Goal: Task Accomplishment & Management: Manage account settings

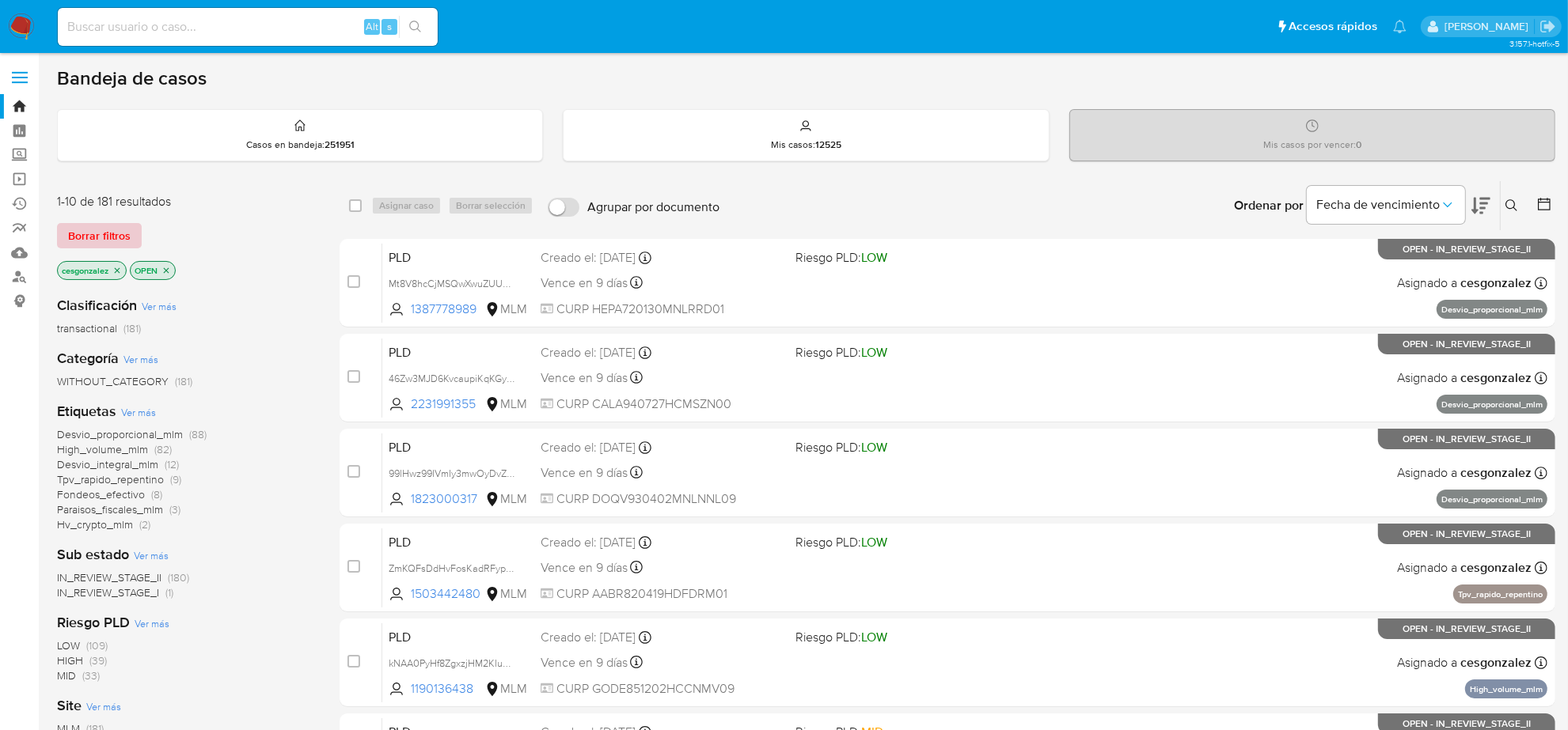
click at [109, 242] on span "Borrar filtros" at bounding box center [99, 235] width 63 height 22
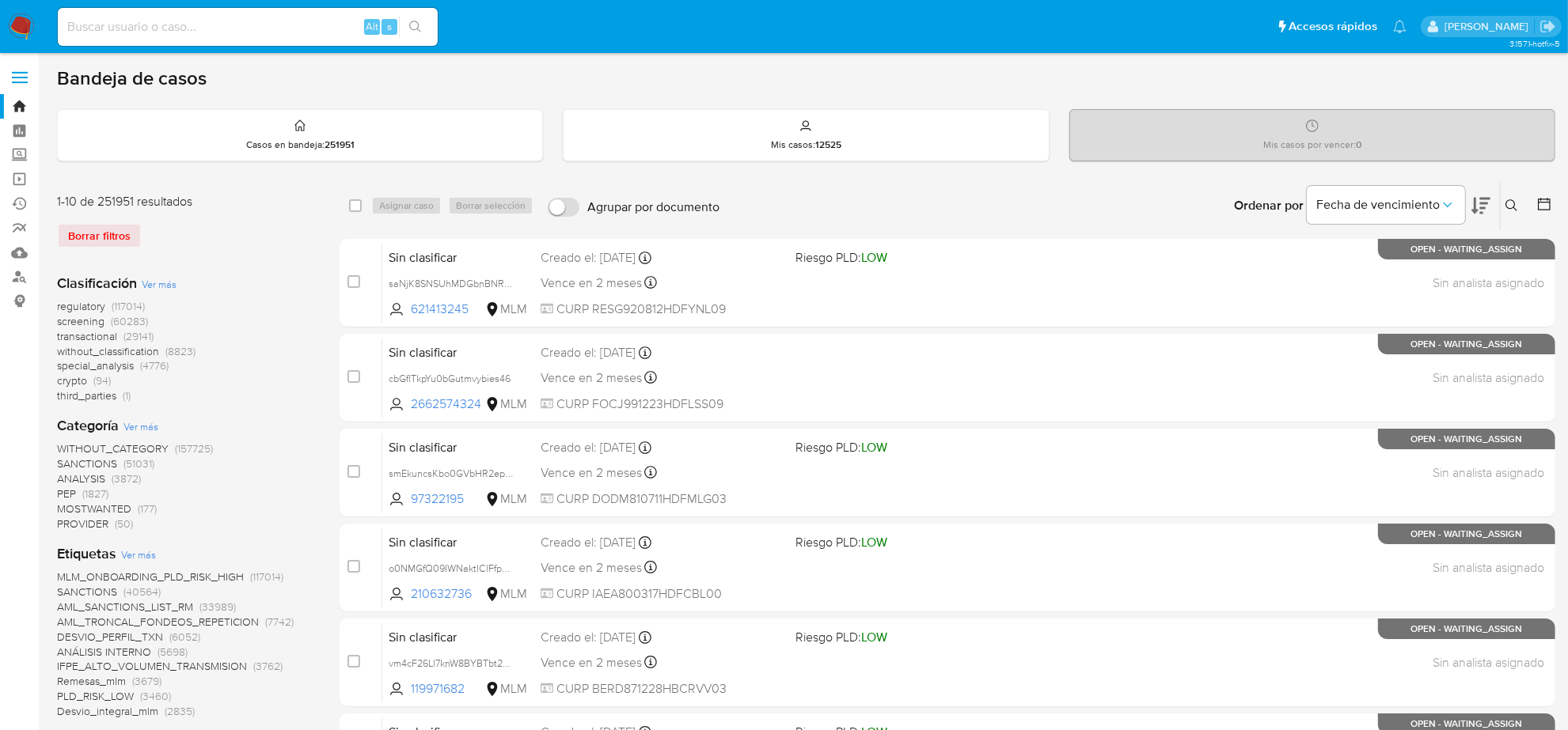
click at [1544, 208] on icon at bounding box center [1544, 204] width 16 height 16
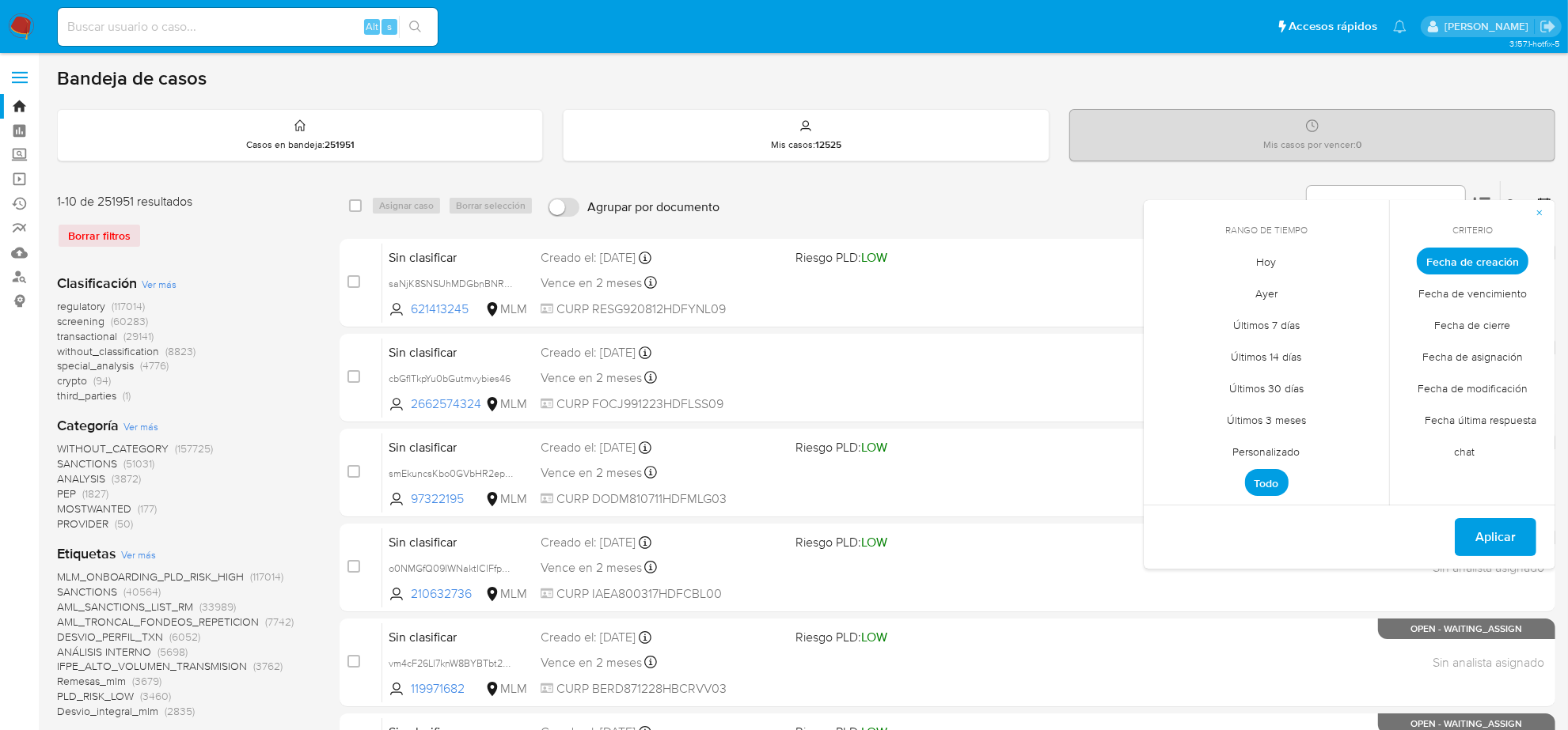
click at [1290, 445] on span "Personalizado" at bounding box center [1266, 452] width 100 height 32
click at [1165, 287] on icon "Mes anterior" at bounding box center [1168, 291] width 19 height 19
click at [1205, 412] on button "12" at bounding box center [1202, 412] width 25 height 25
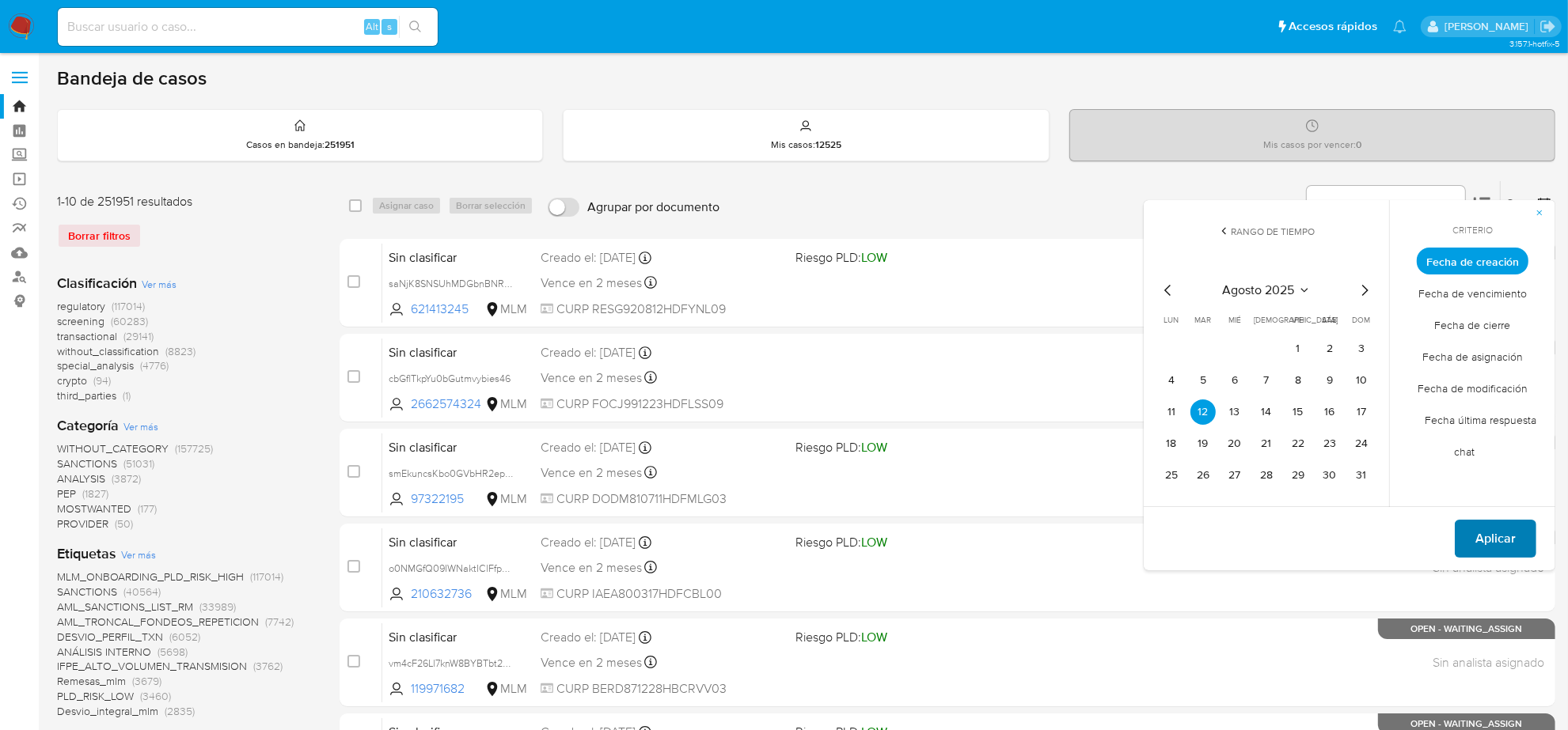
click at [1522, 552] on button "Aplicar" at bounding box center [1496, 539] width 82 height 38
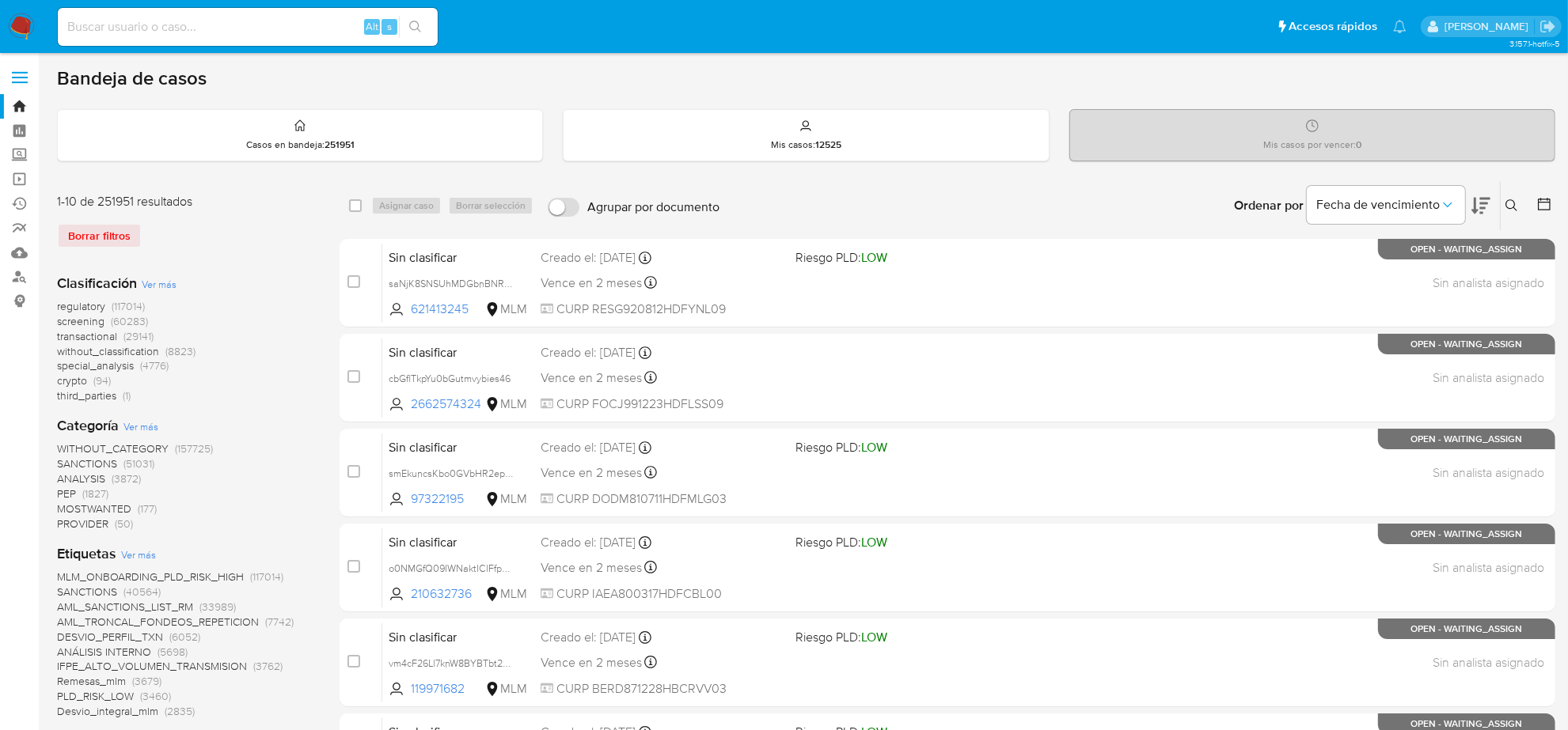
click at [1534, 204] on div at bounding box center [1541, 205] width 29 height 49
click at [1539, 203] on icon at bounding box center [1544, 204] width 16 height 16
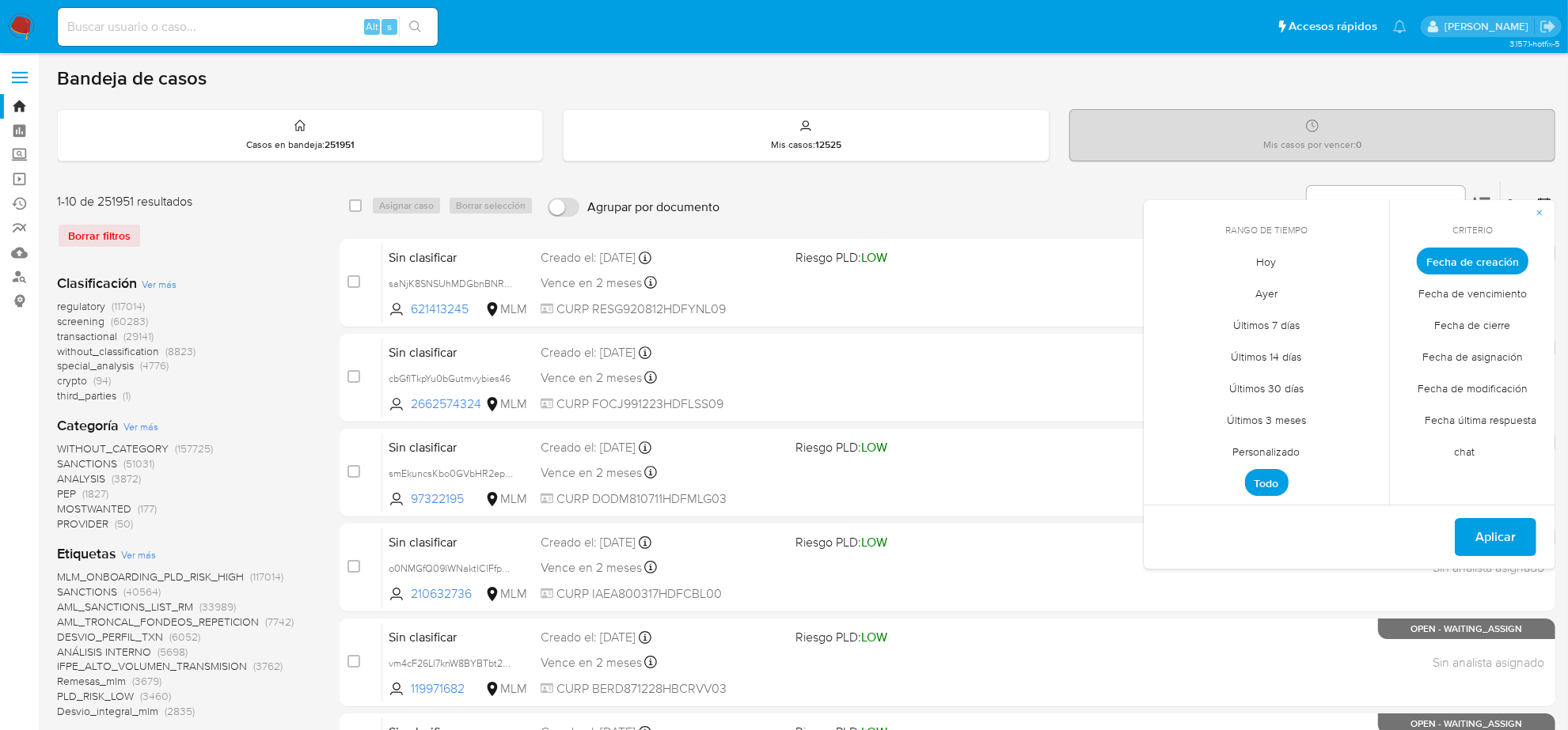
click at [1261, 445] on span "Personalizado" at bounding box center [1266, 452] width 100 height 32
click at [1168, 285] on icon "Mes anterior" at bounding box center [1168, 291] width 19 height 19
click at [1206, 408] on button "12" at bounding box center [1202, 412] width 25 height 25
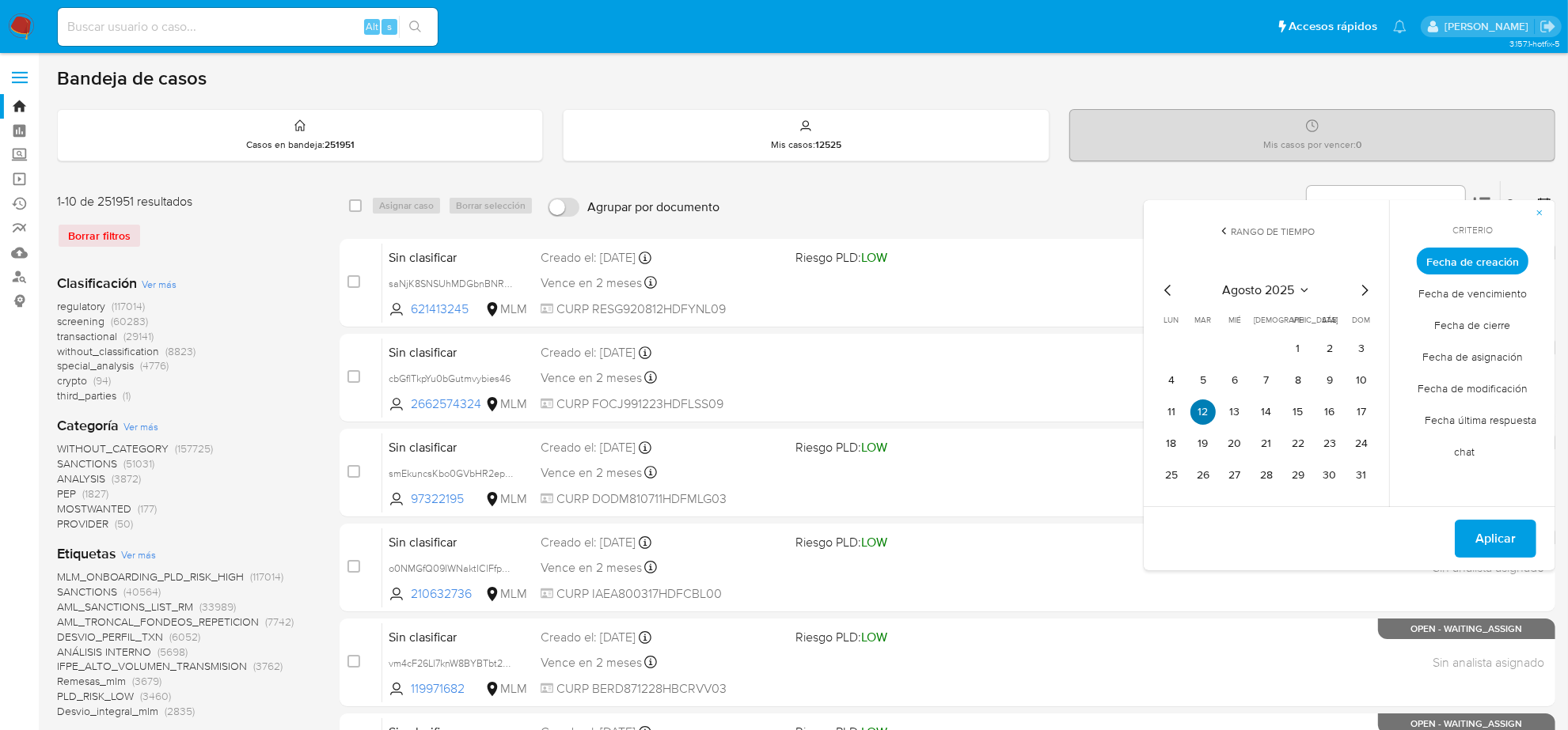
click at [1206, 408] on button "12" at bounding box center [1202, 412] width 25 height 25
click at [1483, 527] on span "Aplicar" at bounding box center [1496, 539] width 40 height 35
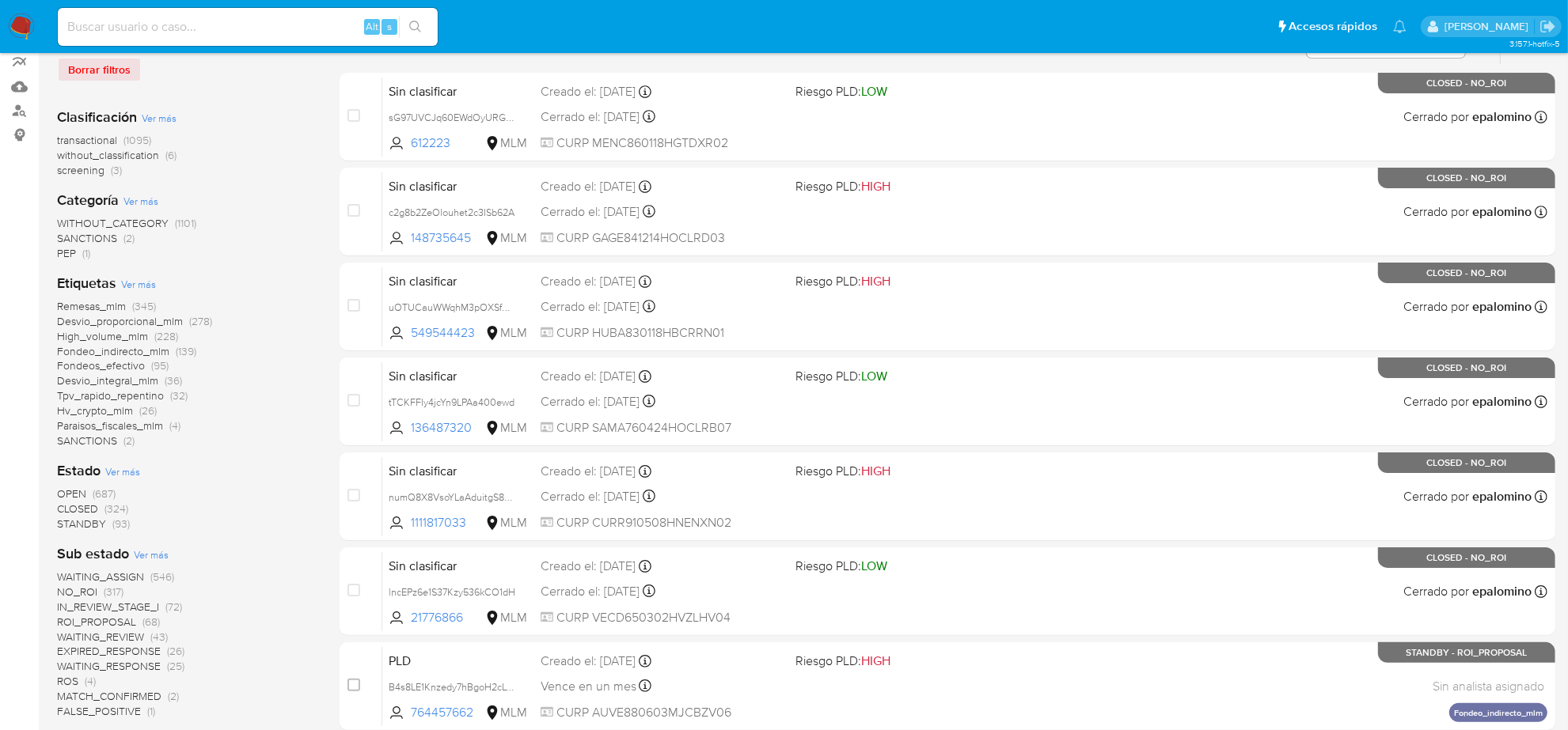
scroll to position [198, 0]
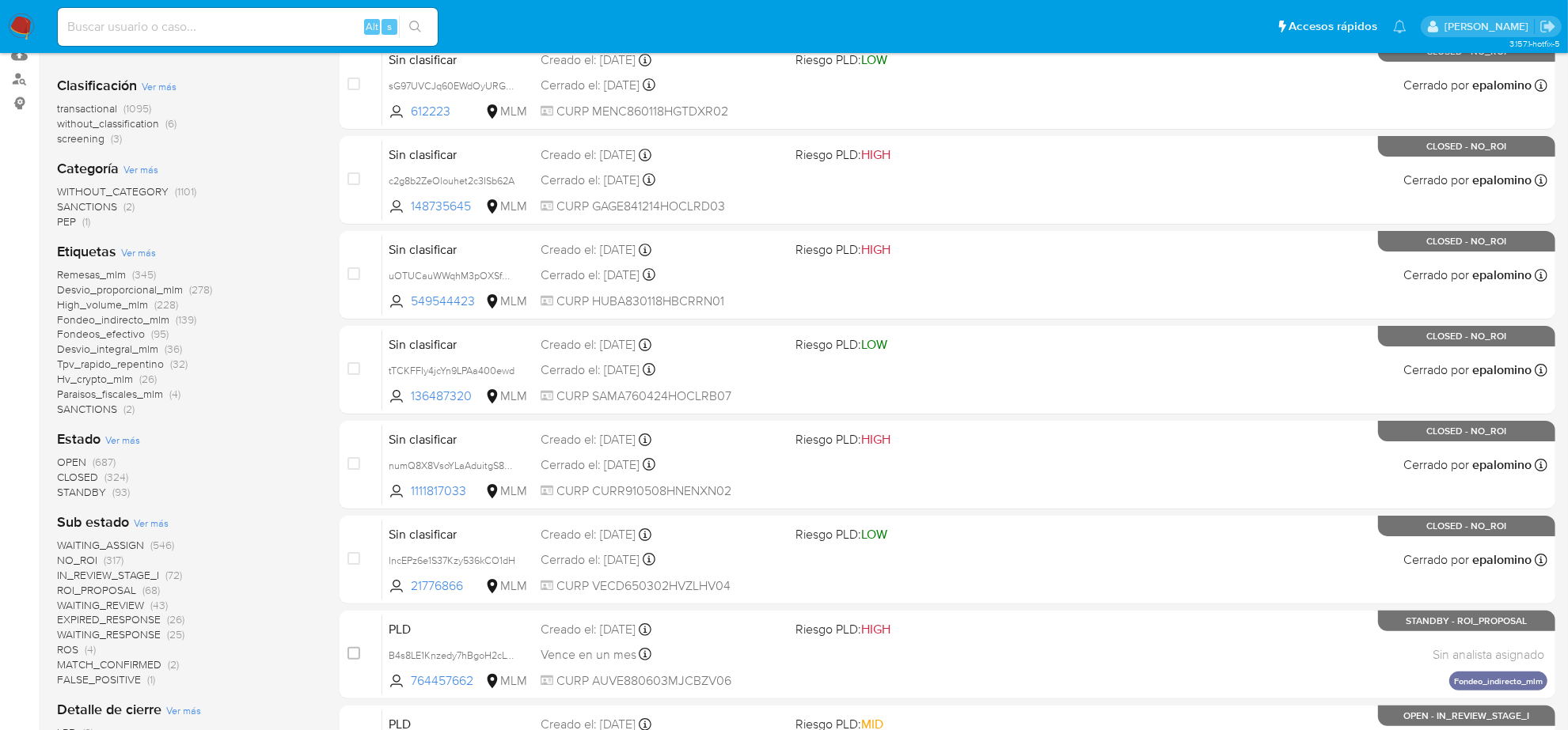
click at [95, 556] on span "NO_ROI" at bounding box center [77, 560] width 40 height 16
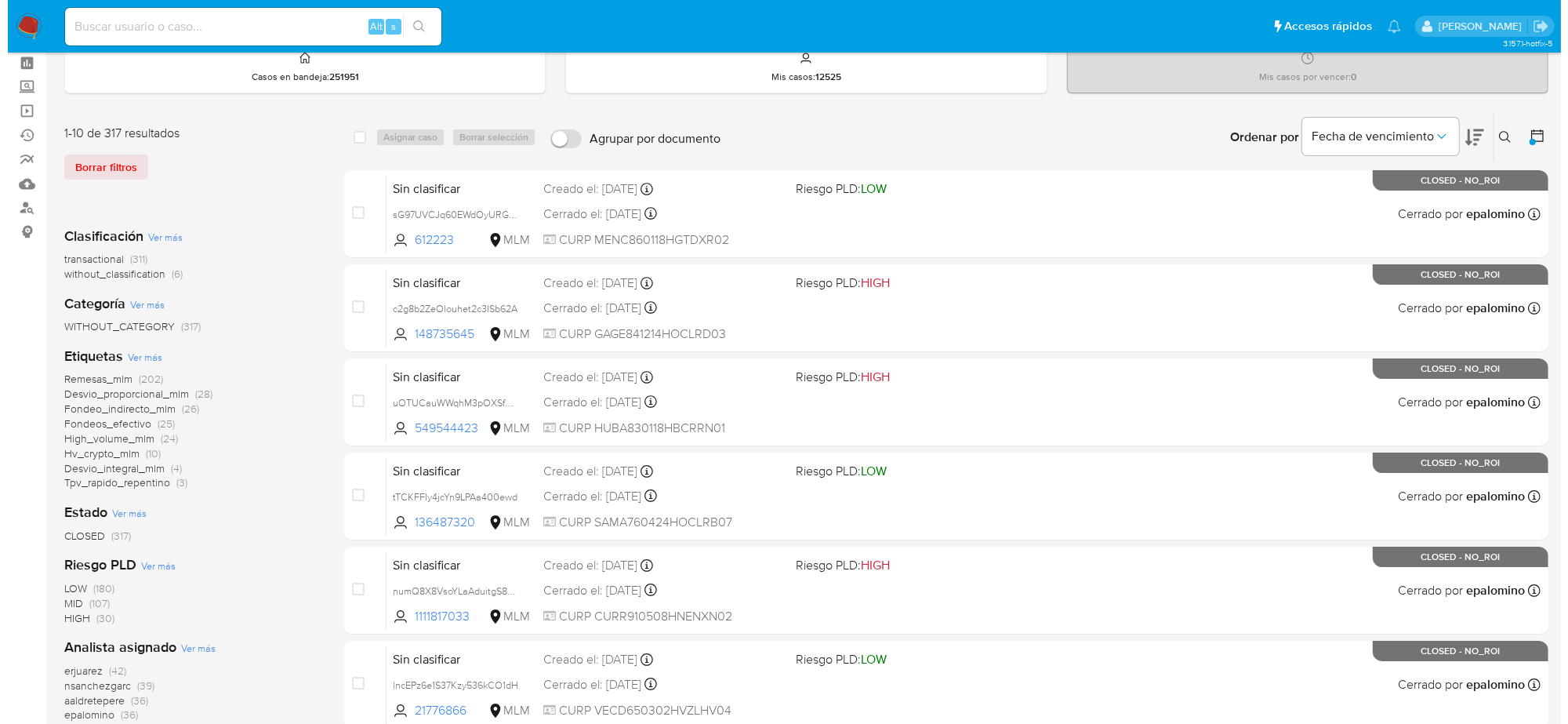
scroll to position [294, 0]
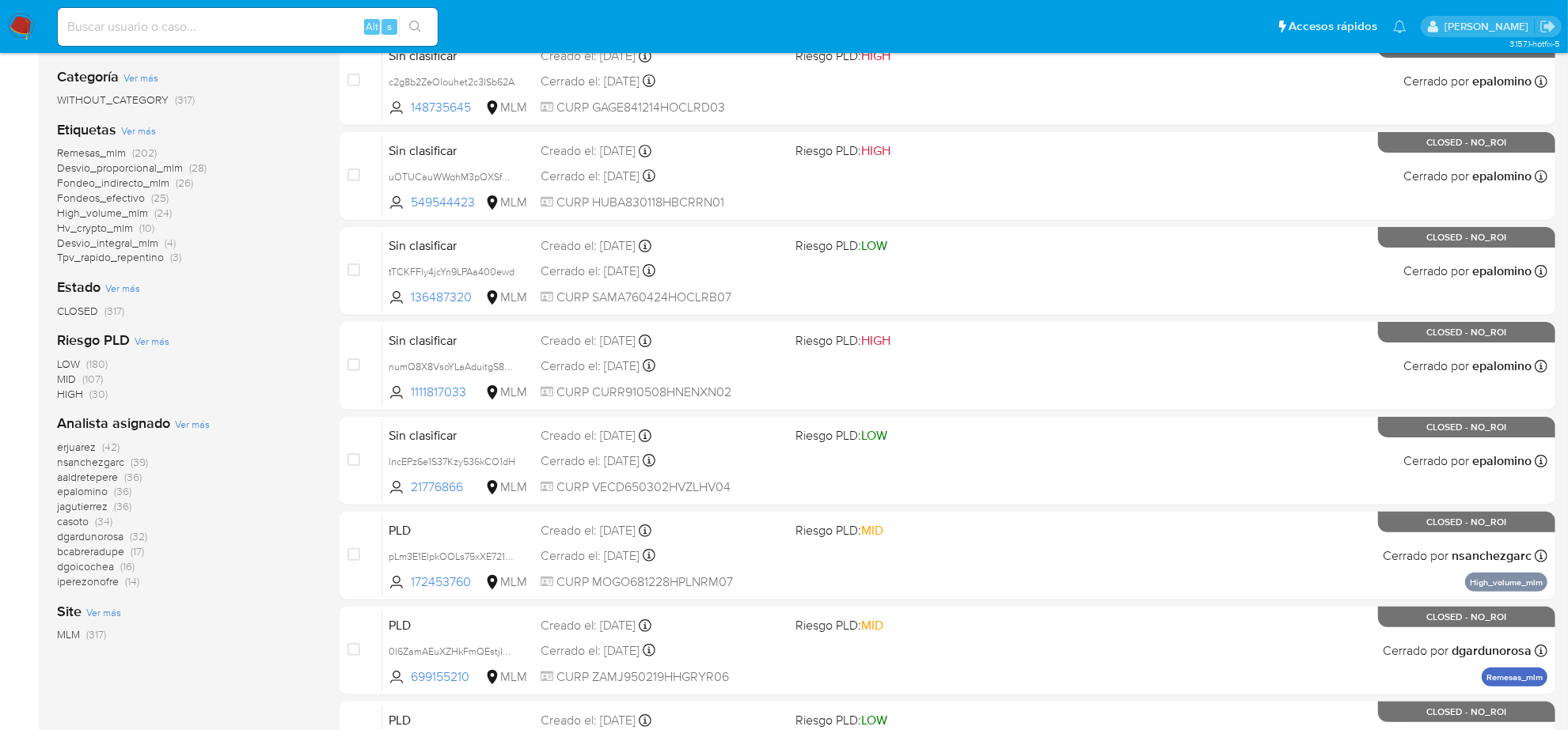
click at [188, 427] on span "Ver más" at bounding box center [192, 424] width 35 height 14
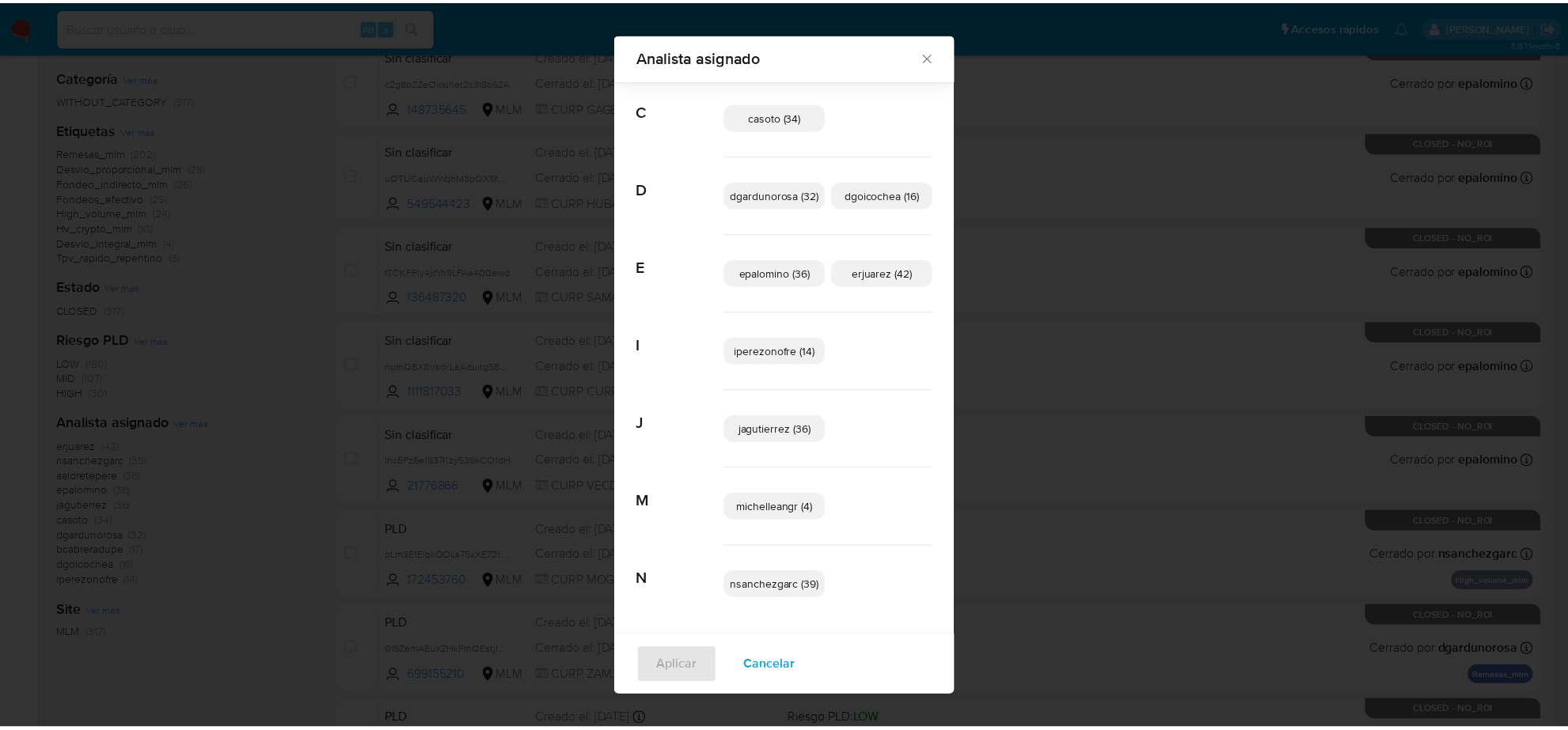
scroll to position [187, 0]
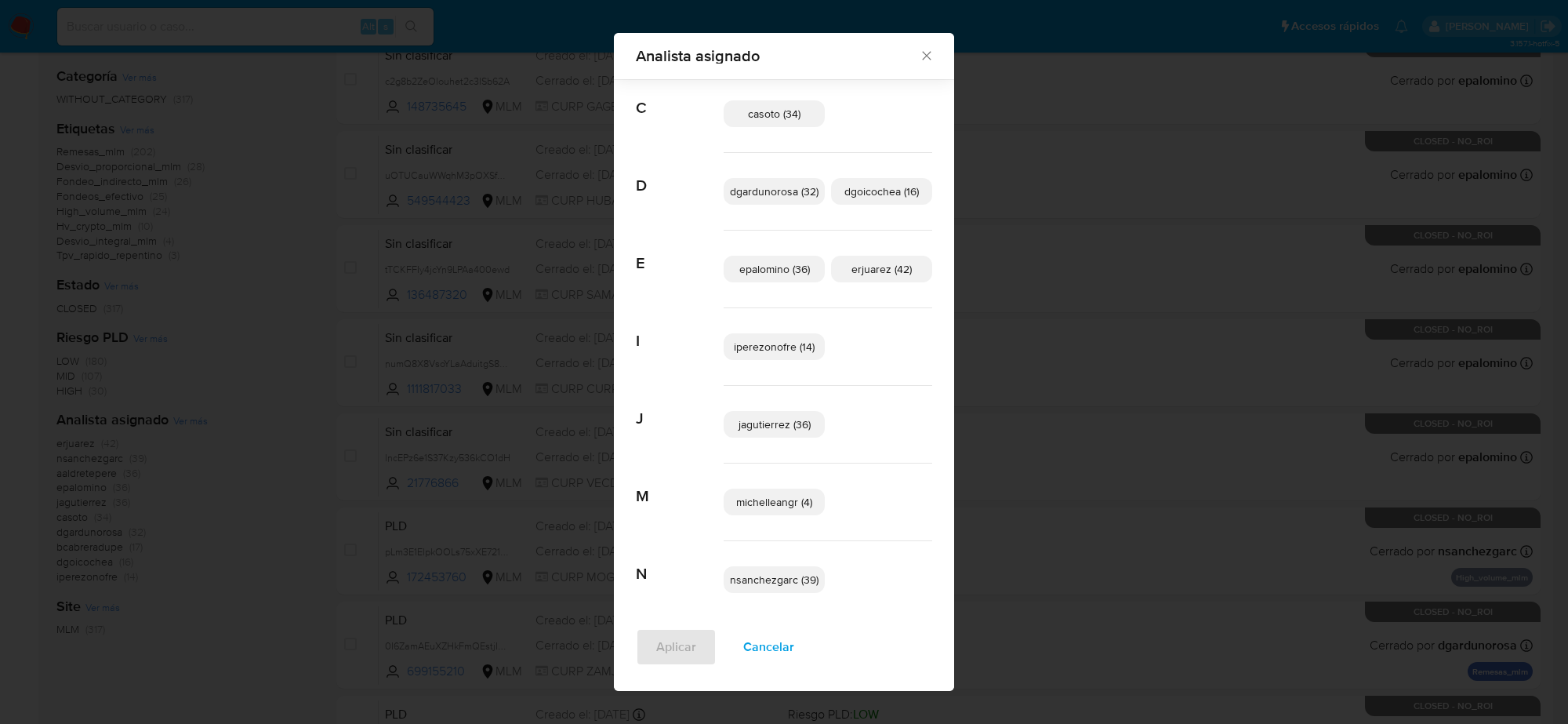
click at [1232, 312] on div "Analista asignado Buscar A aaldretepere (36) alacervantes (11) B bcabreradupe (…" at bounding box center [784, 362] width 1568 height 724
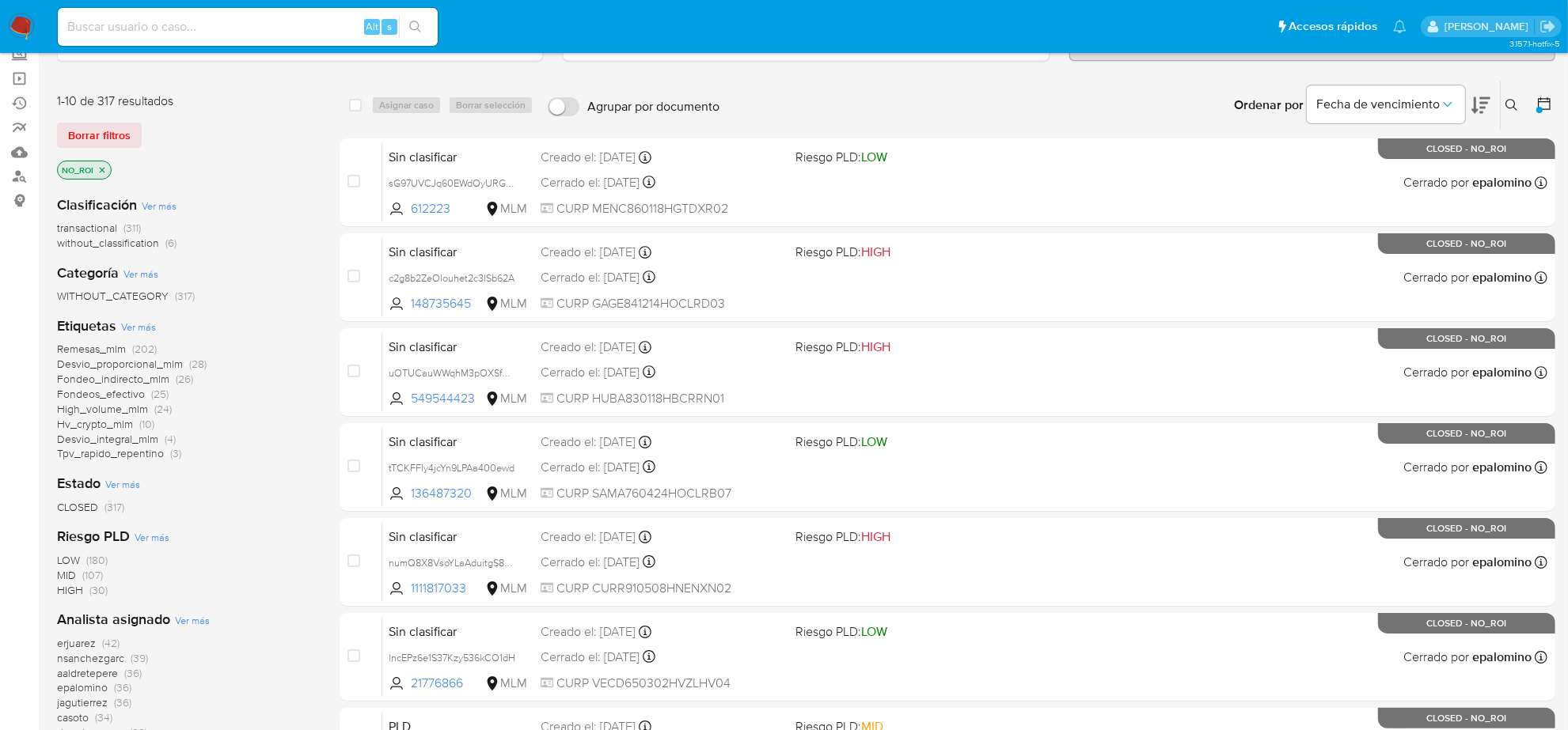
scroll to position [99, 0]
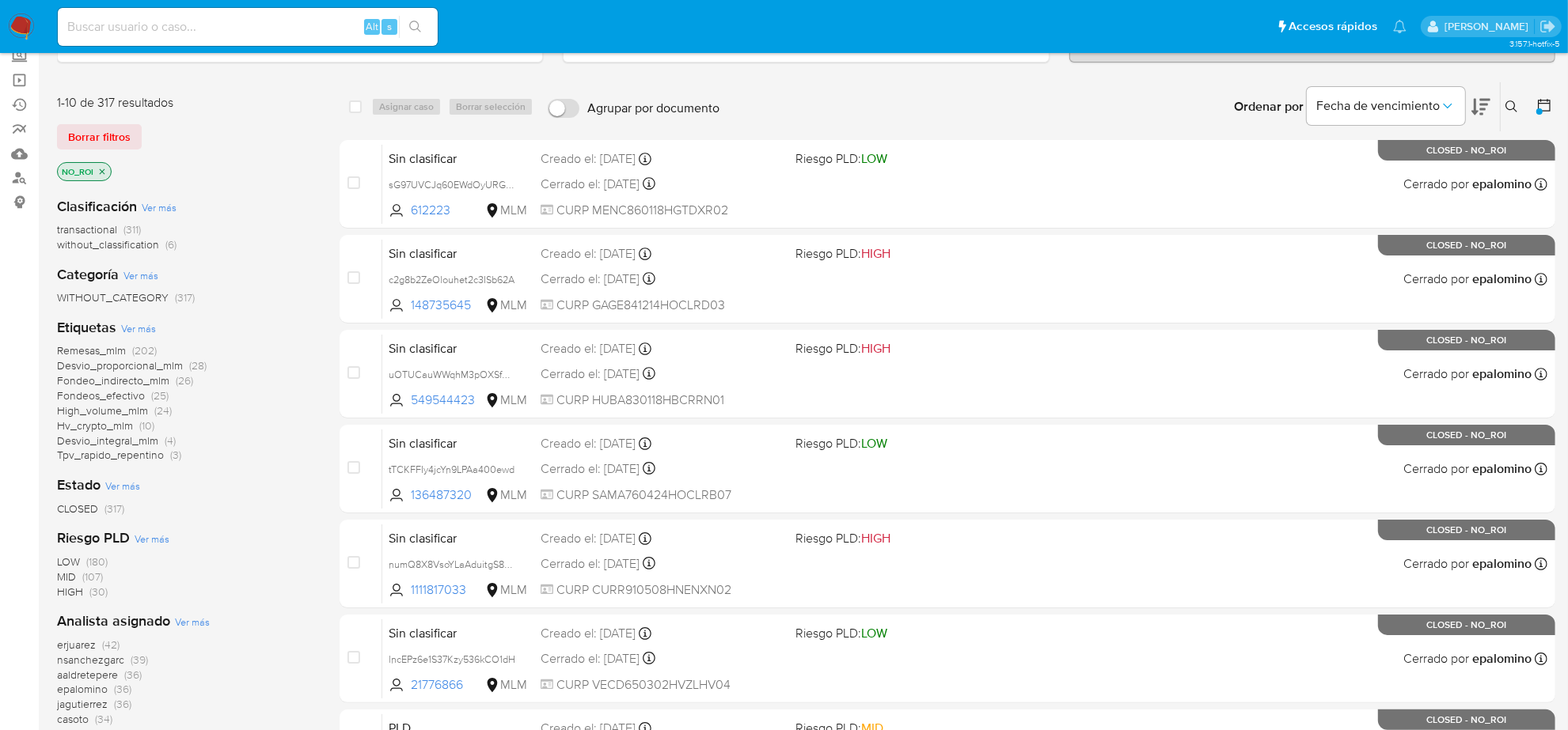
click at [104, 170] on icon "close-filter" at bounding box center [102, 171] width 10 height 10
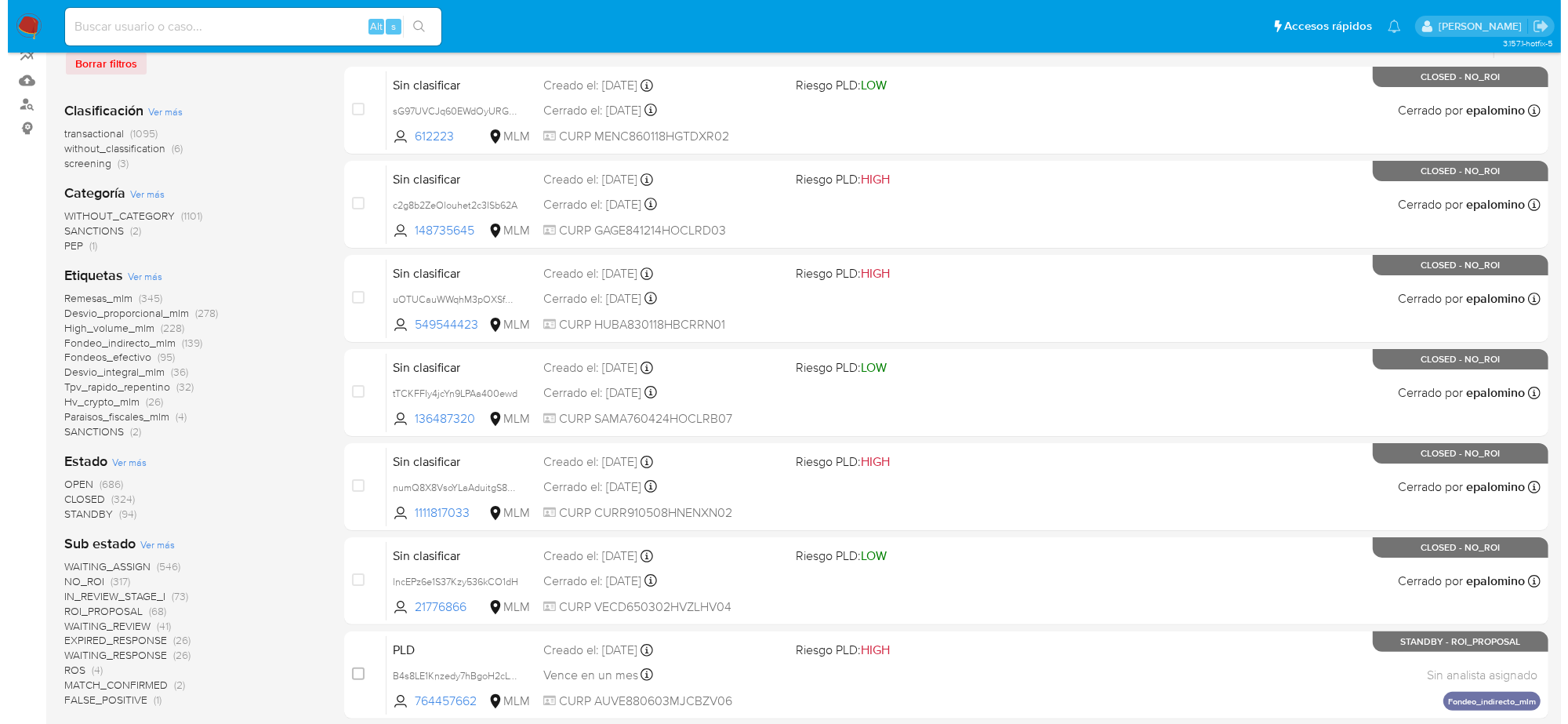
scroll to position [294, 0]
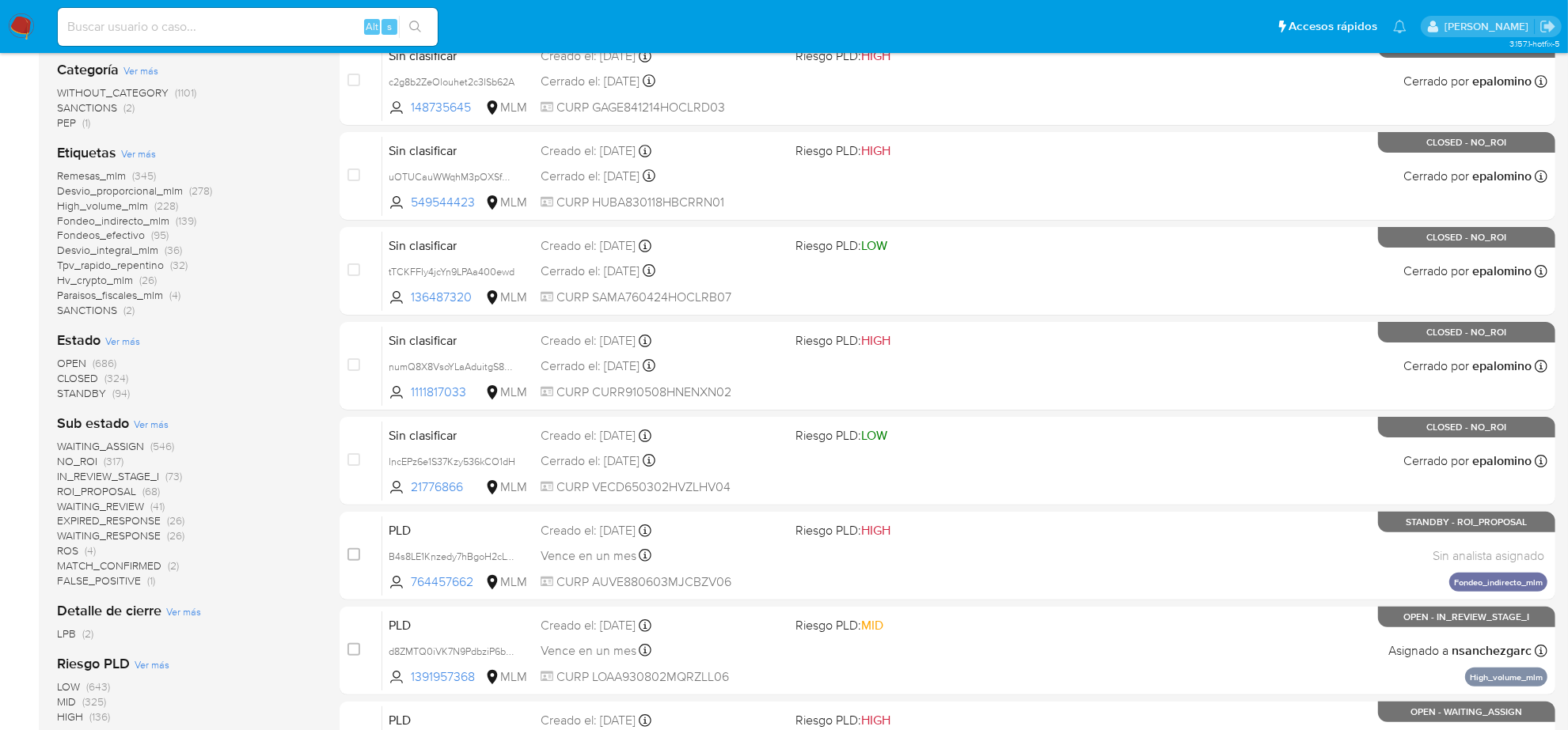
click at [131, 506] on span "WAITING_REVIEW" at bounding box center [100, 506] width 87 height 16
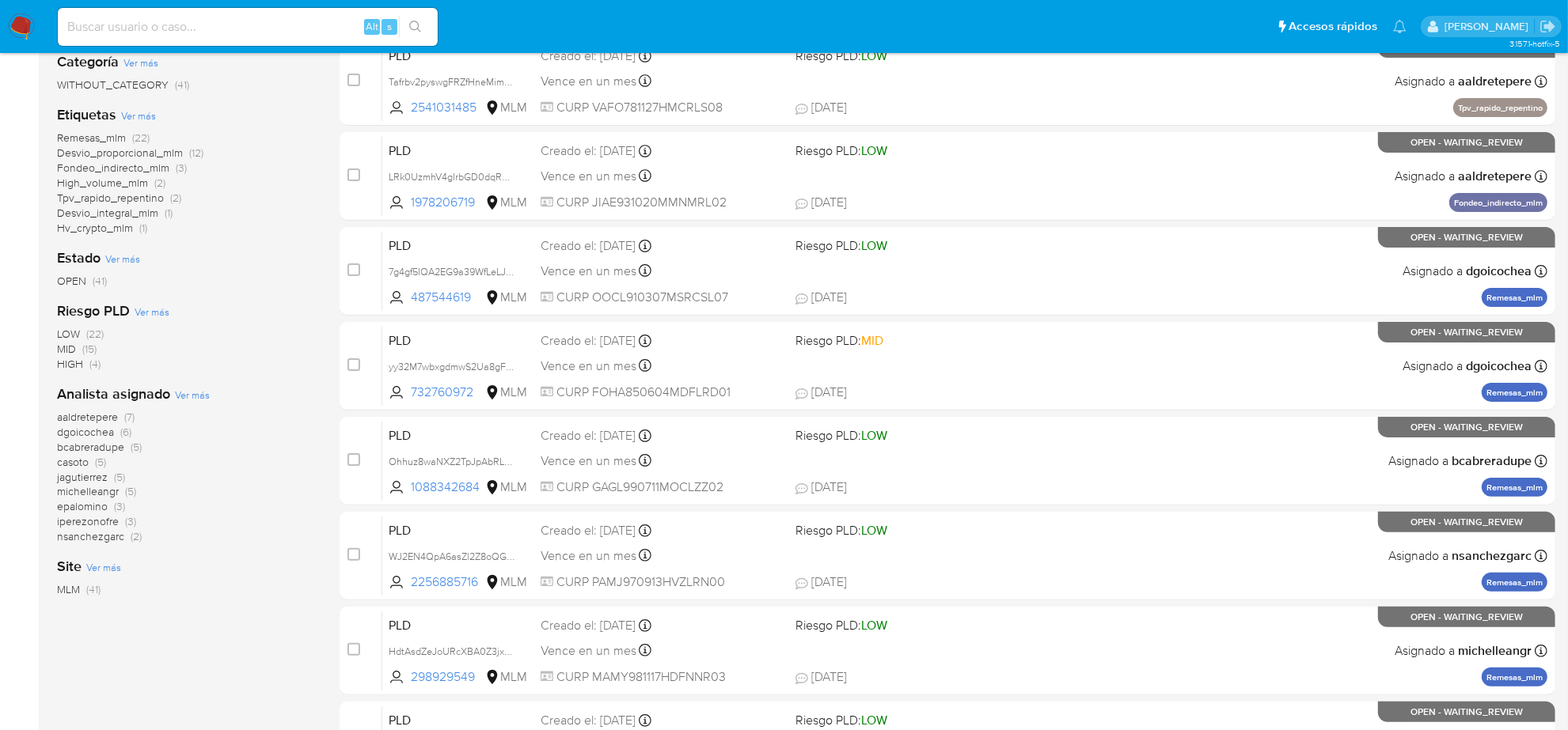
click at [196, 397] on span "Ver más" at bounding box center [192, 395] width 35 height 14
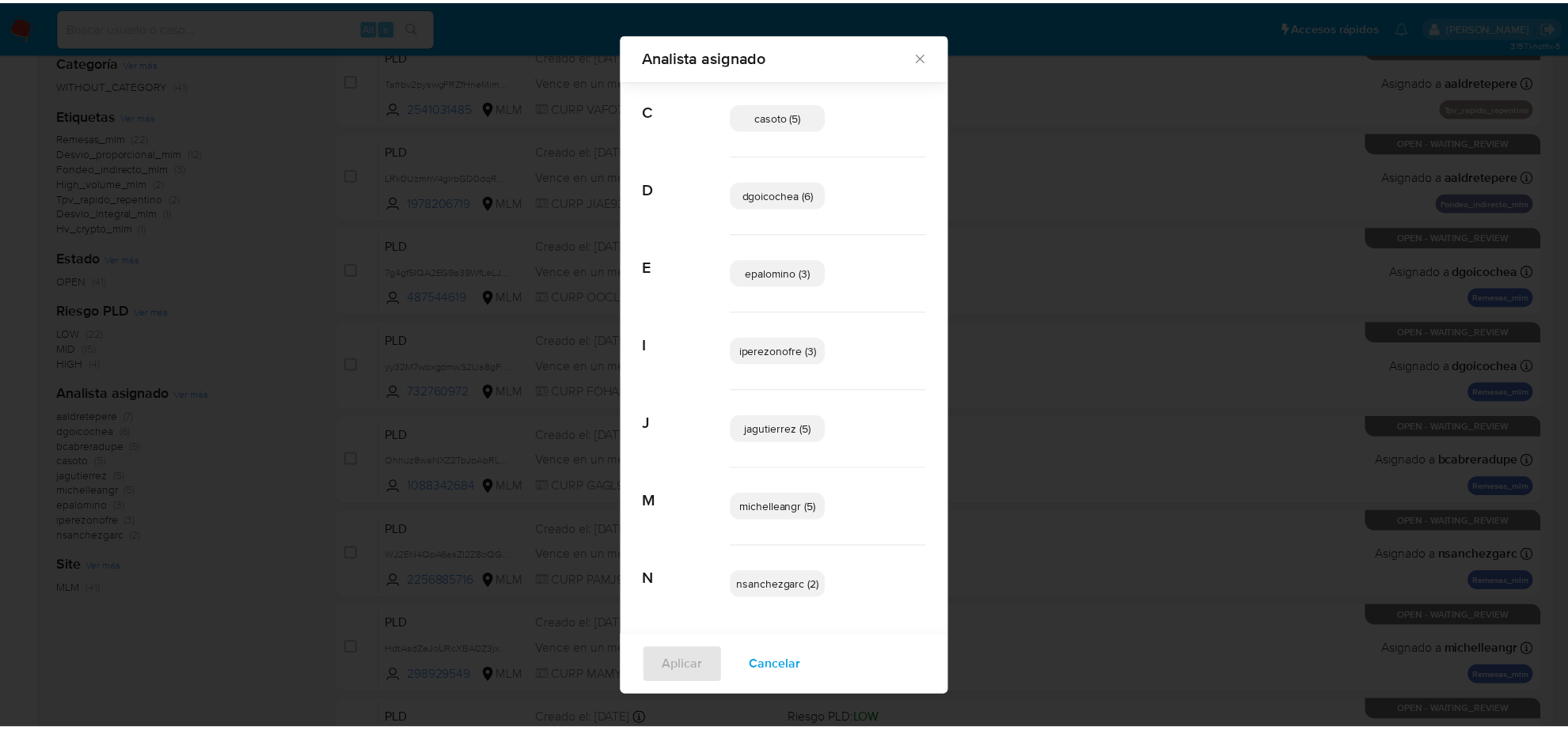
scroll to position [187, 0]
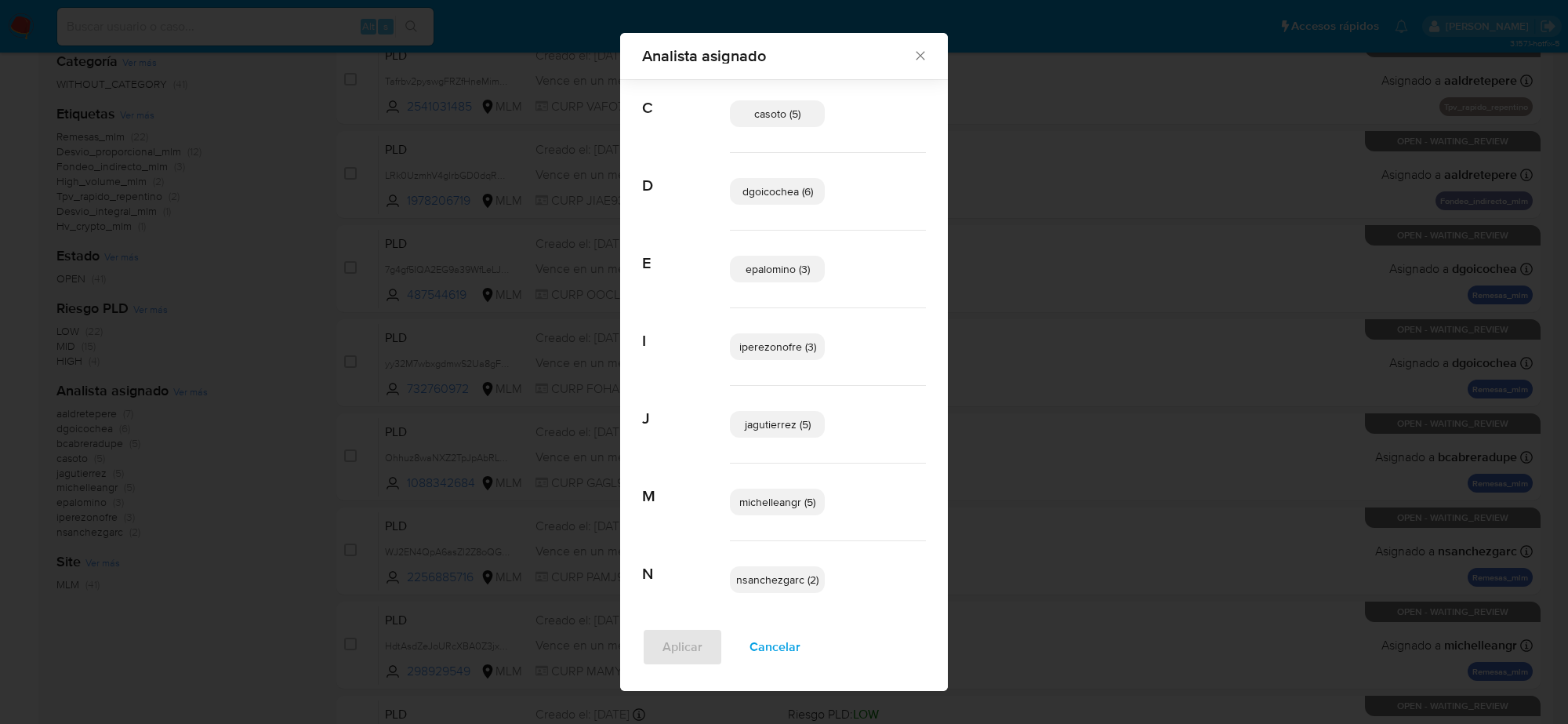
click at [916, 56] on icon "Cerrar" at bounding box center [920, 56] width 9 height 9
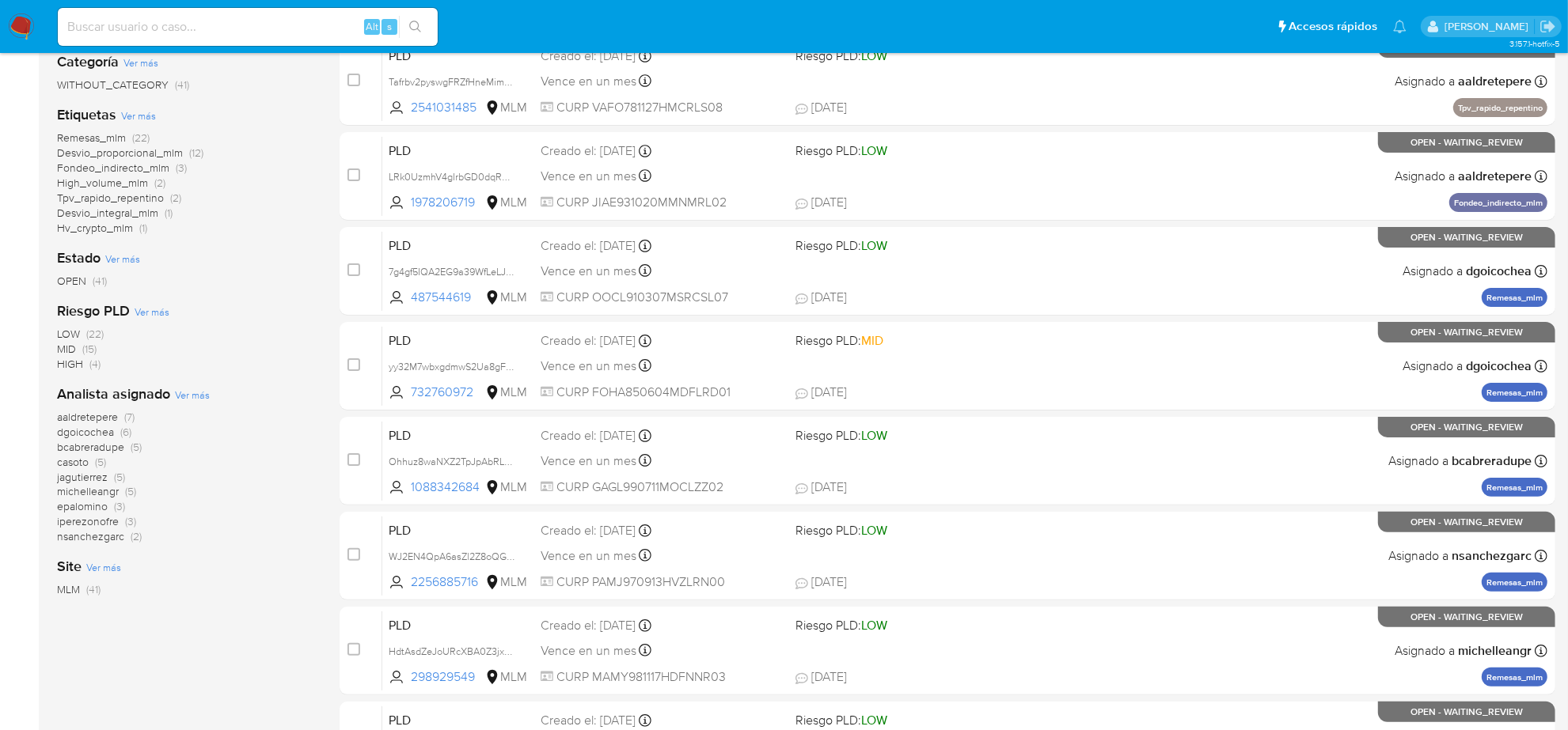
scroll to position [0, 0]
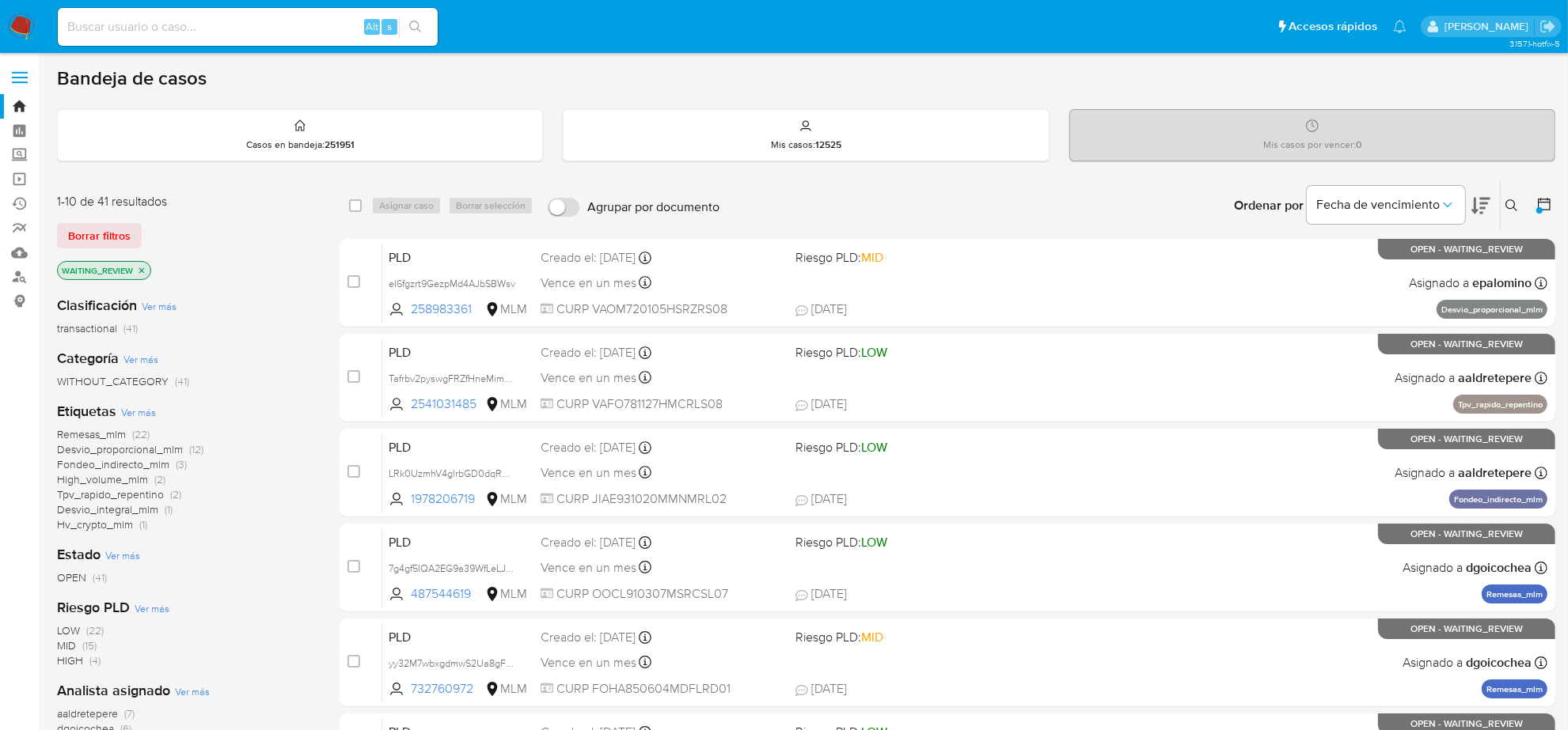
click at [144, 269] on icon "close-filter" at bounding box center [142, 270] width 5 height 5
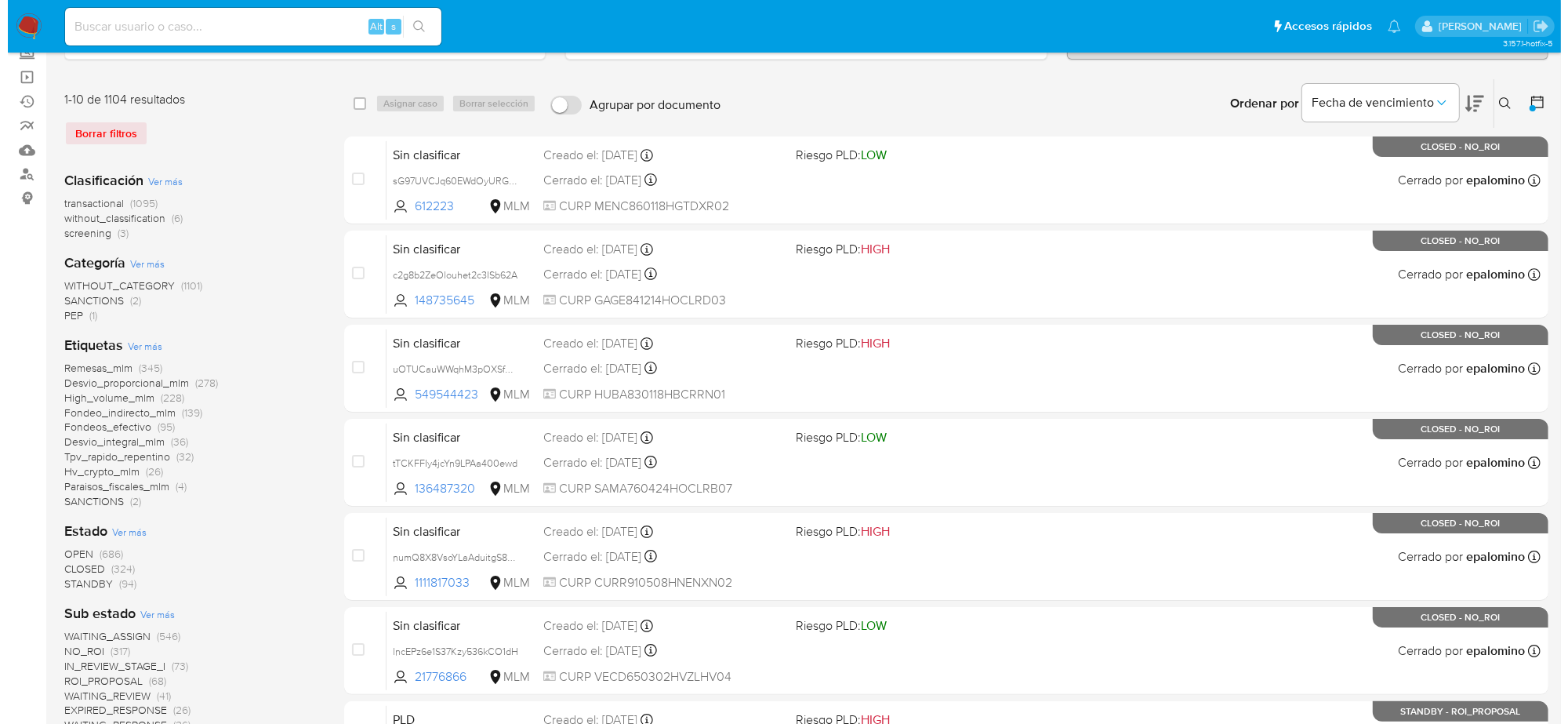
scroll to position [196, 0]
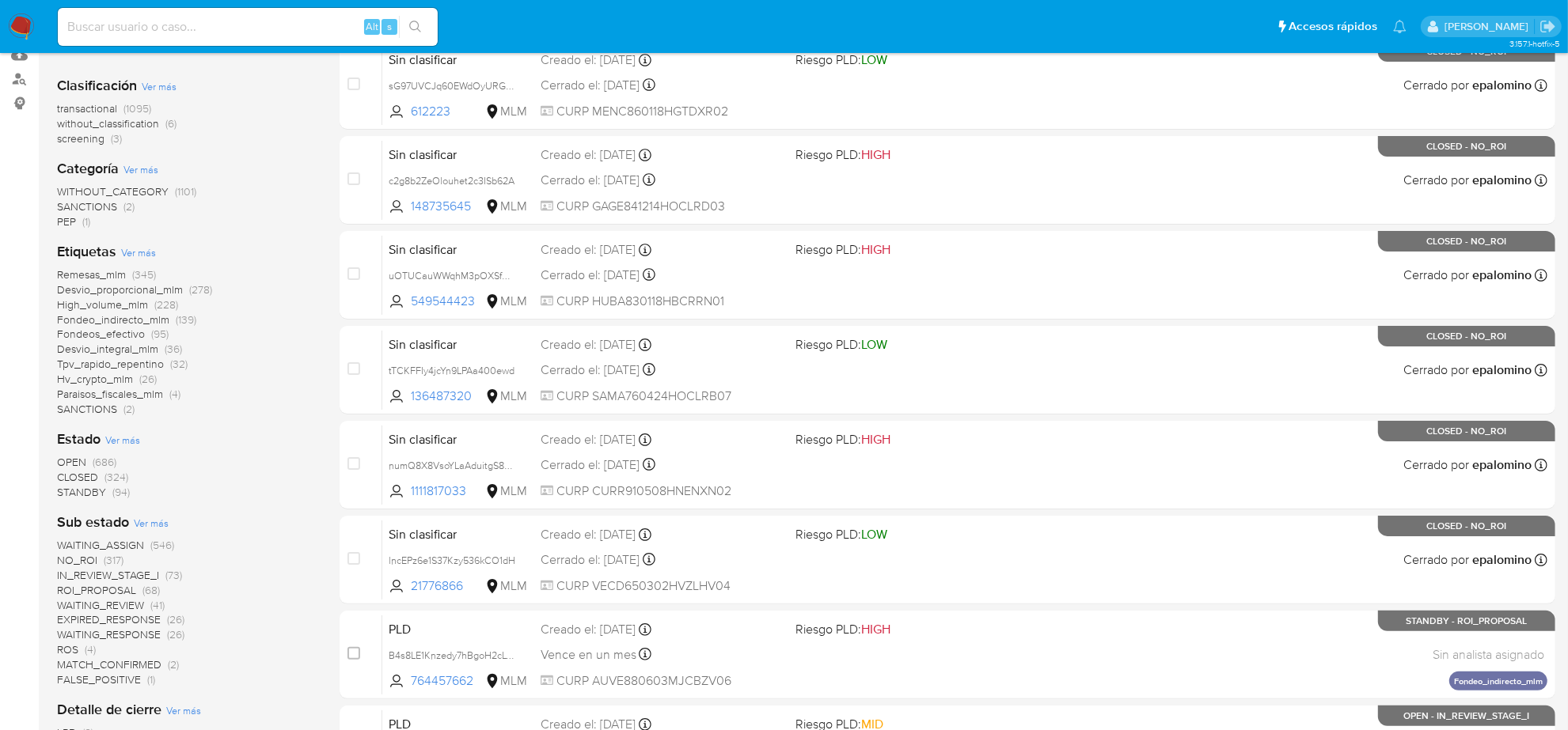
click at [117, 618] on span "EXPIRED_RESPONSE" at bounding box center [108, 619] width 104 height 16
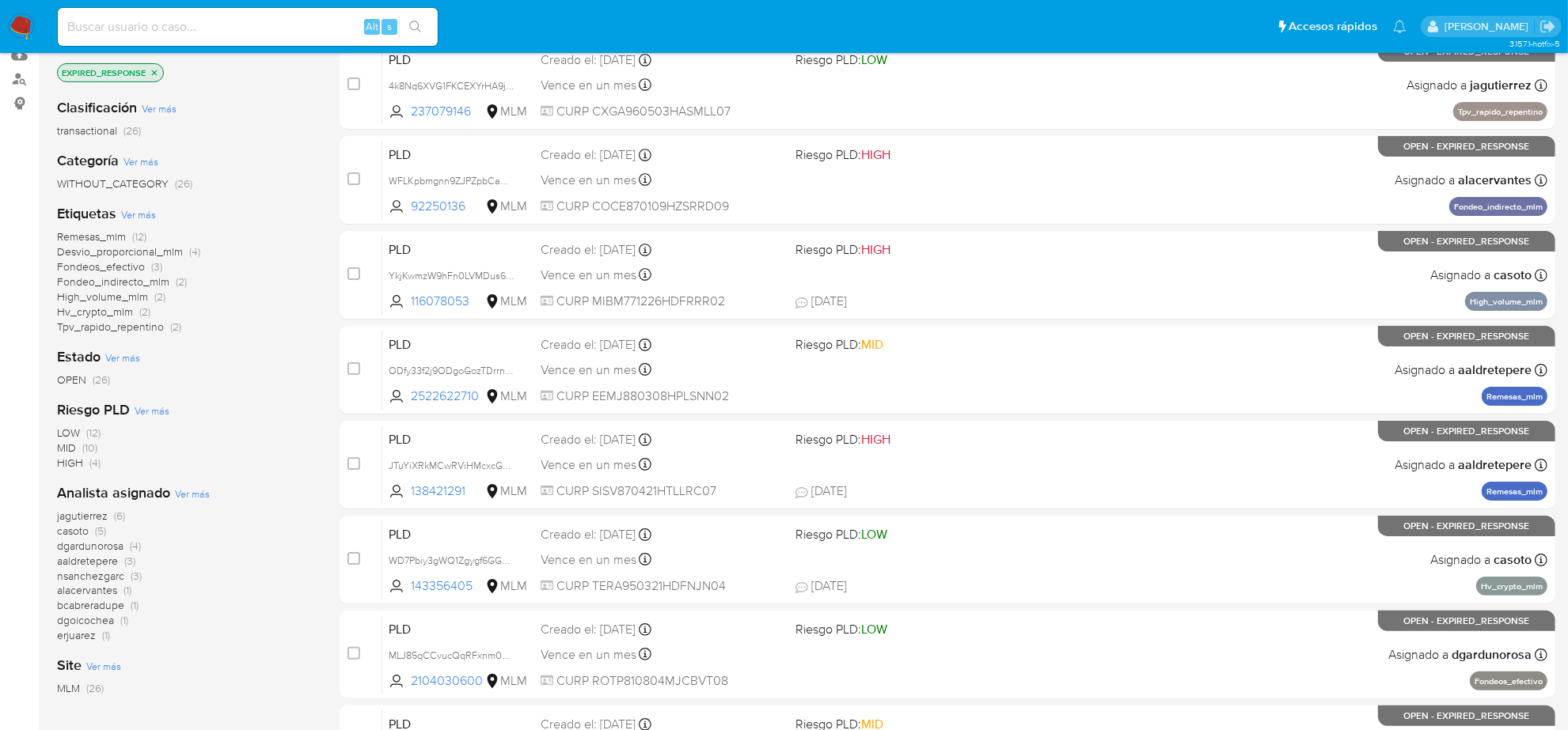
click at [187, 494] on span "Ver más" at bounding box center [192, 493] width 35 height 14
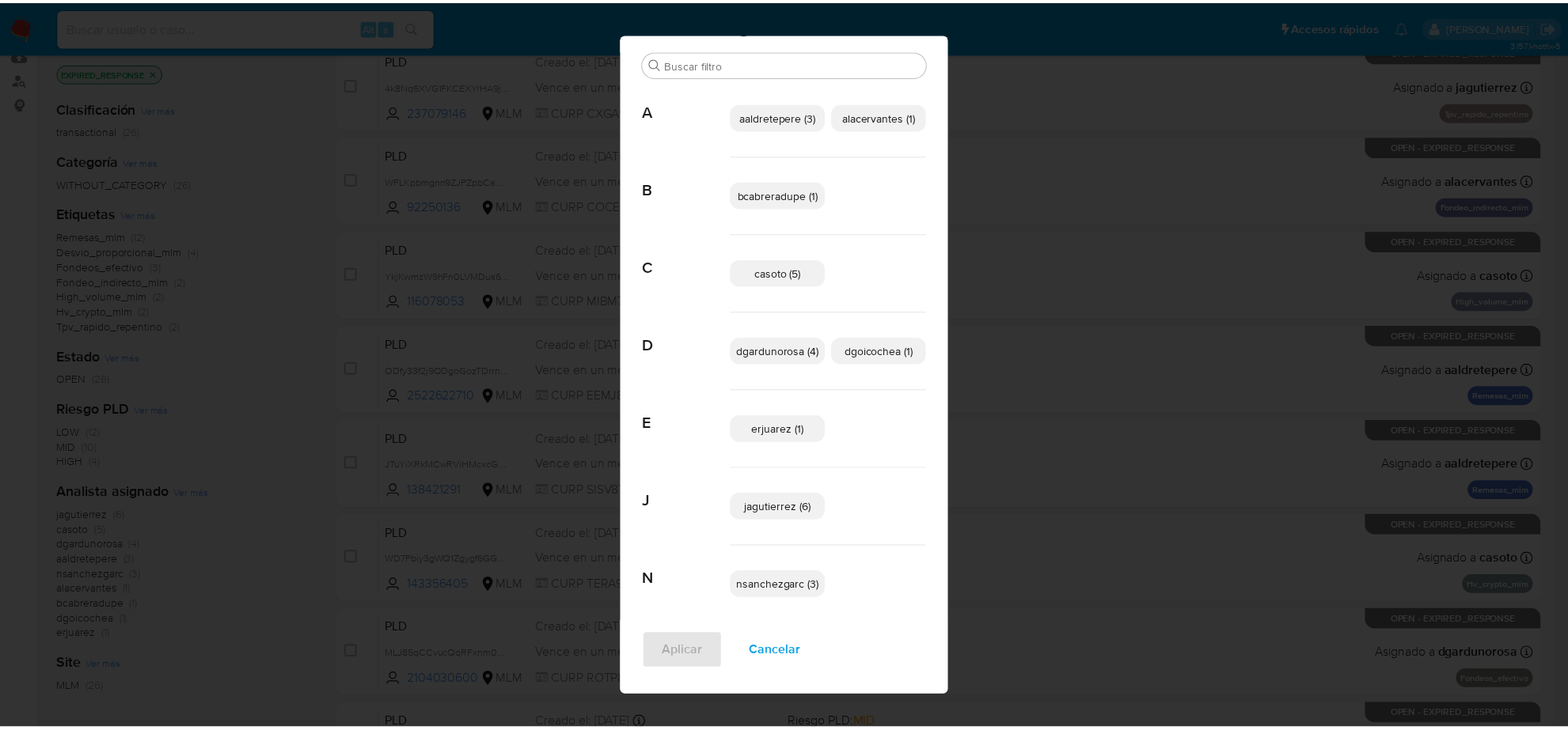
scroll to position [54, 0]
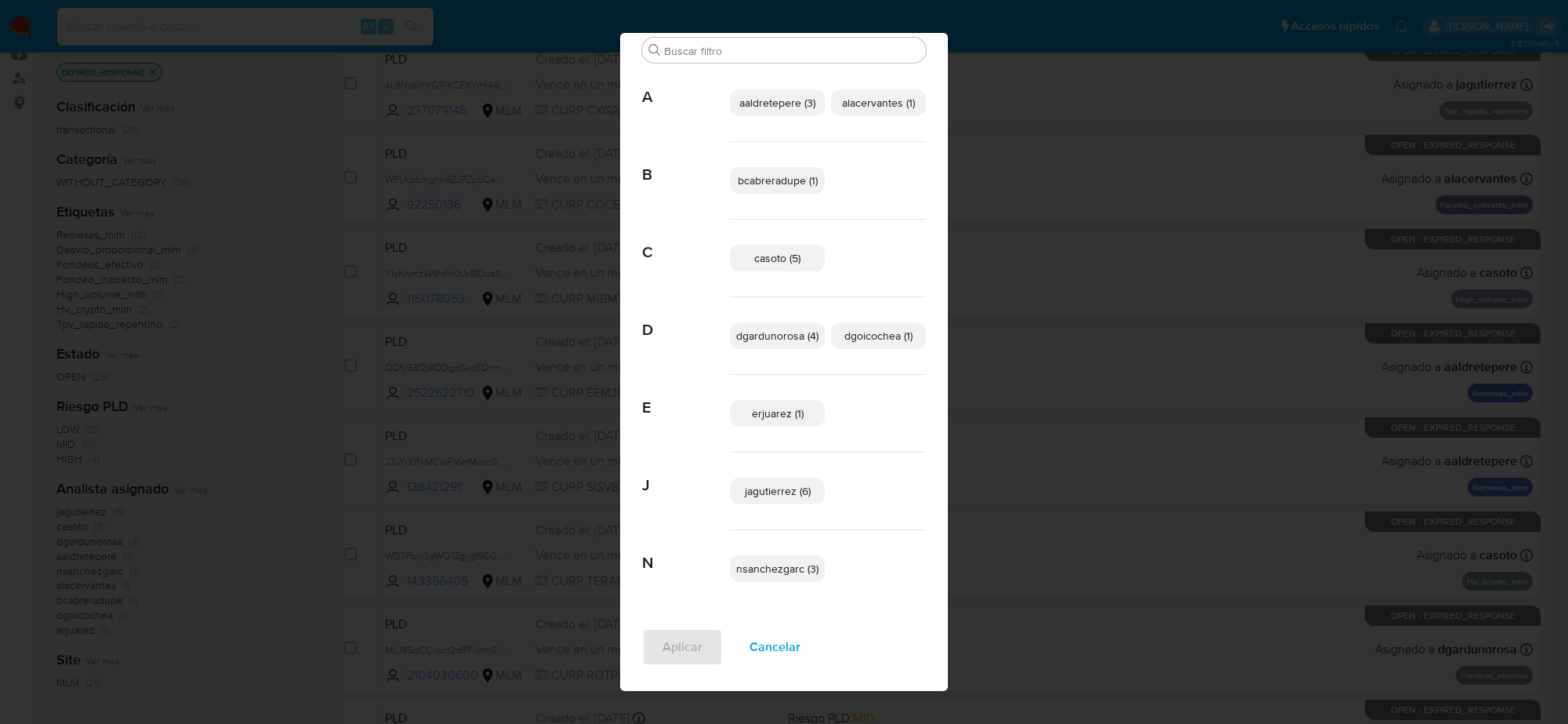
click at [1094, 220] on div "Analista asignado Buscar A aaldretepere (3) alacervantes (1) B bcabreradupe (1)…" at bounding box center [784, 362] width 1568 height 724
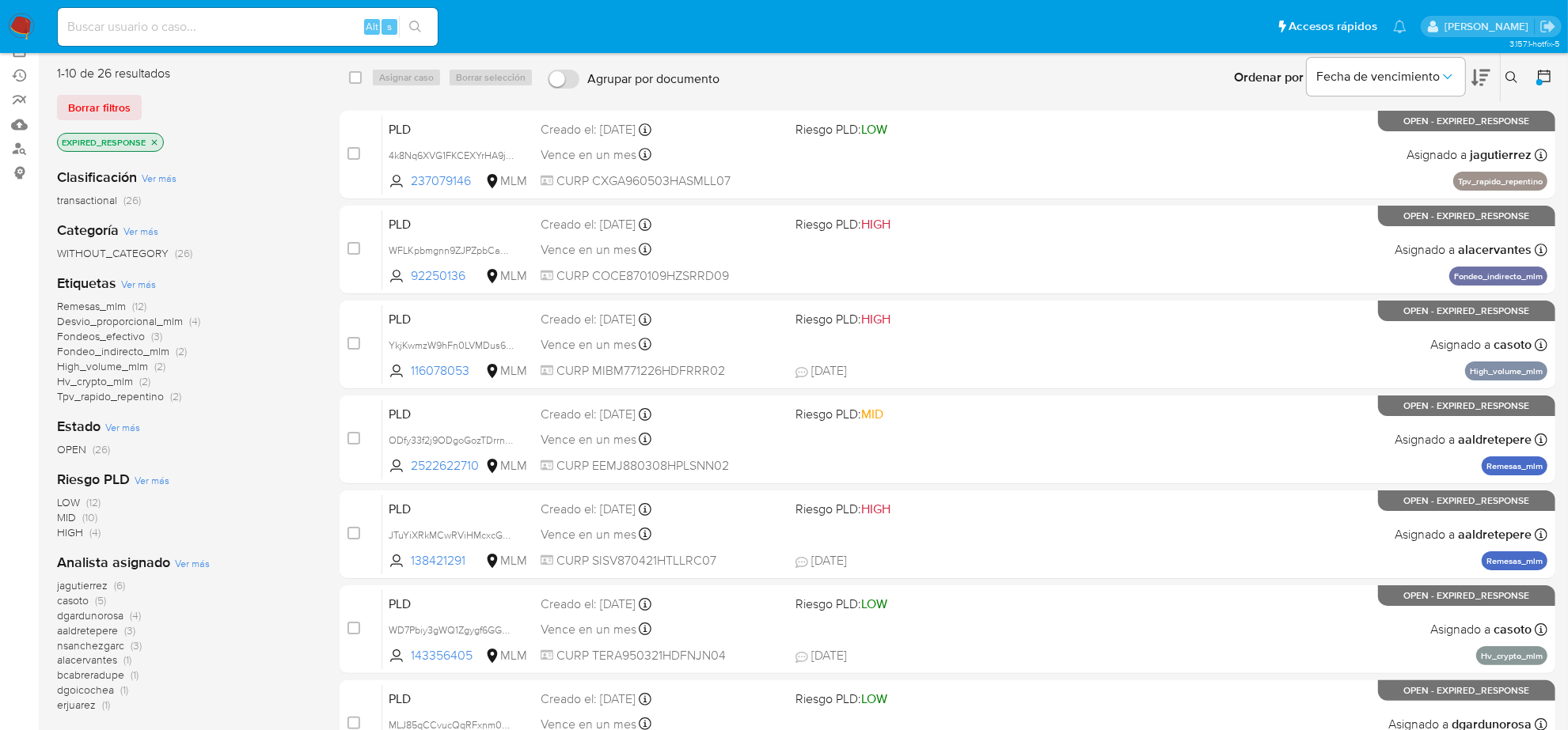
scroll to position [99, 0]
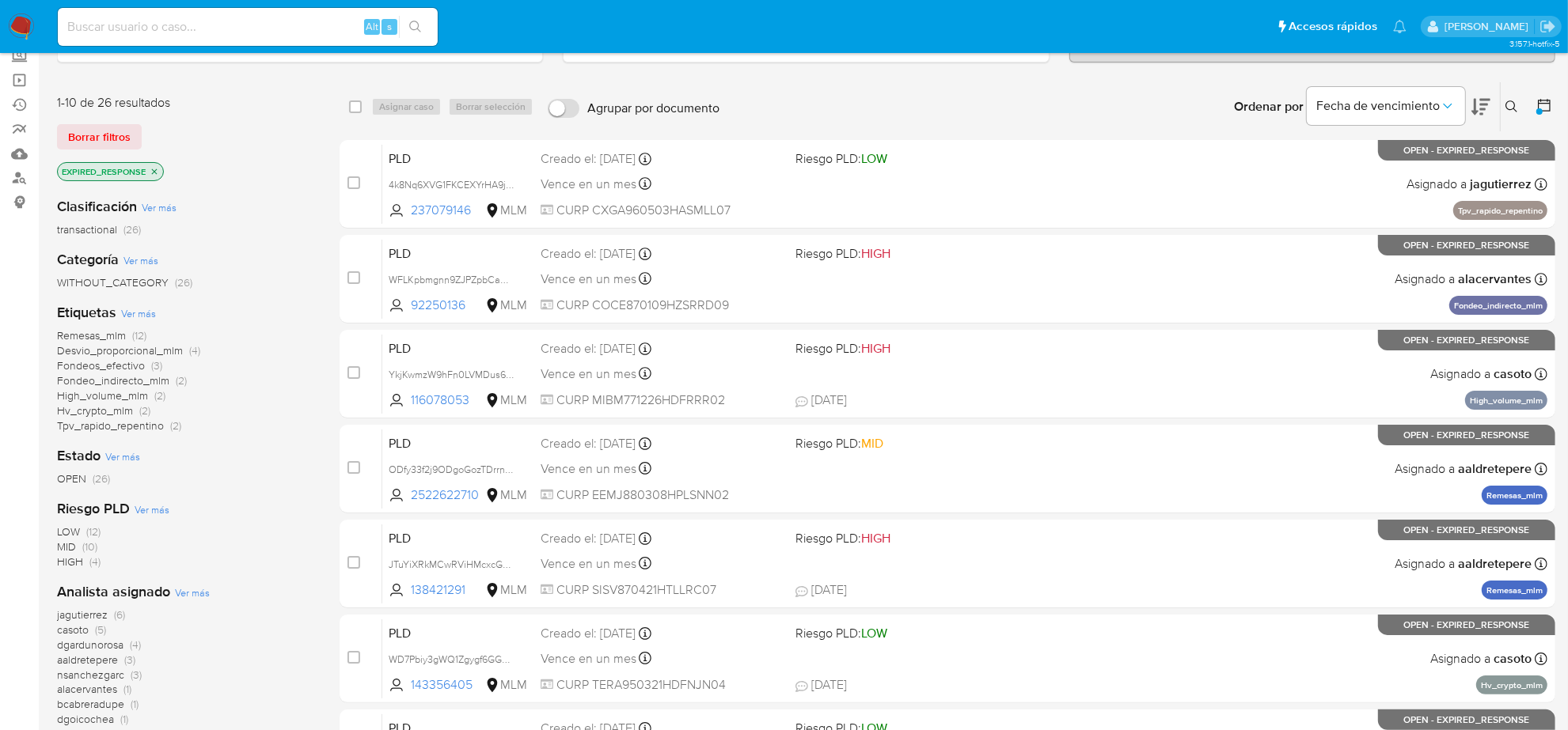
click at [147, 174] on p "EXPIRED_RESPONSE" at bounding box center [110, 171] width 105 height 17
click at [154, 171] on icon "close-filter" at bounding box center [154, 171] width 10 height 10
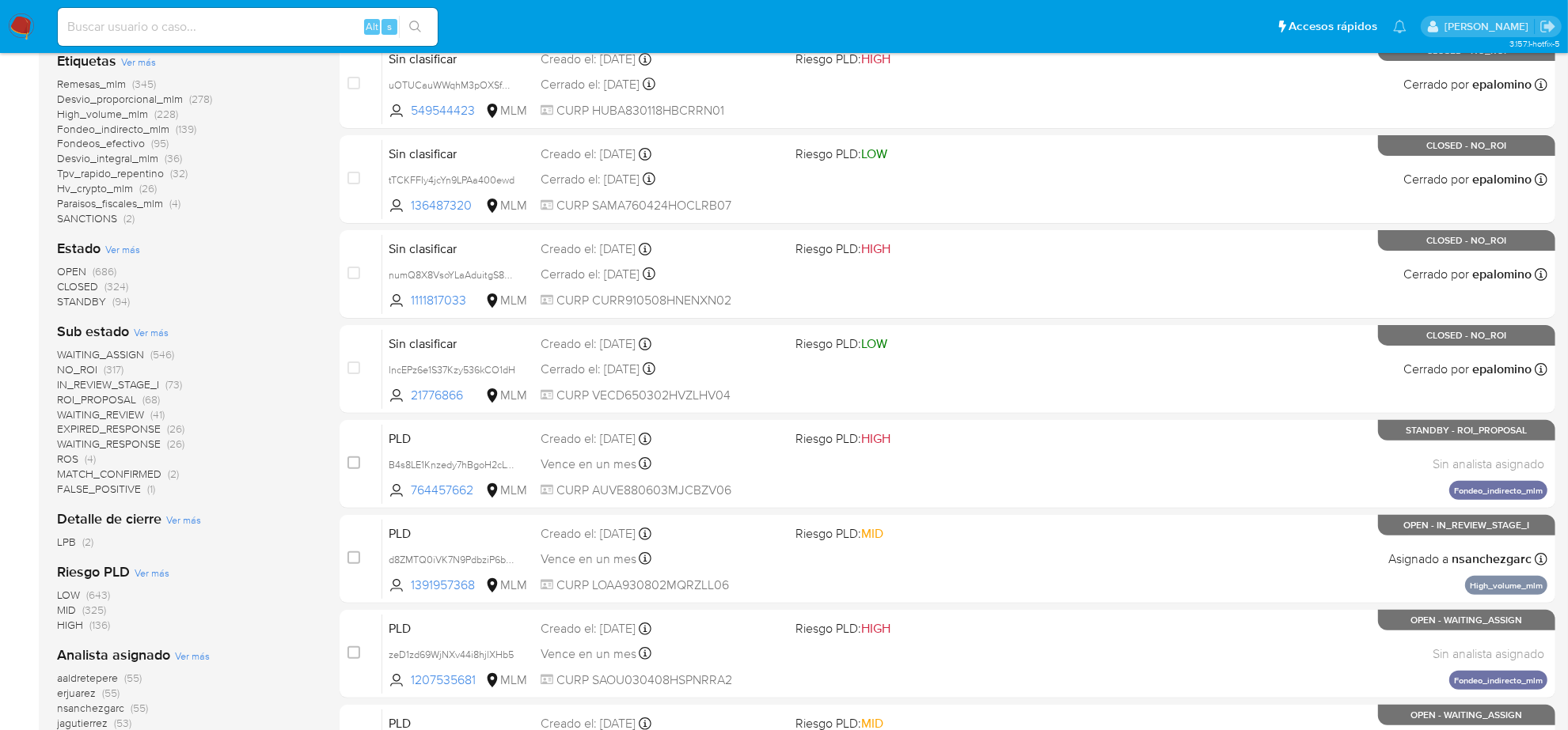
scroll to position [396, 0]
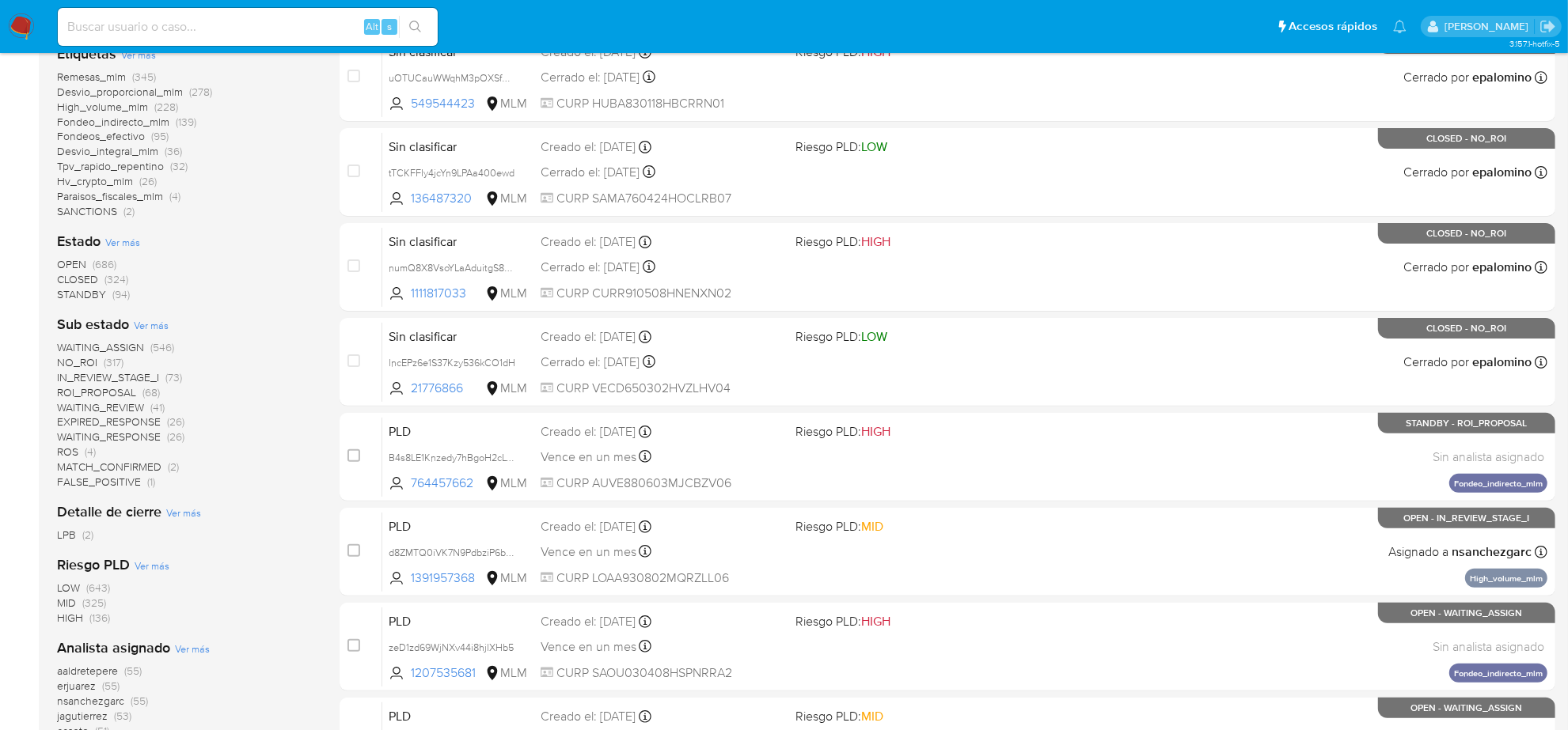
click at [158, 439] on span "WAITING_RESPONSE" at bounding box center [108, 437] width 104 height 16
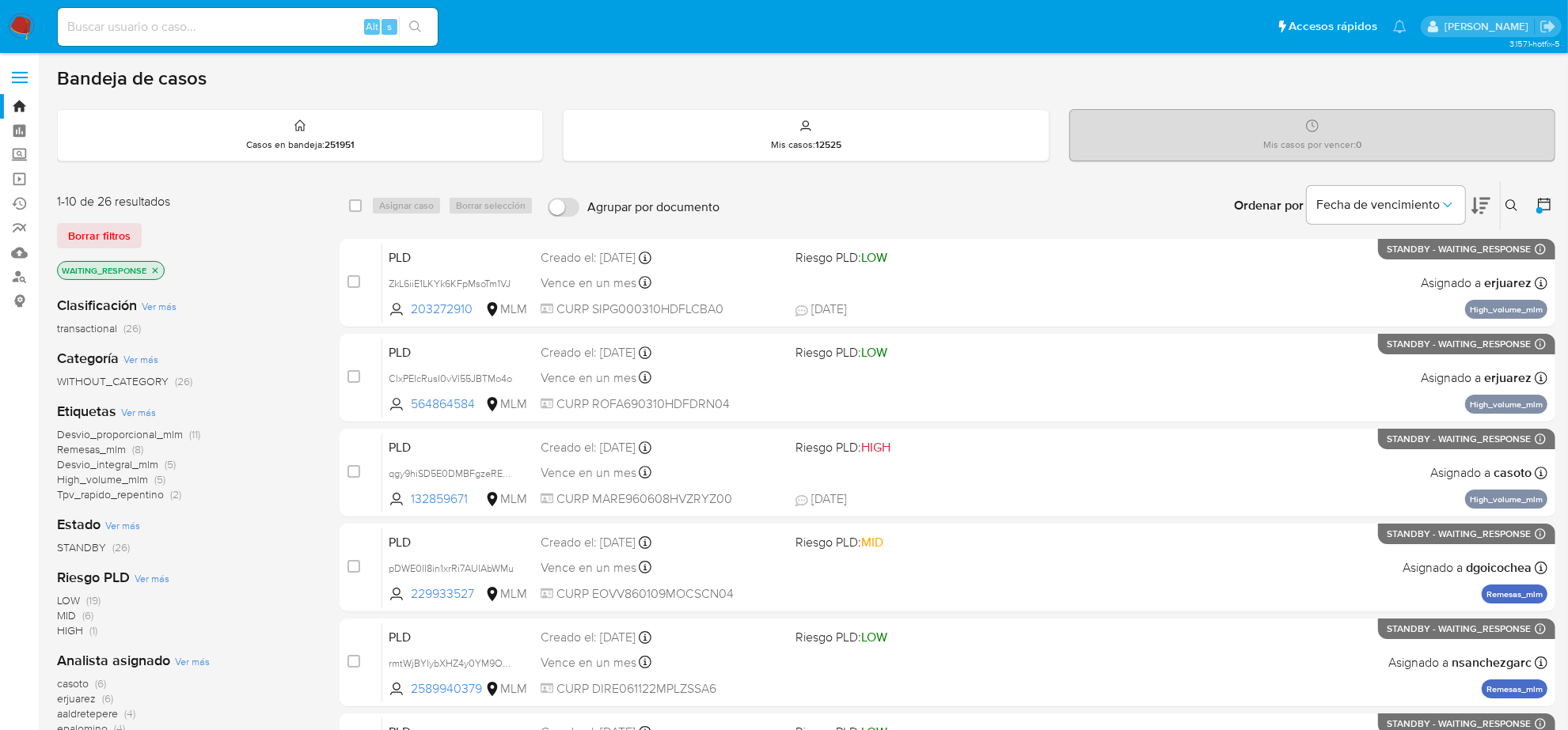
click at [155, 270] on icon "close-filter" at bounding box center [155, 270] width 5 height 5
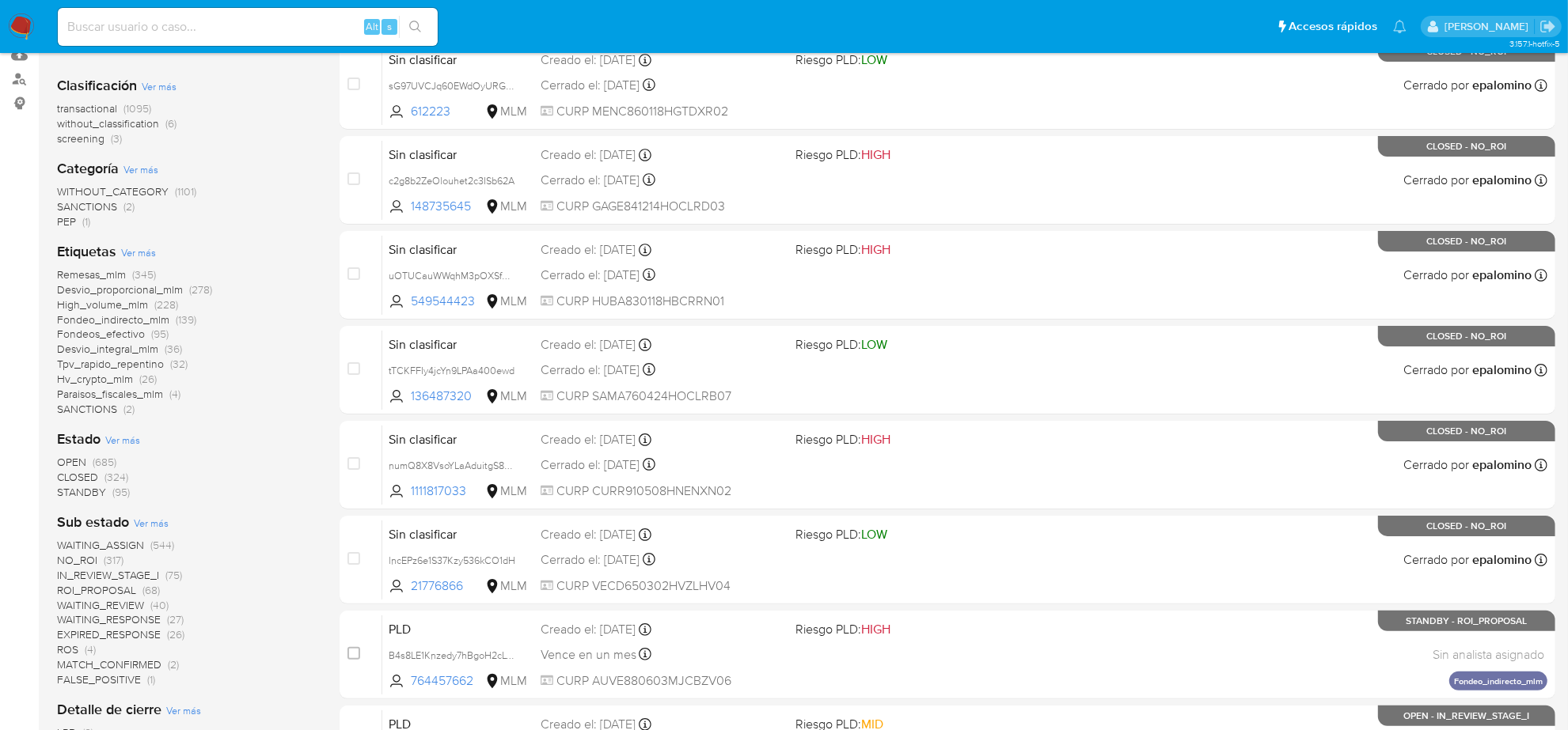
scroll to position [297, 0]
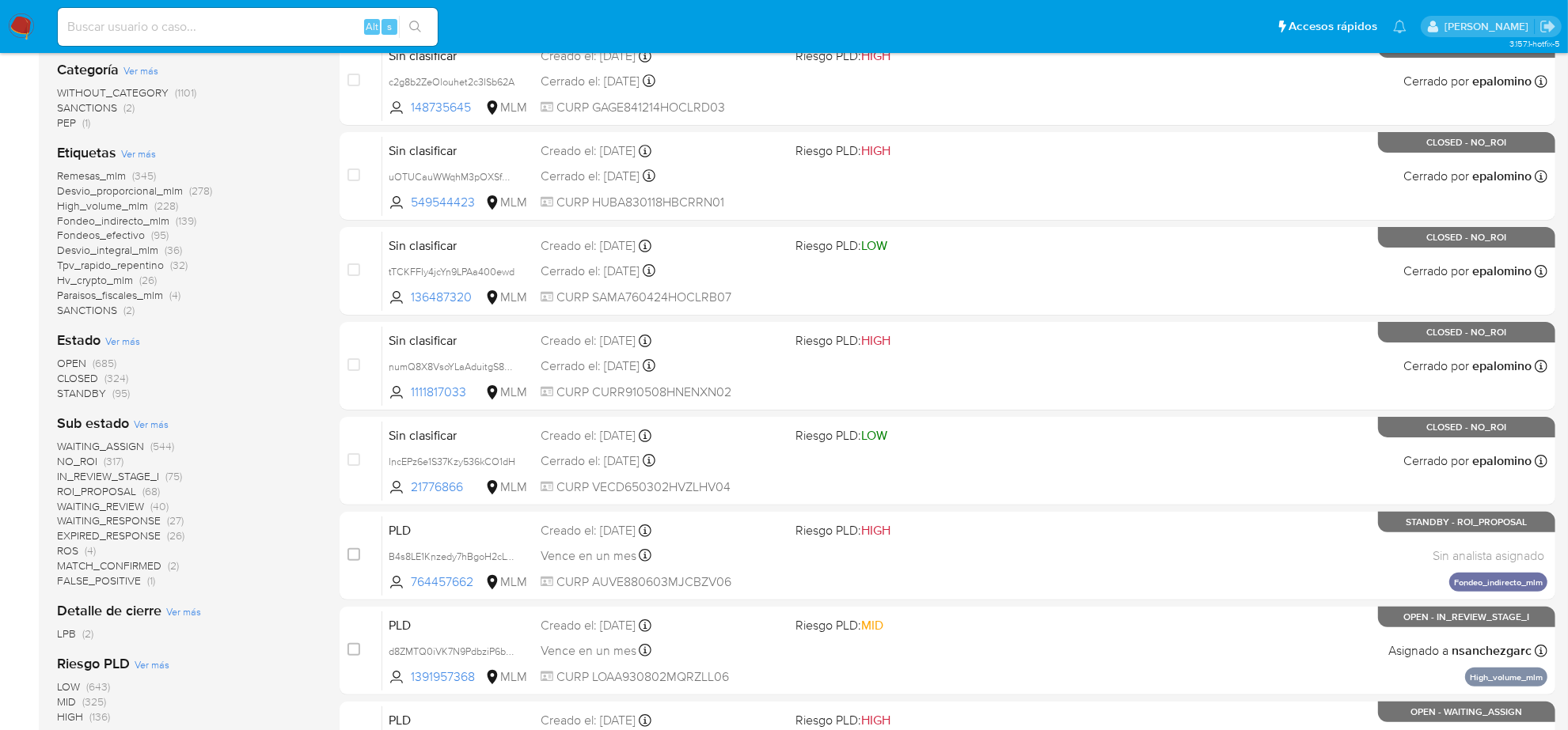
click at [115, 491] on span "ROI_PROPOSAL" at bounding box center [96, 492] width 79 height 16
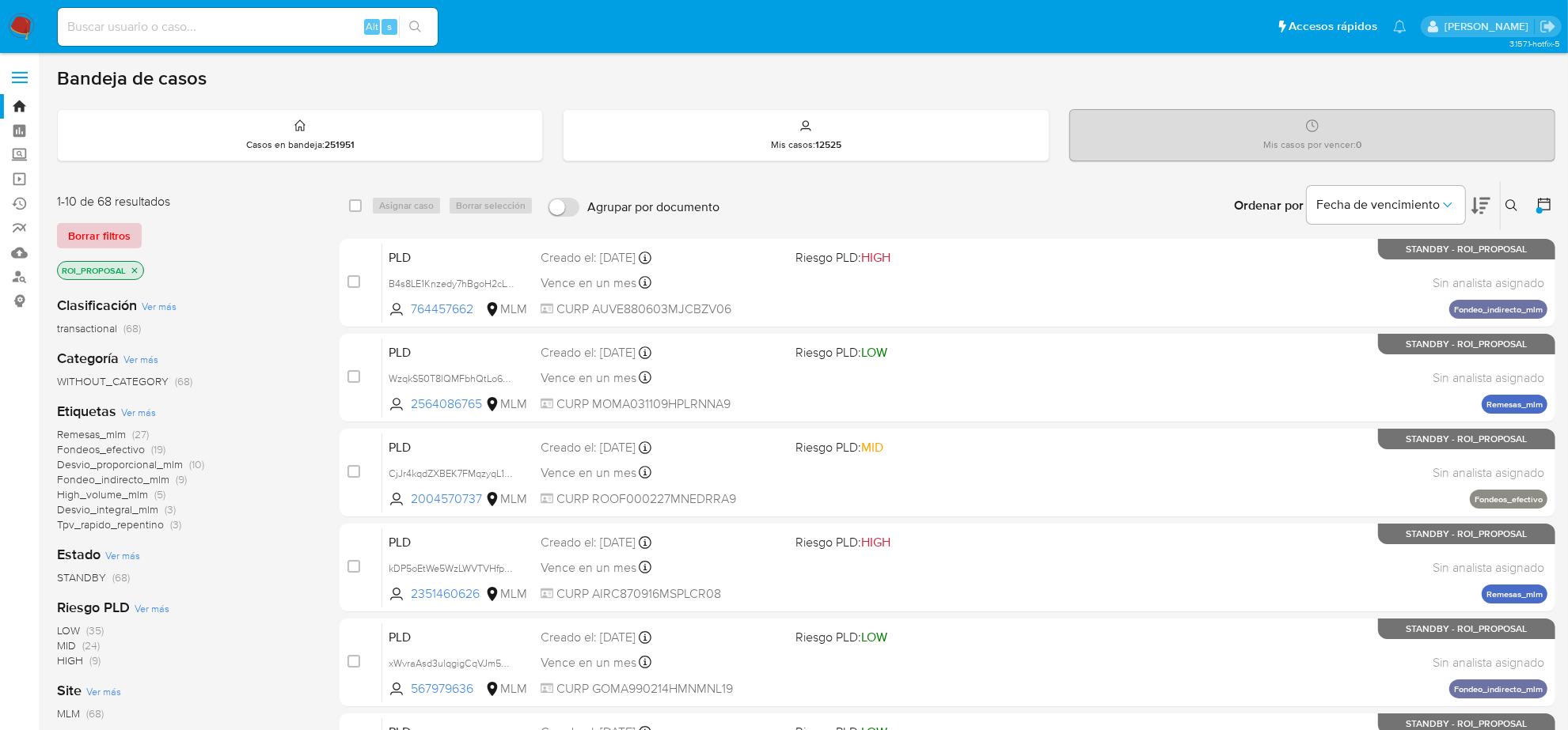
click at [115, 235] on span "Borrar filtros" at bounding box center [99, 235] width 63 height 22
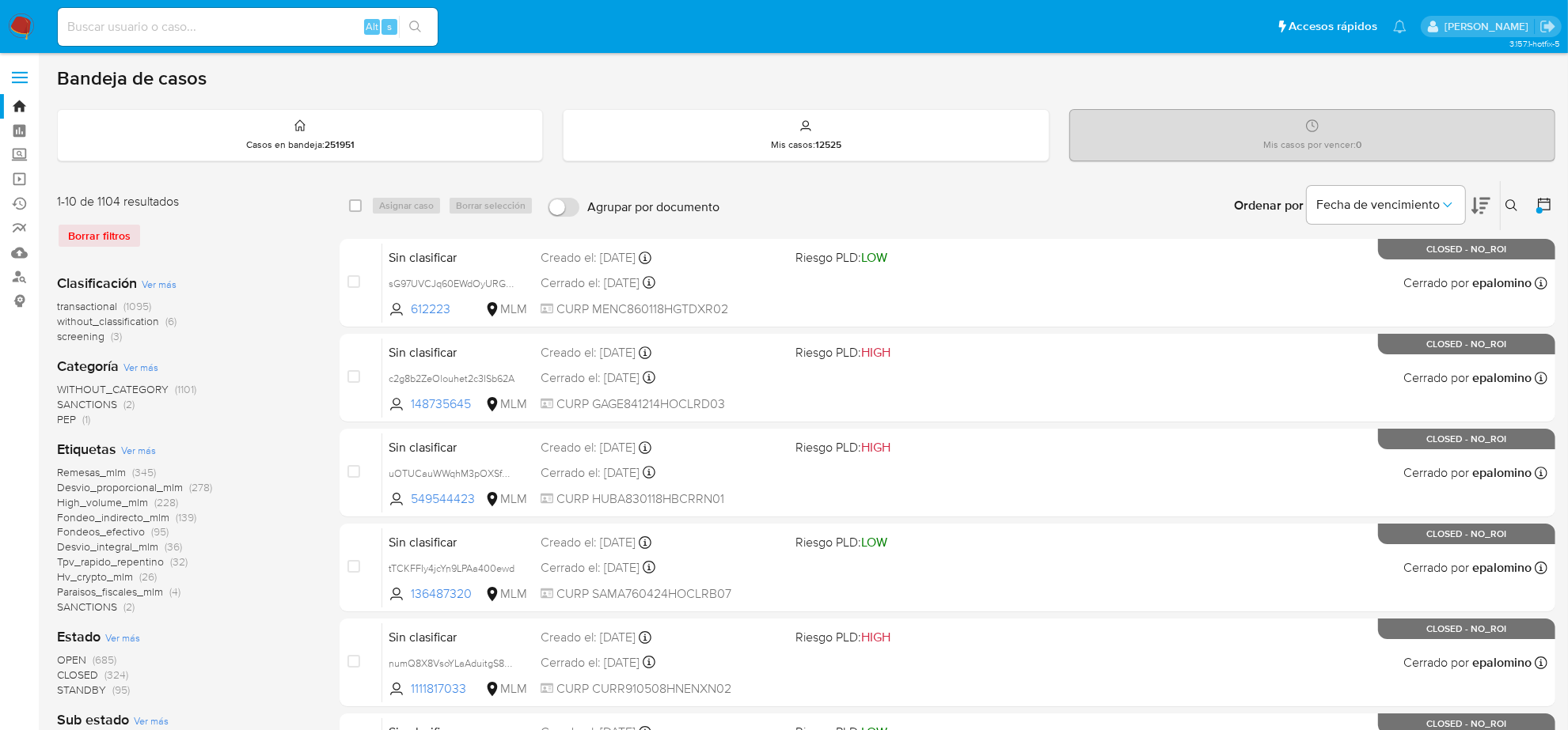
click at [91, 338] on span "screening" at bounding box center [80, 336] width 48 height 16
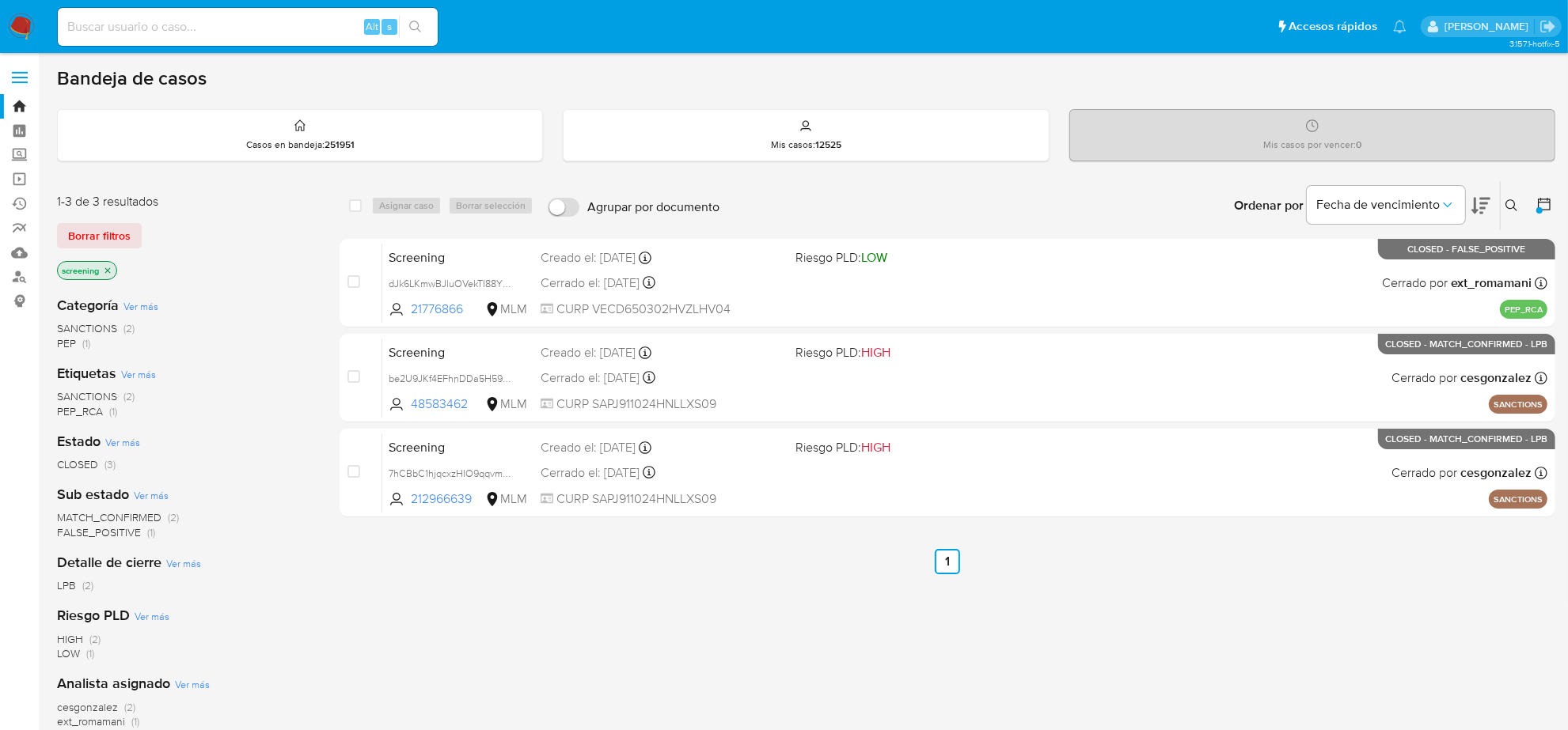
click at [1541, 207] on div at bounding box center [1539, 210] width 6 height 6
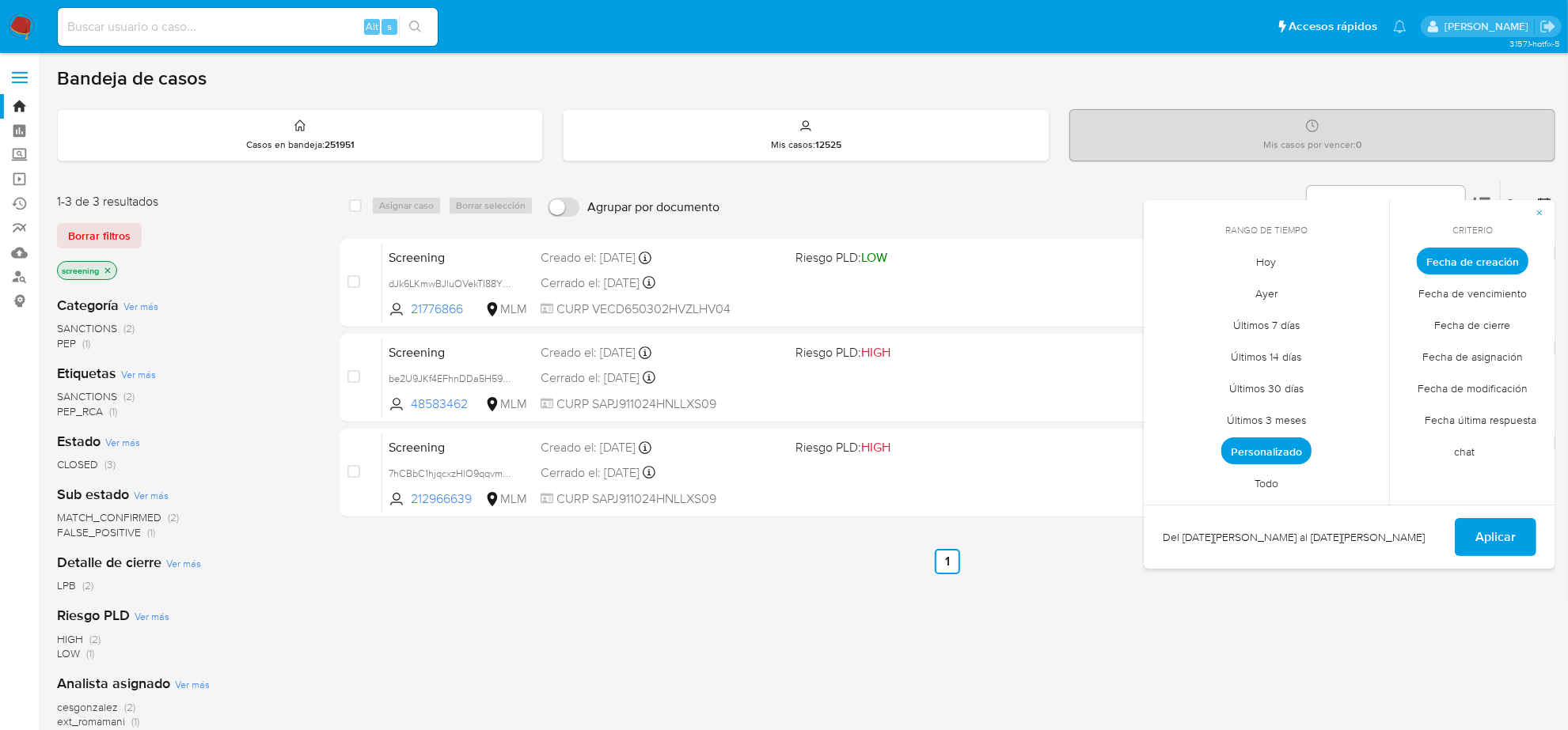
click at [1283, 481] on span "Todo" at bounding box center [1266, 483] width 57 height 32
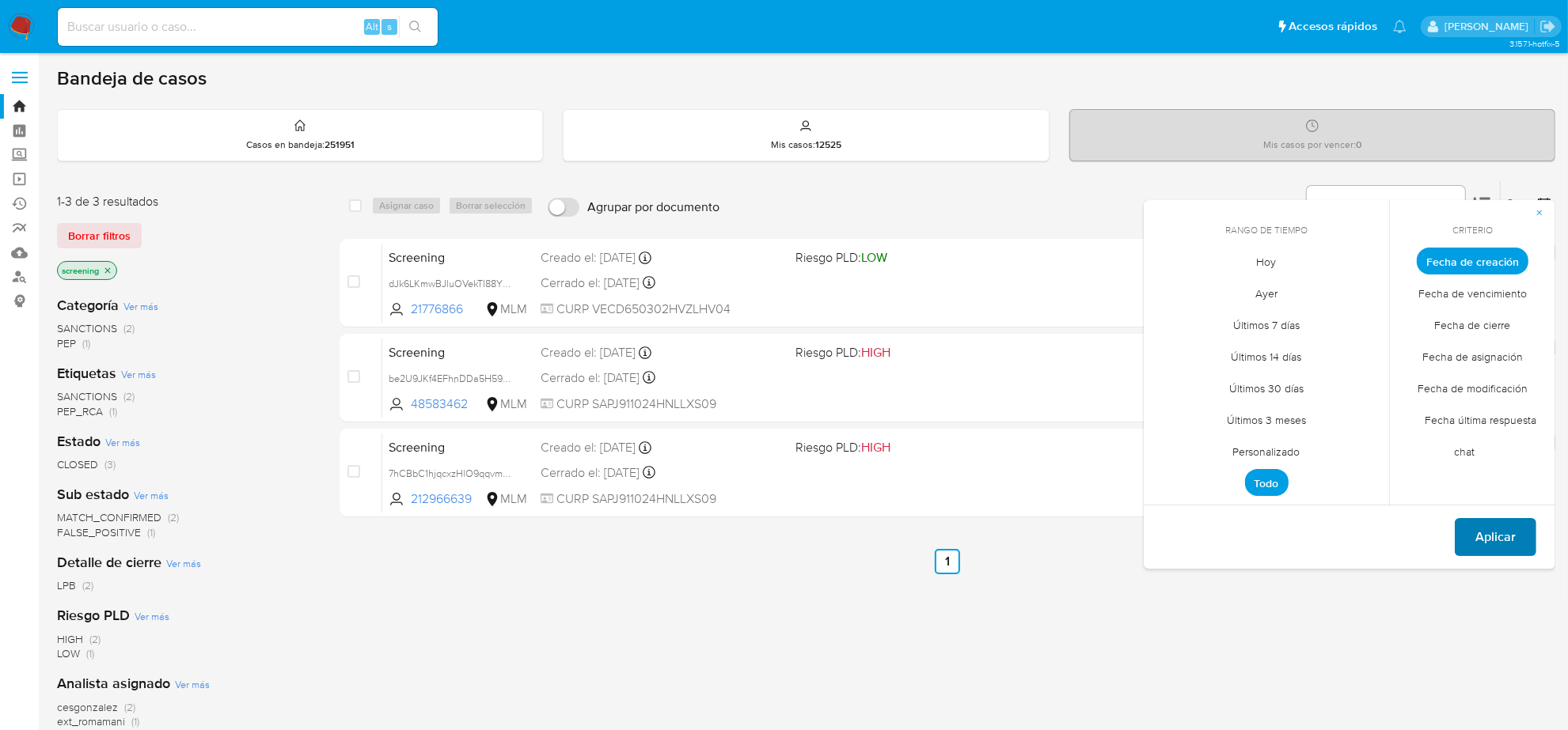
click at [1485, 531] on span "Aplicar" at bounding box center [1496, 537] width 40 height 35
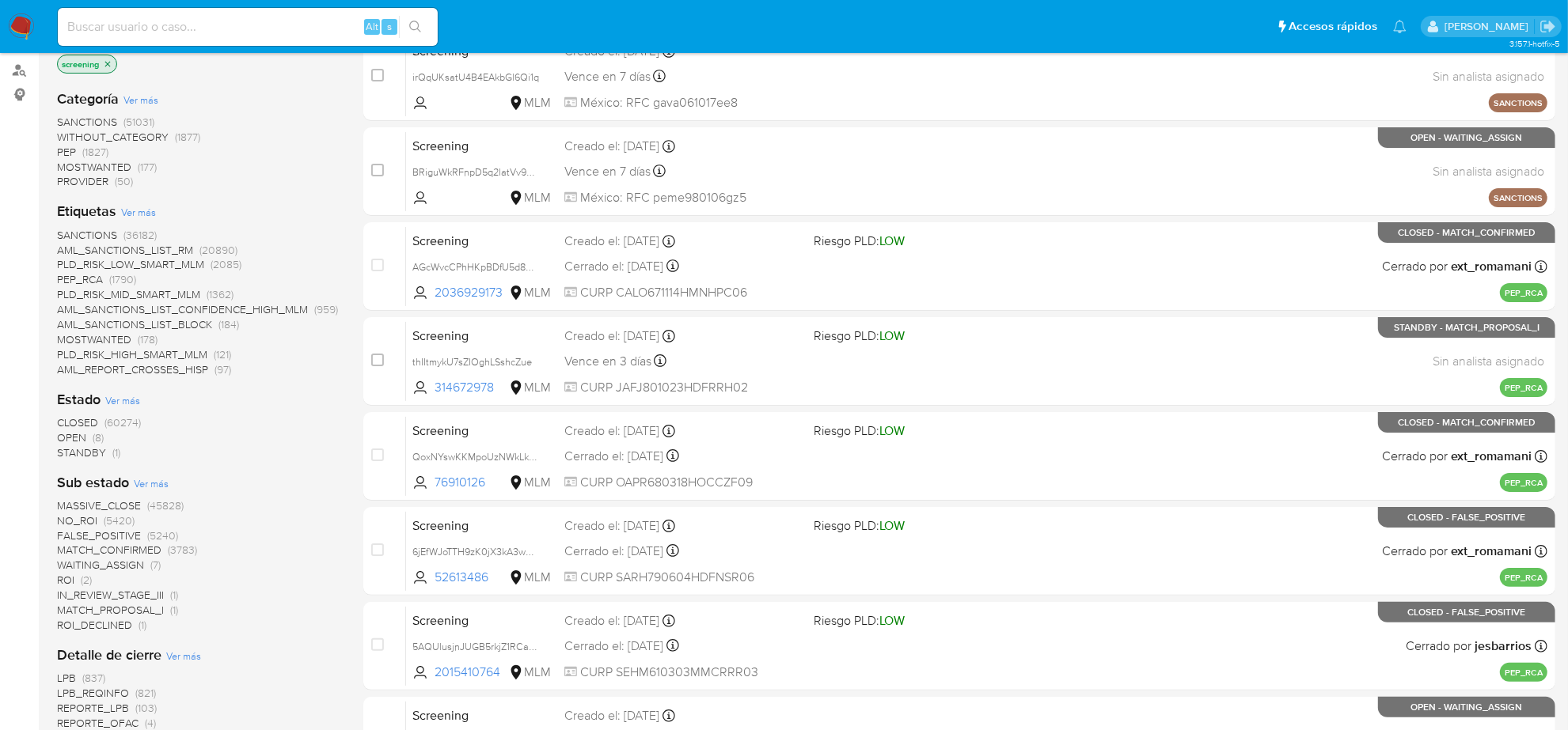
scroll to position [297, 0]
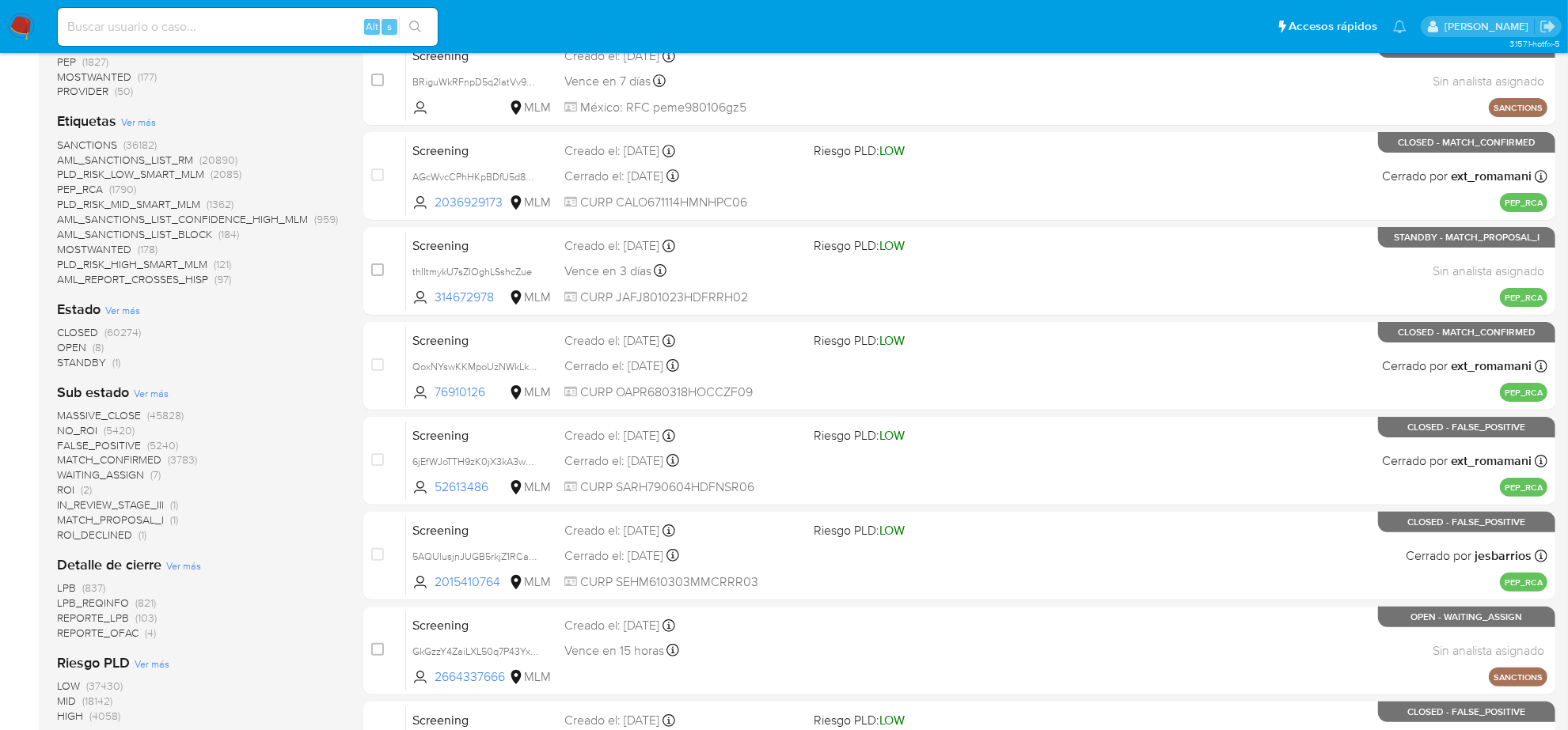
click at [88, 340] on span "OPEN (8)" at bounding box center [80, 347] width 47 height 15
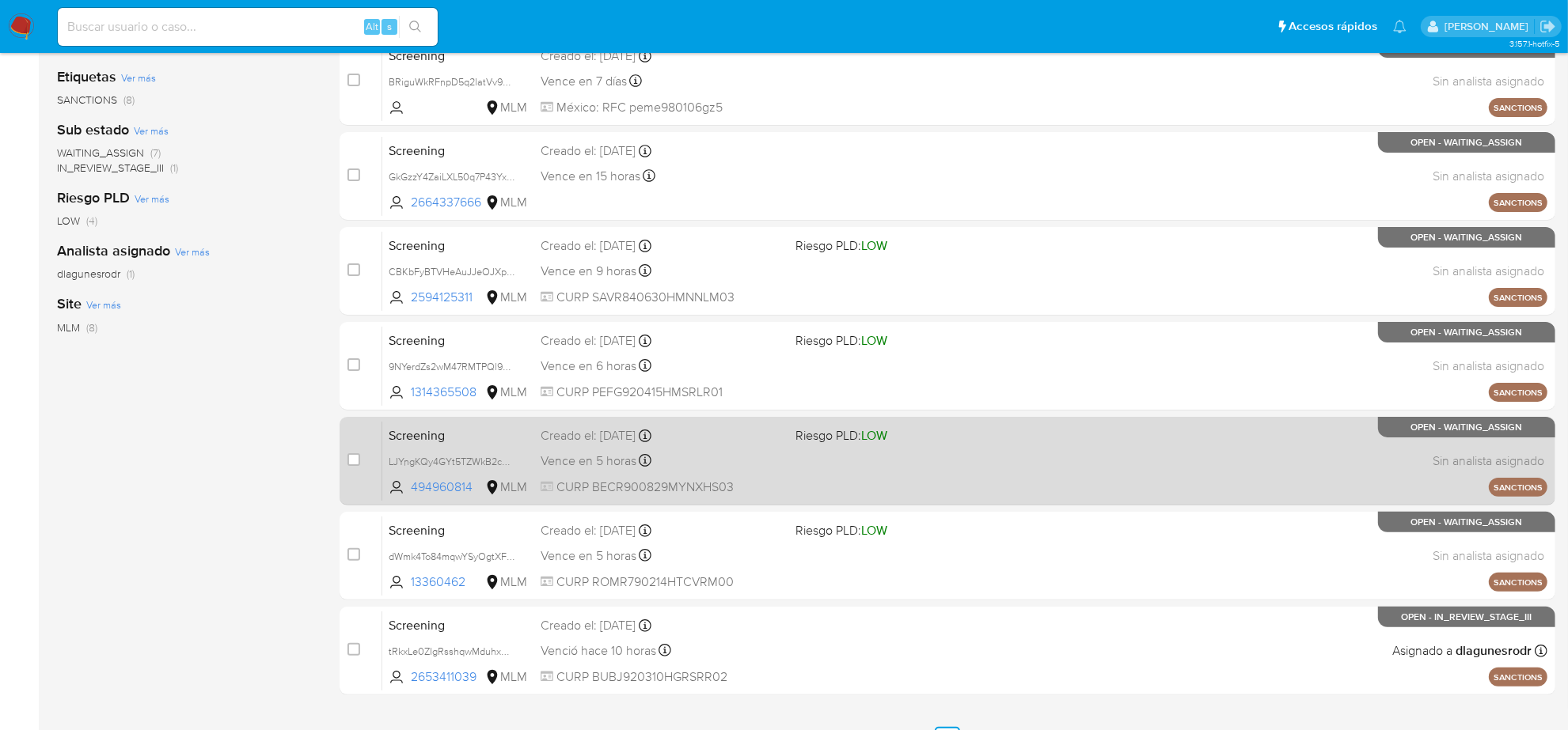
scroll to position [327, 0]
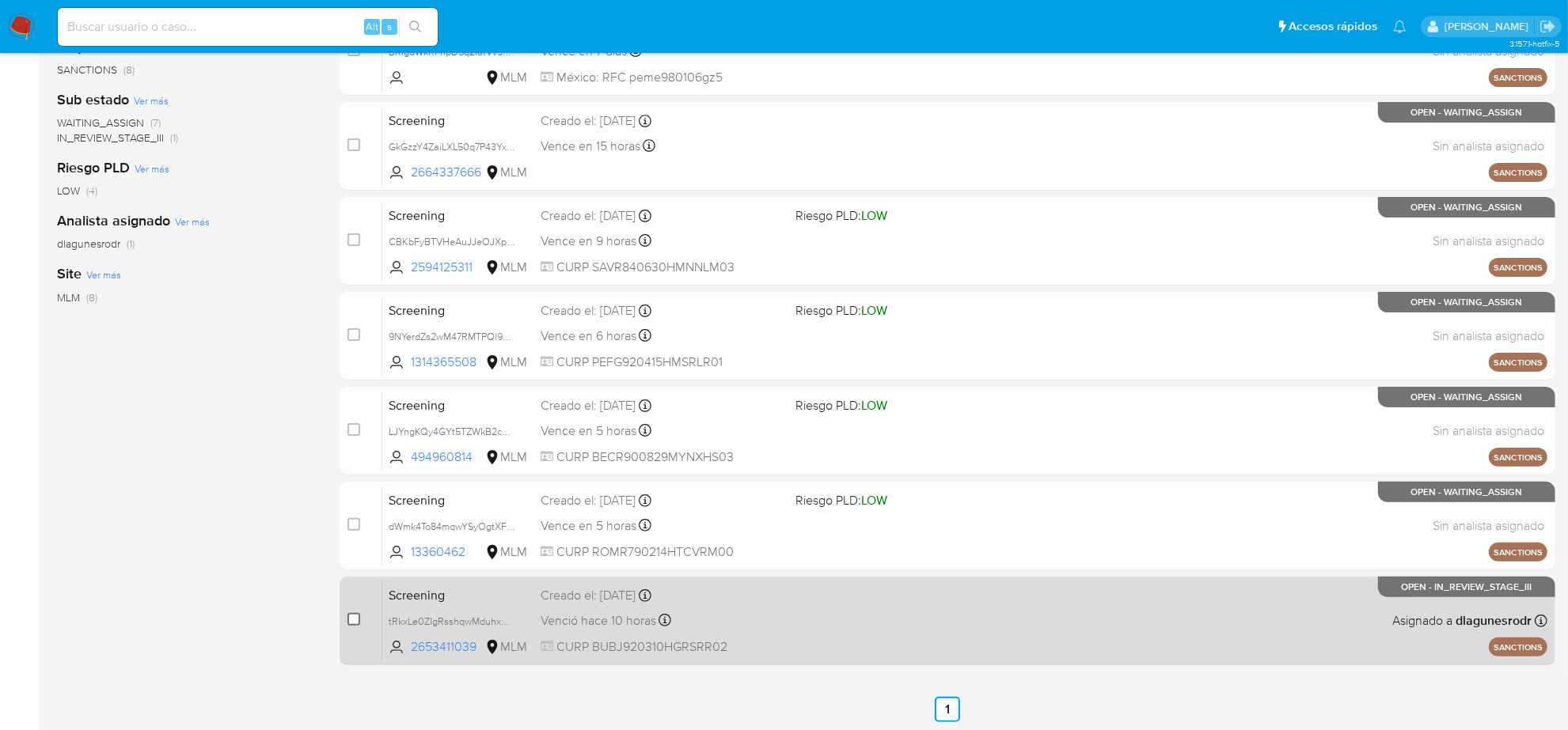
click at [351, 613] on input "checkbox" at bounding box center [353, 619] width 13 height 13
checkbox input "true"
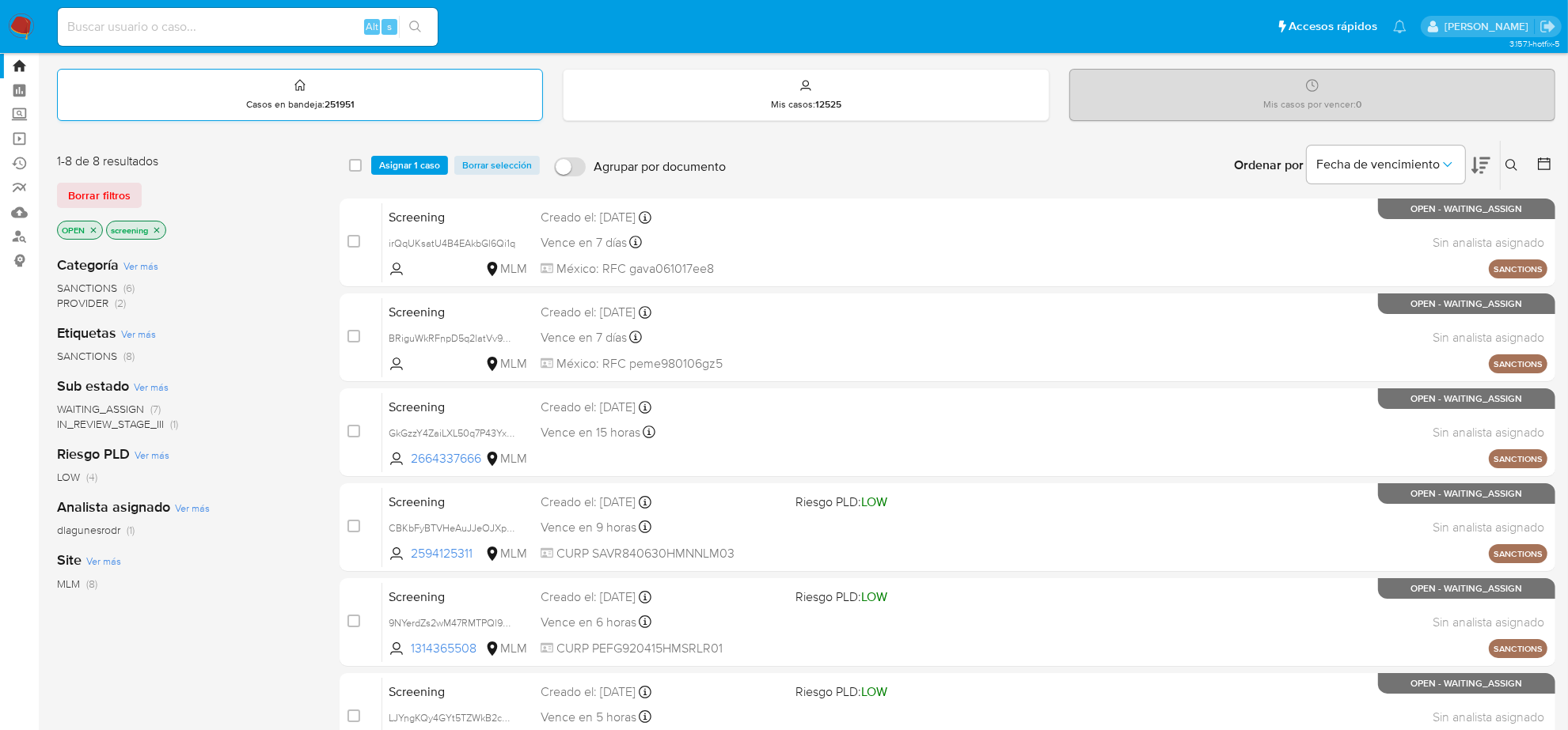
scroll to position [0, 0]
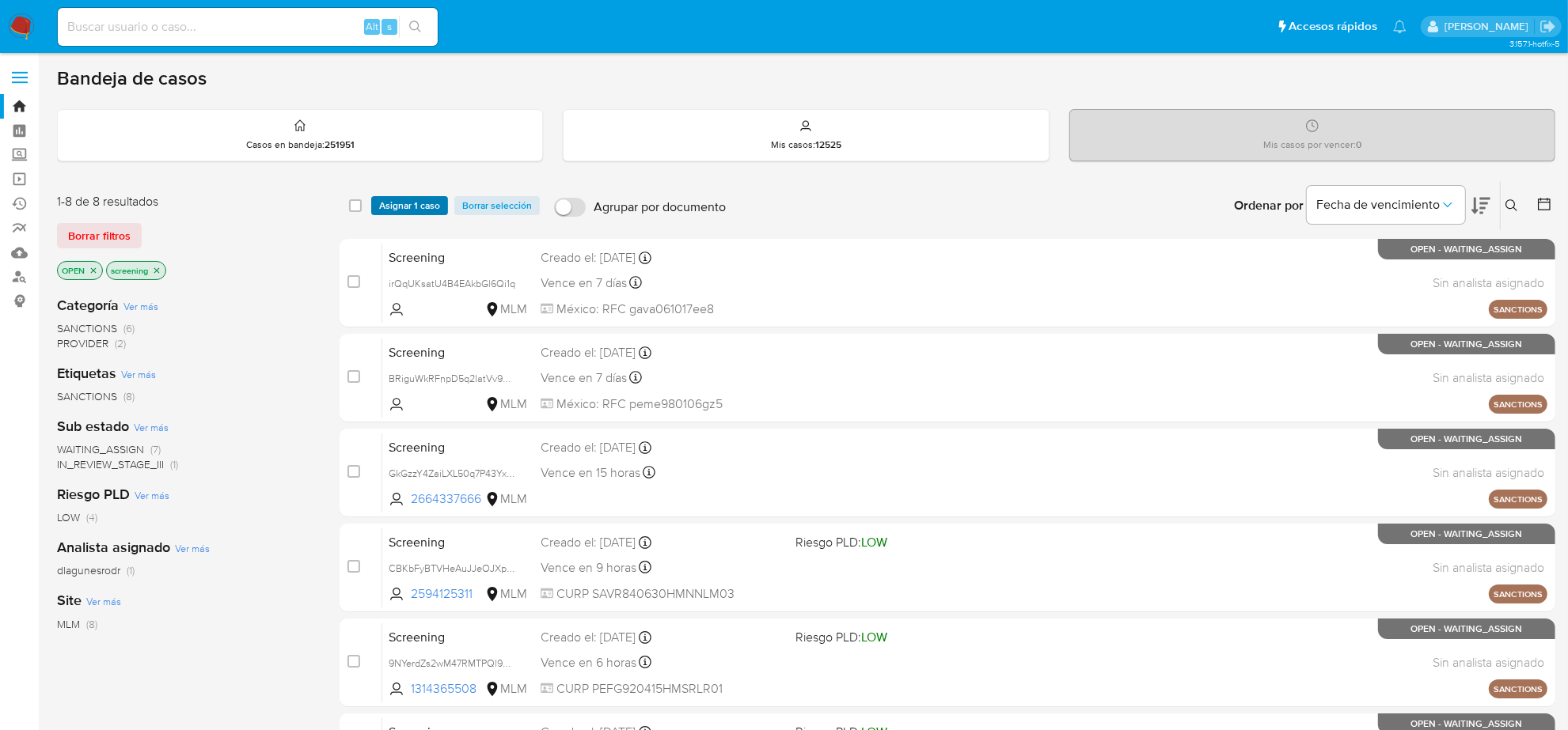
click at [402, 211] on span "Asignar 1 caso" at bounding box center [410, 205] width 61 height 16
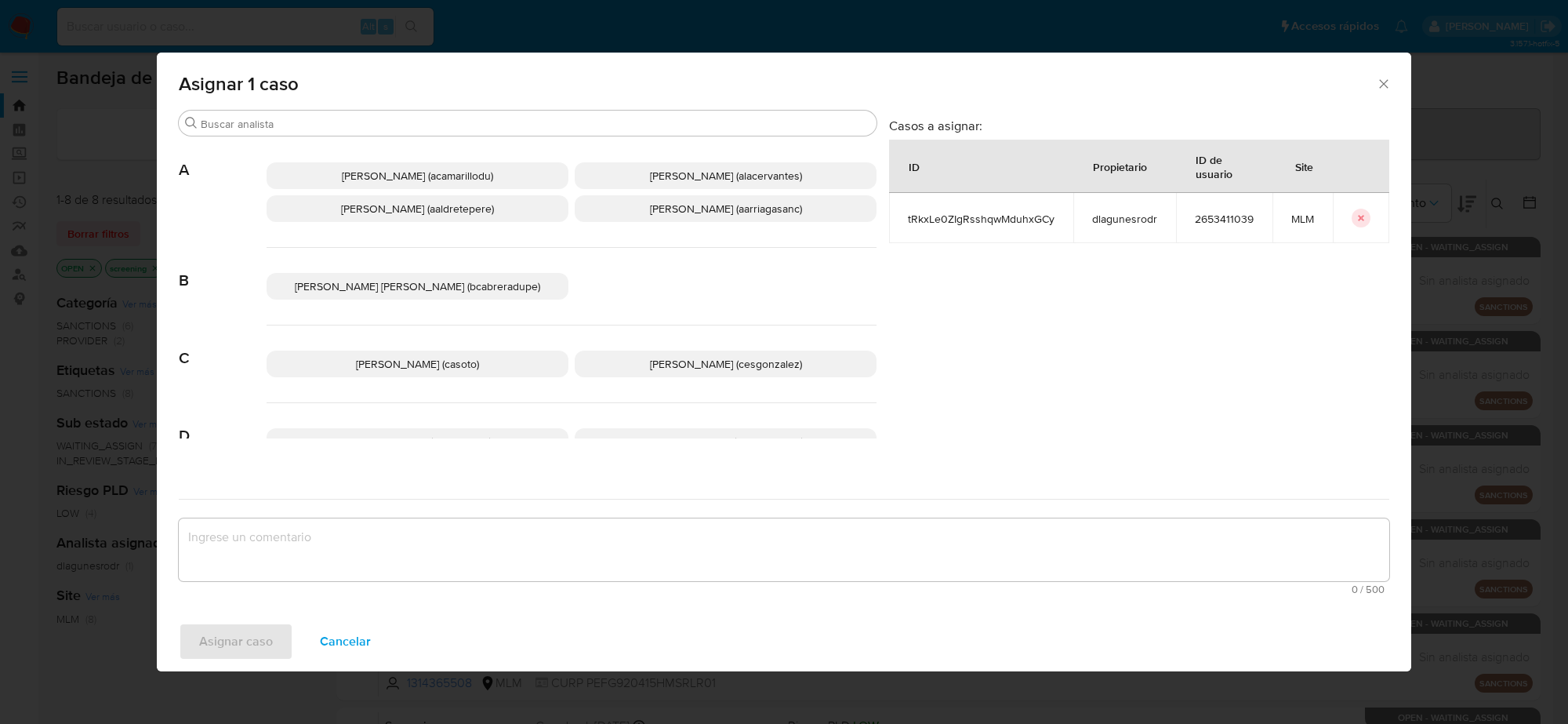
click at [743, 359] on span "[PERSON_NAME] (cesgonzalez)" at bounding box center [726, 364] width 152 height 16
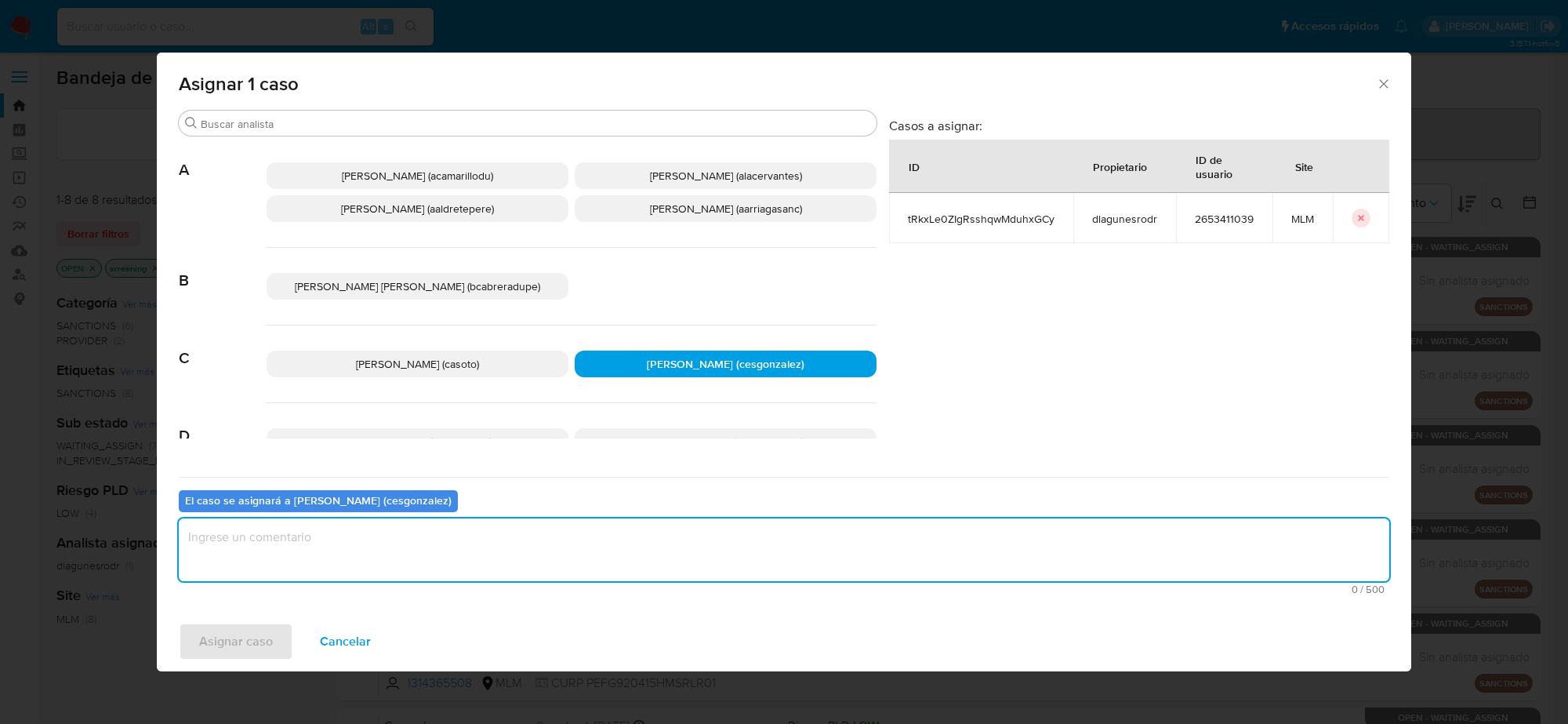
click at [411, 573] on textarea "assign-modal" at bounding box center [784, 550] width 1211 height 63
click at [243, 653] on span "Asignar caso" at bounding box center [235, 642] width 73 height 35
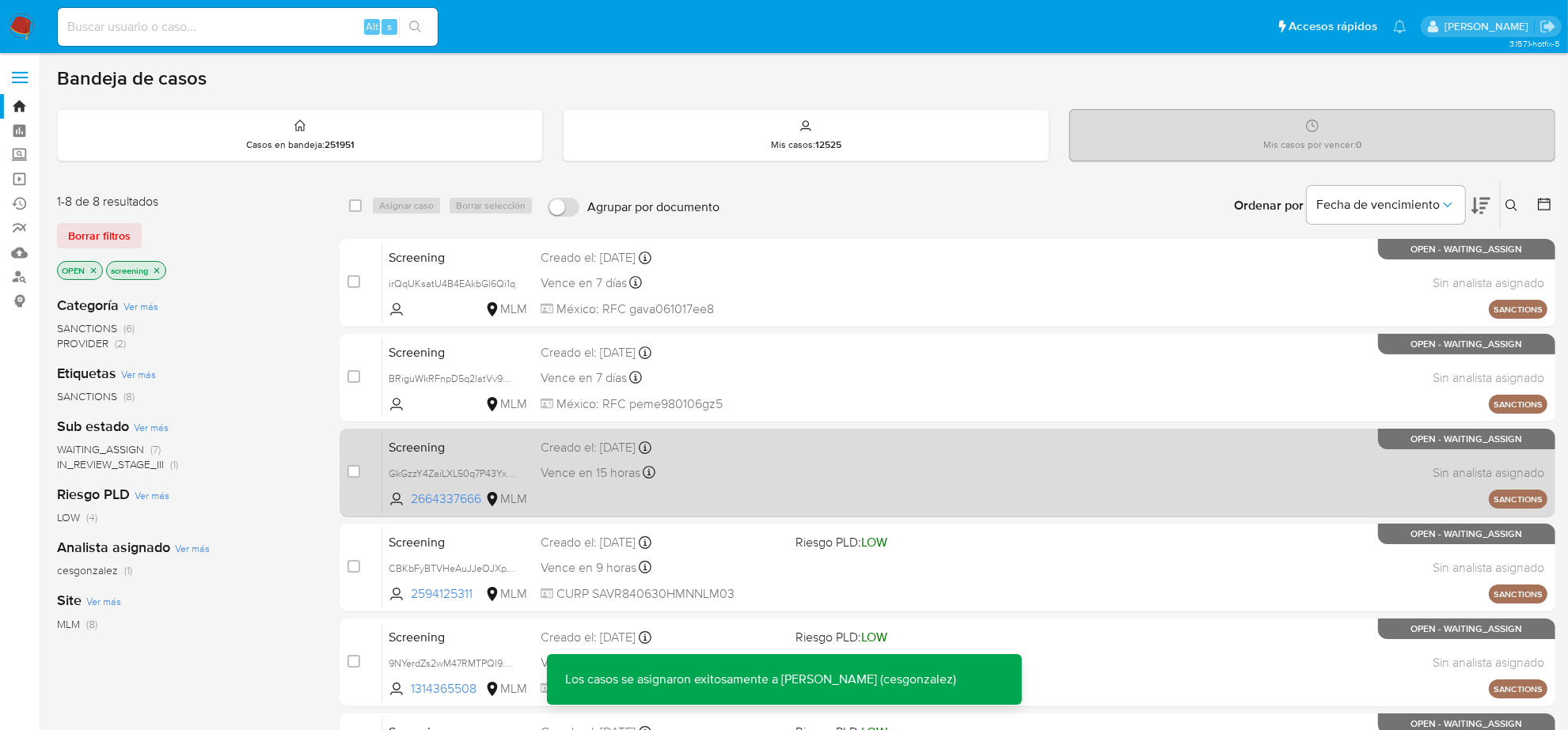
scroll to position [327, 0]
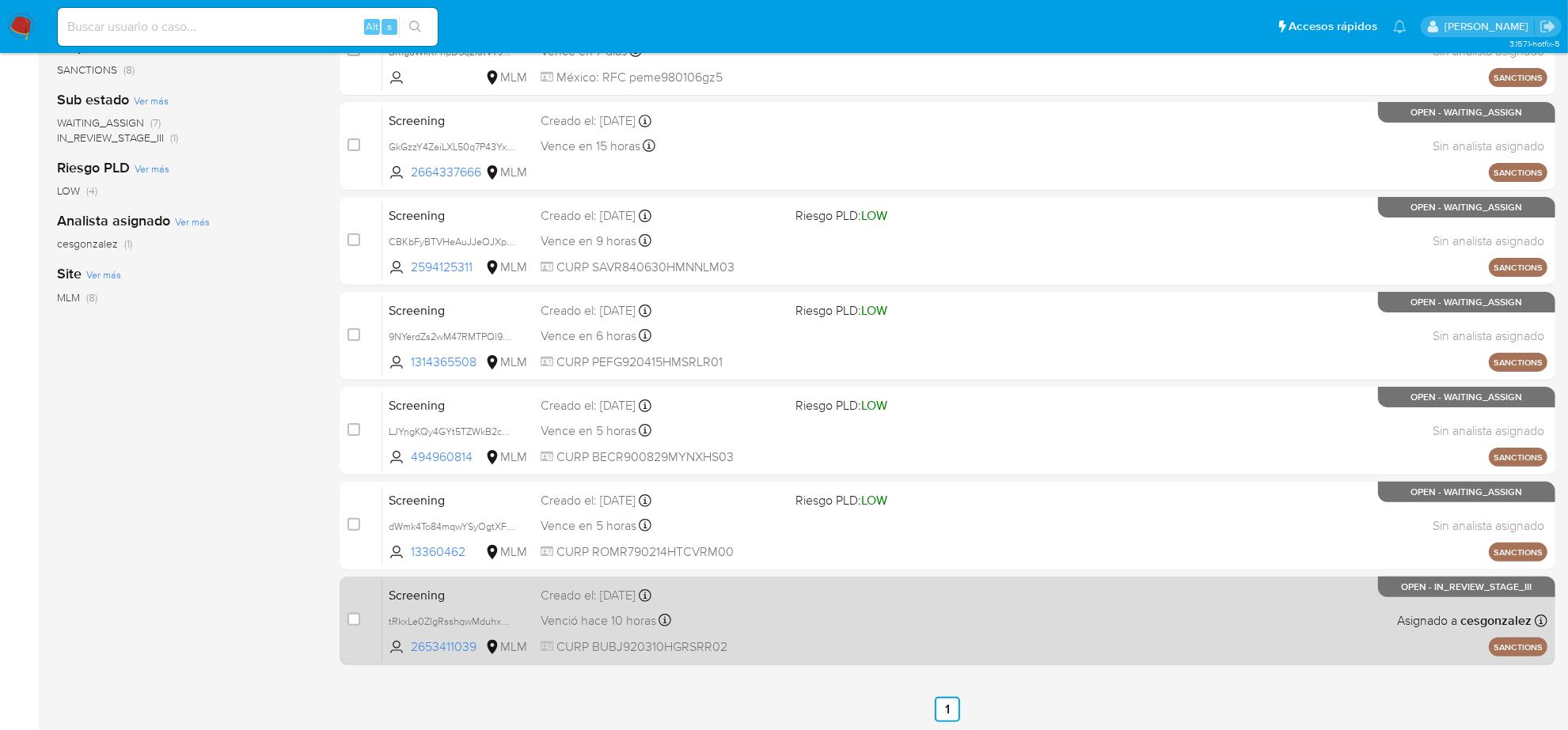
click at [752, 610] on div "Venció hace 10 horas Vence el [DATE] 23:58:13" at bounding box center [662, 620] width 242 height 22
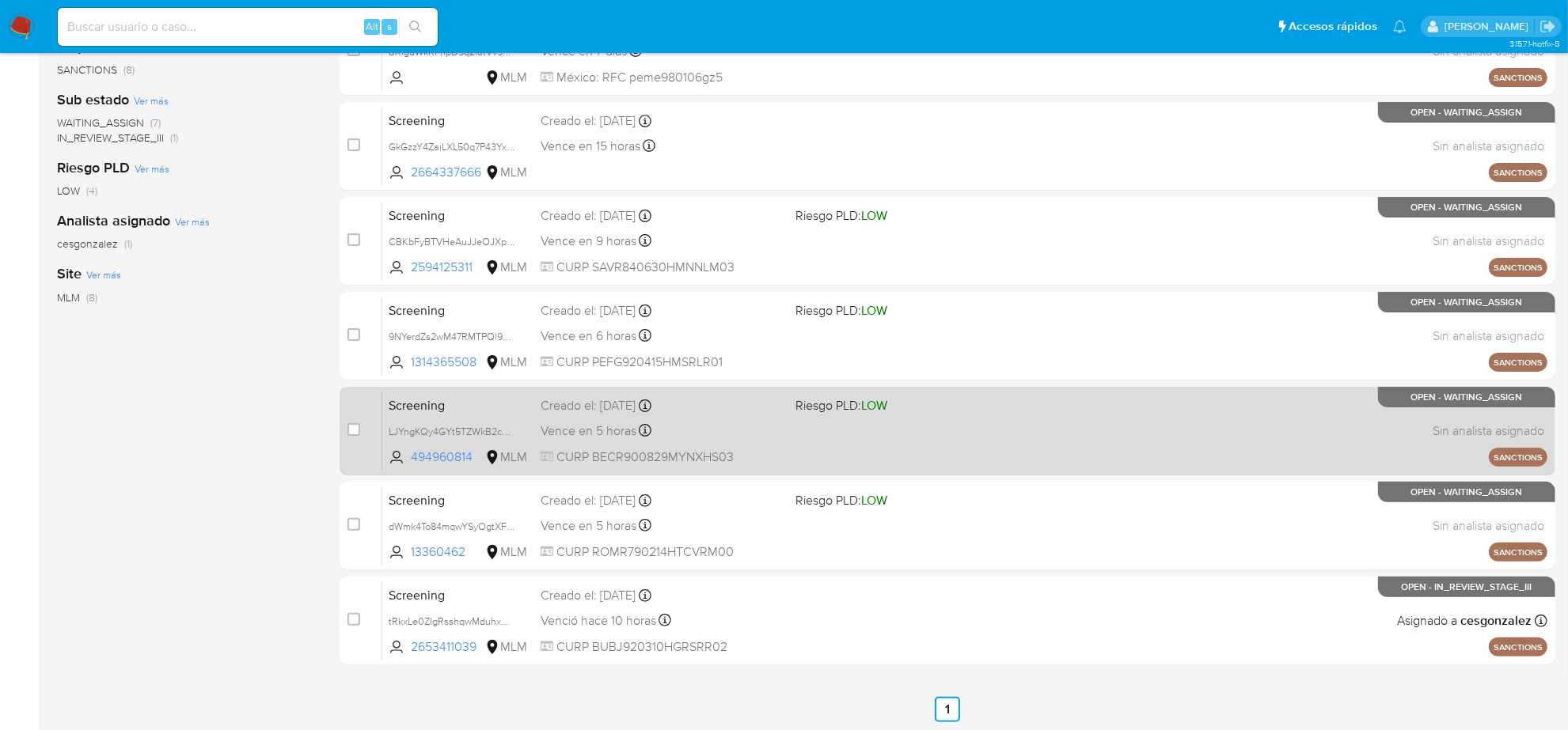
scroll to position [0, 0]
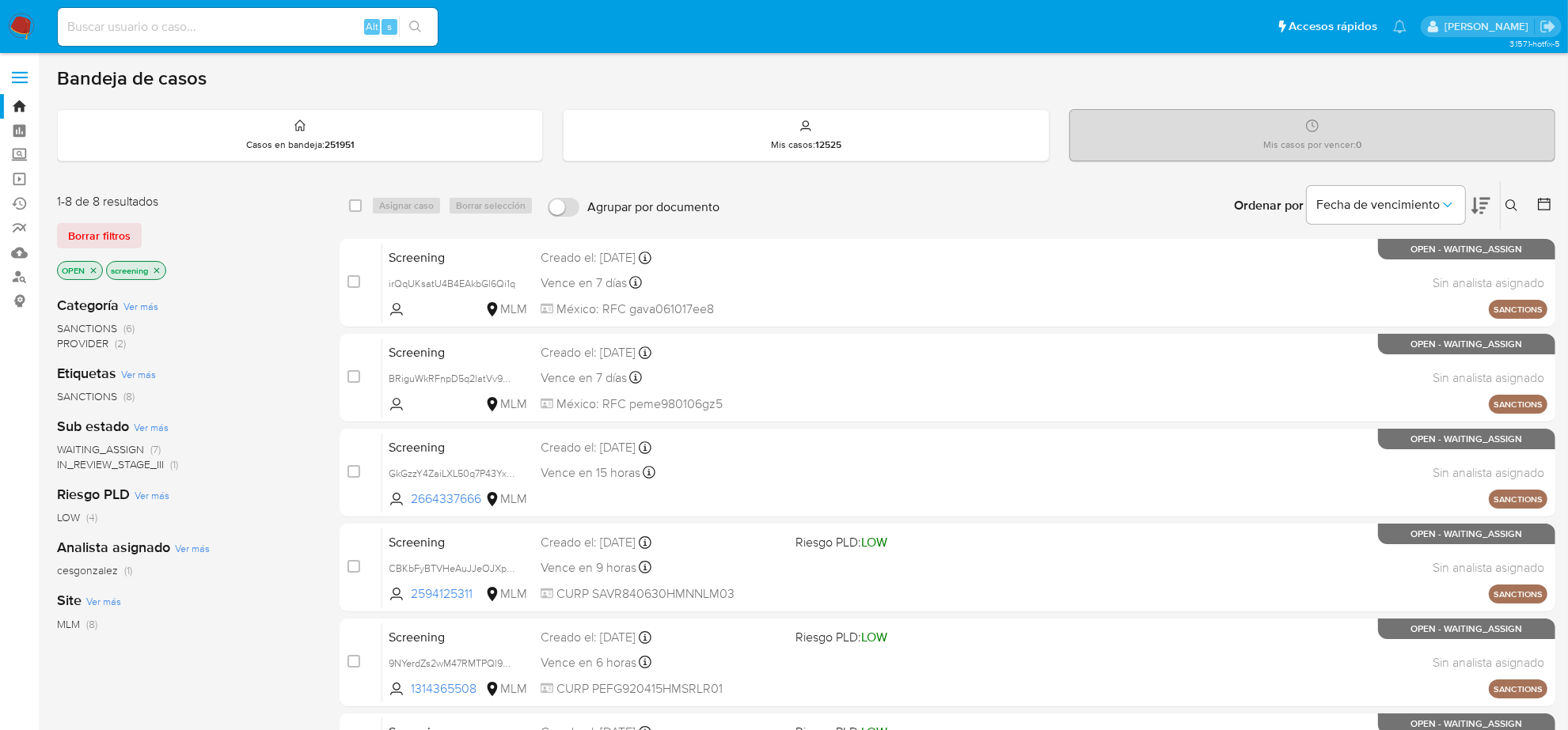
click at [157, 267] on icon "close-filter" at bounding box center [157, 271] width 10 height 10
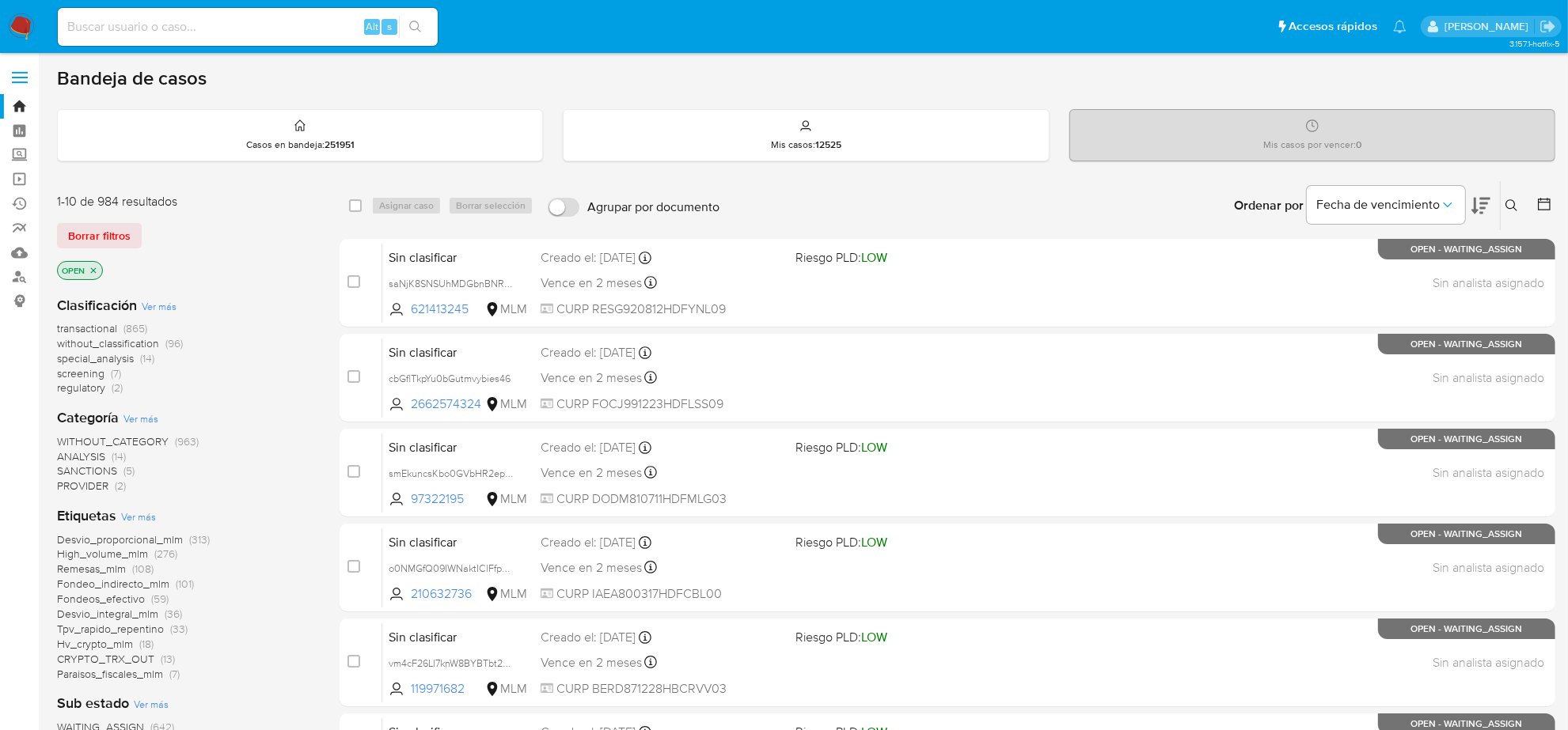
click at [93, 271] on icon "close-filter" at bounding box center [93, 271] width 10 height 10
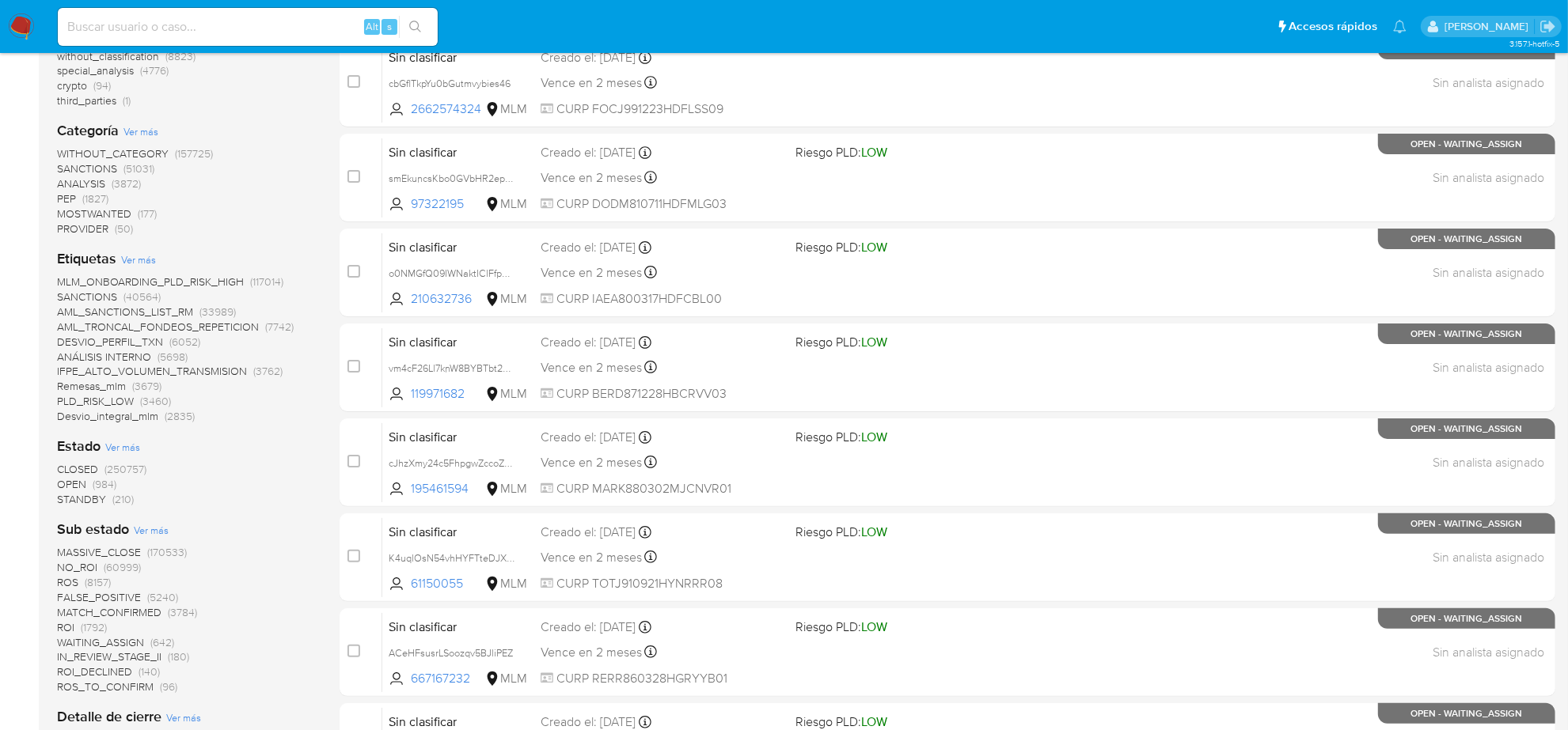
scroll to position [297, 0]
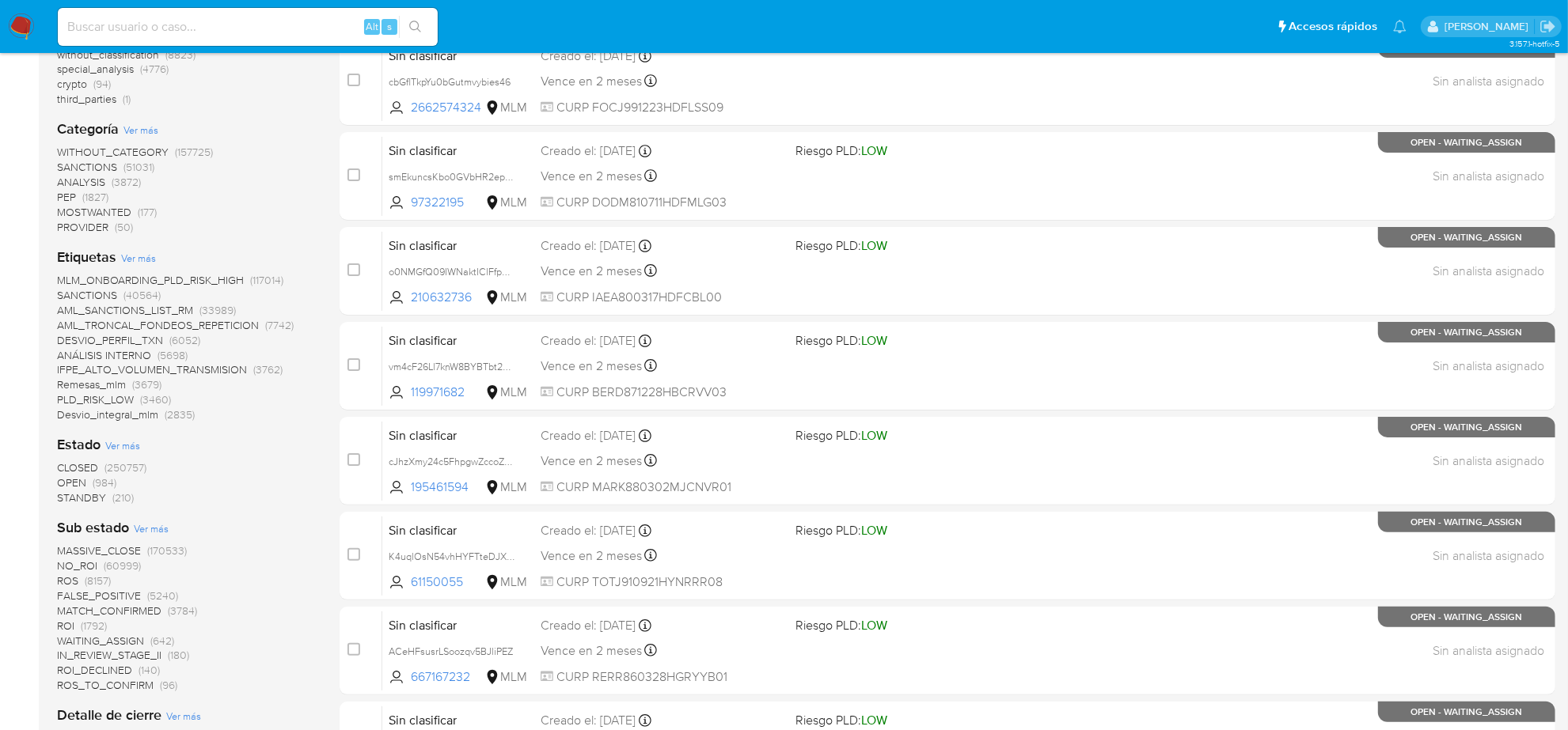
click at [95, 500] on span "STANDBY" at bounding box center [81, 498] width 49 height 16
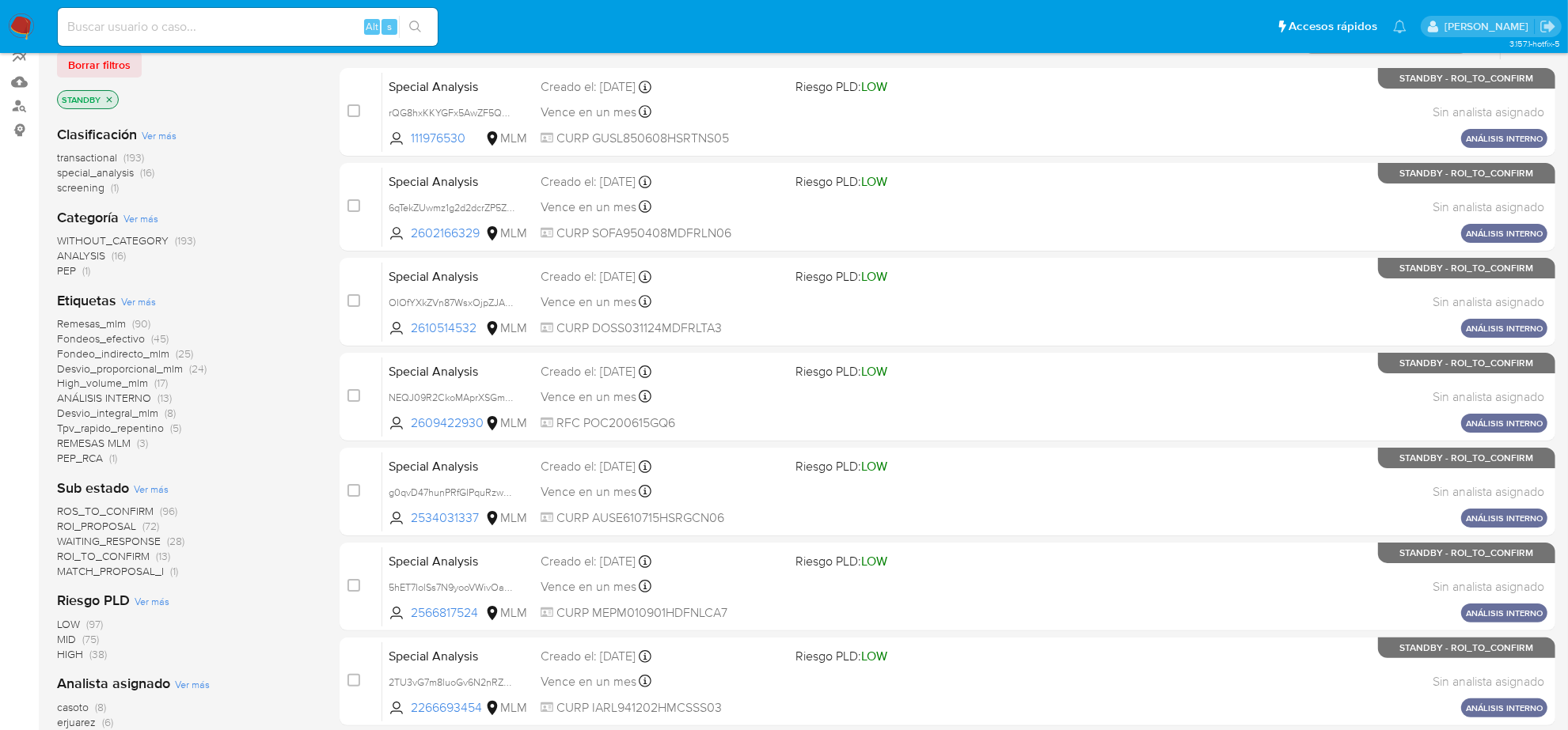
scroll to position [297, 0]
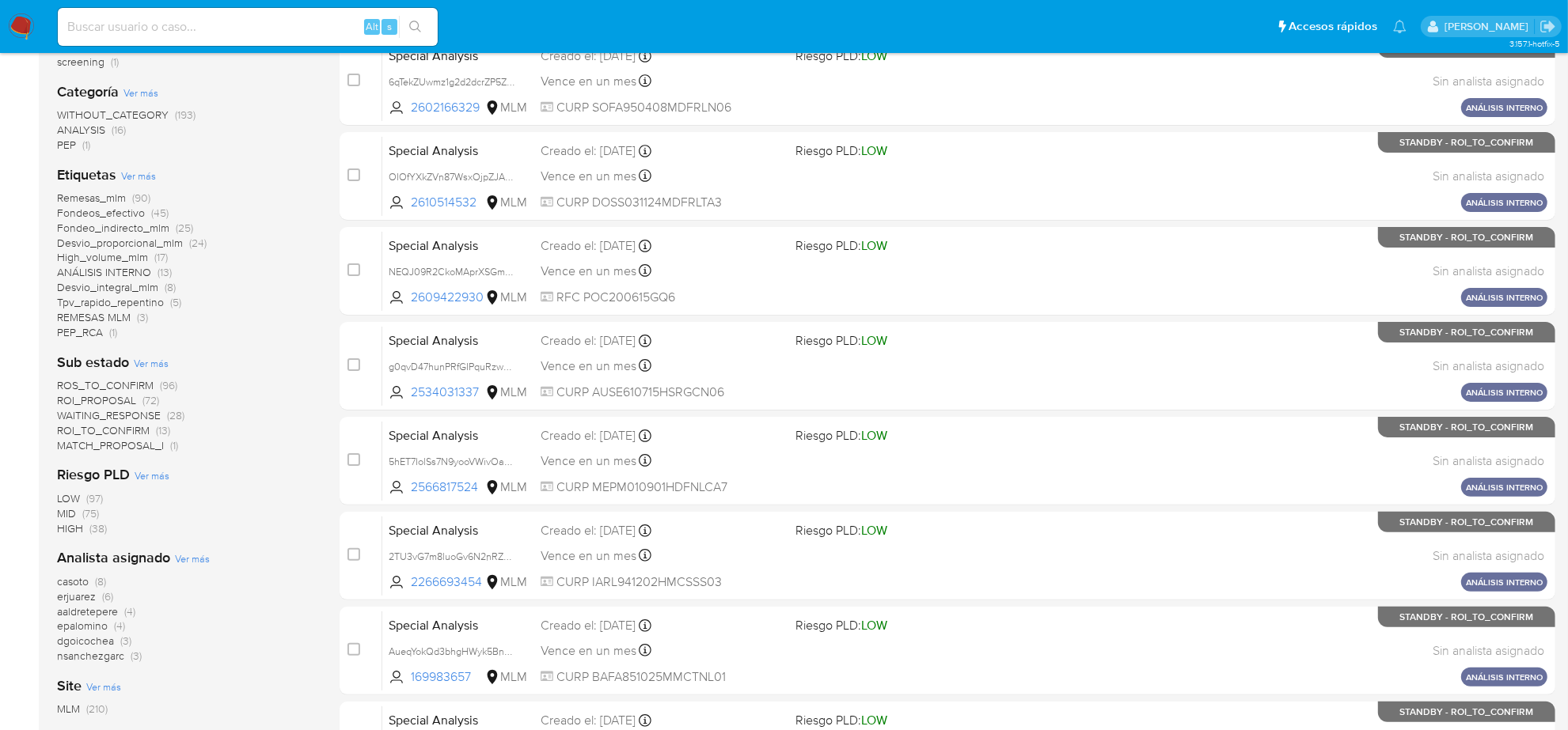
click at [143, 445] on span "MATCH_PROPOSAL_I" at bounding box center [110, 445] width 107 height 16
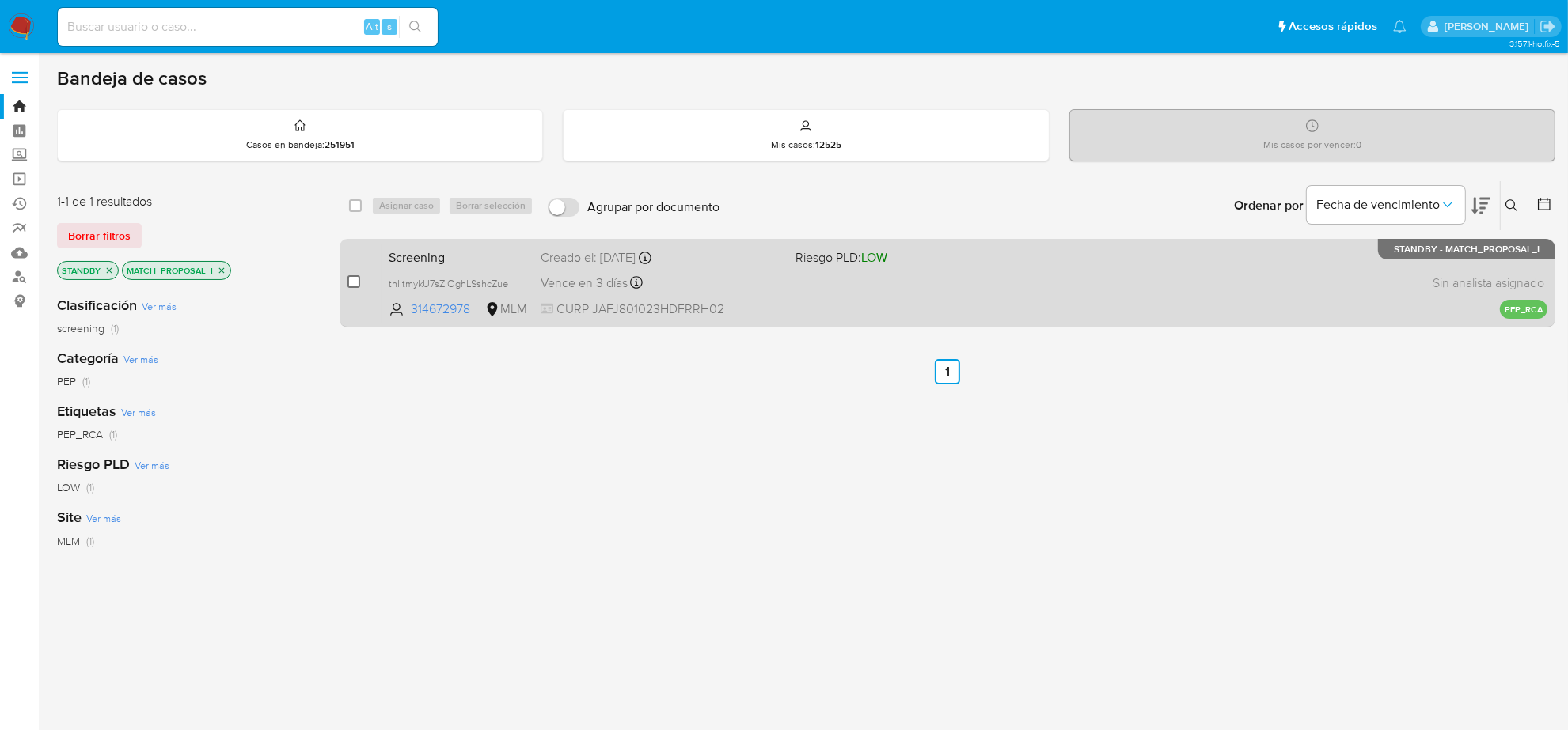
click at [354, 281] on input "checkbox" at bounding box center [353, 281] width 13 height 13
checkbox input "true"
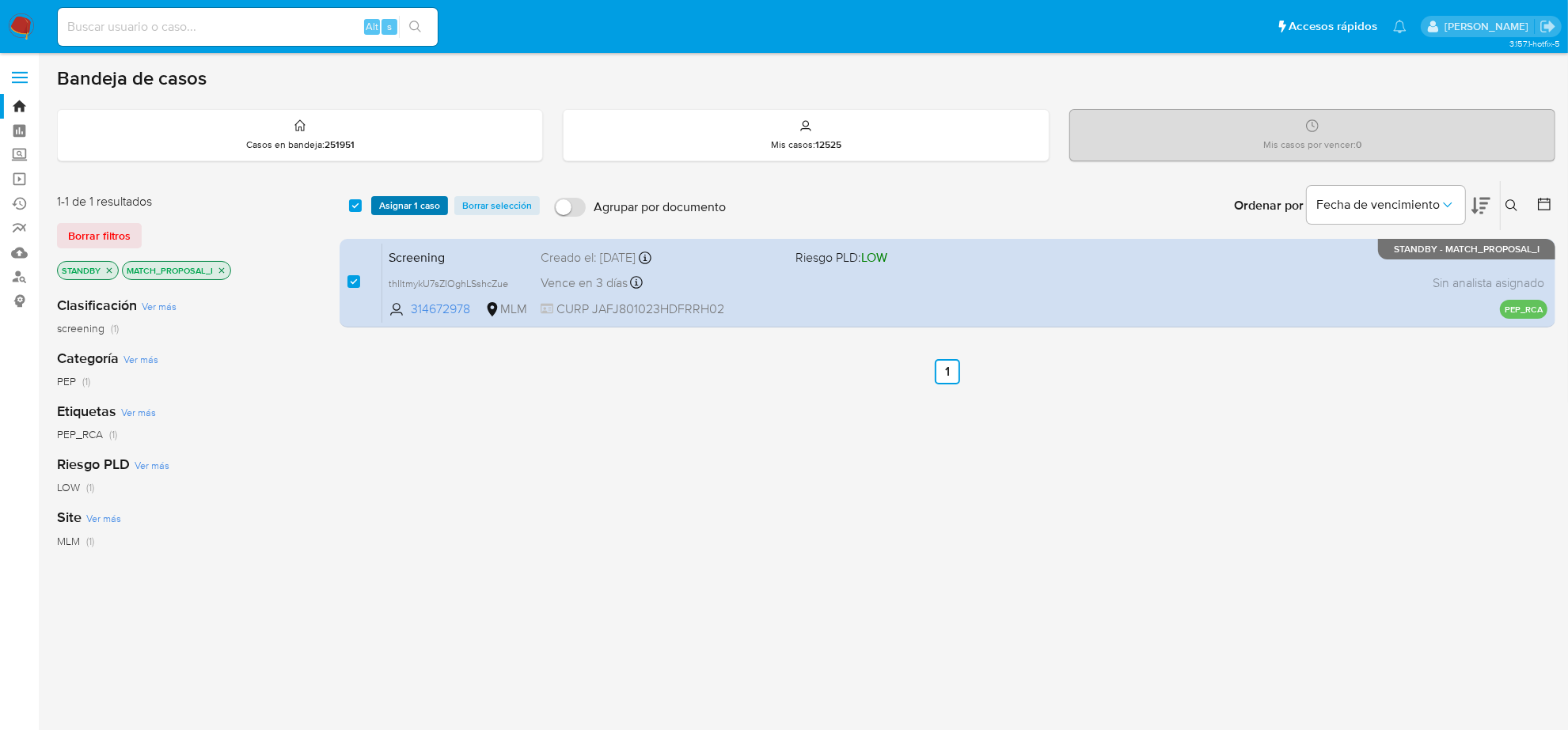
click at [434, 206] on span "Asignar 1 caso" at bounding box center [410, 205] width 61 height 16
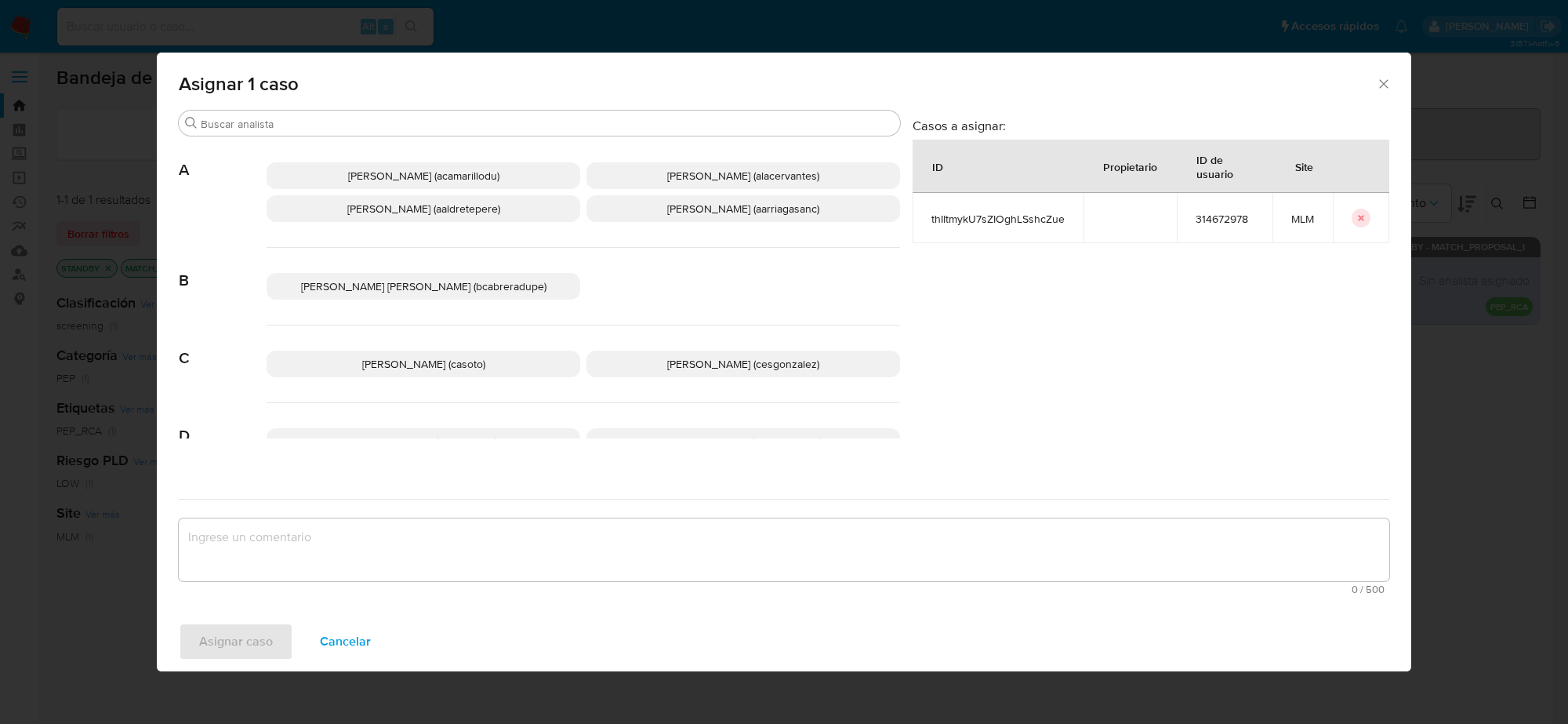
click at [739, 367] on span "[PERSON_NAME] (cesgonzalez)" at bounding box center [743, 364] width 152 height 16
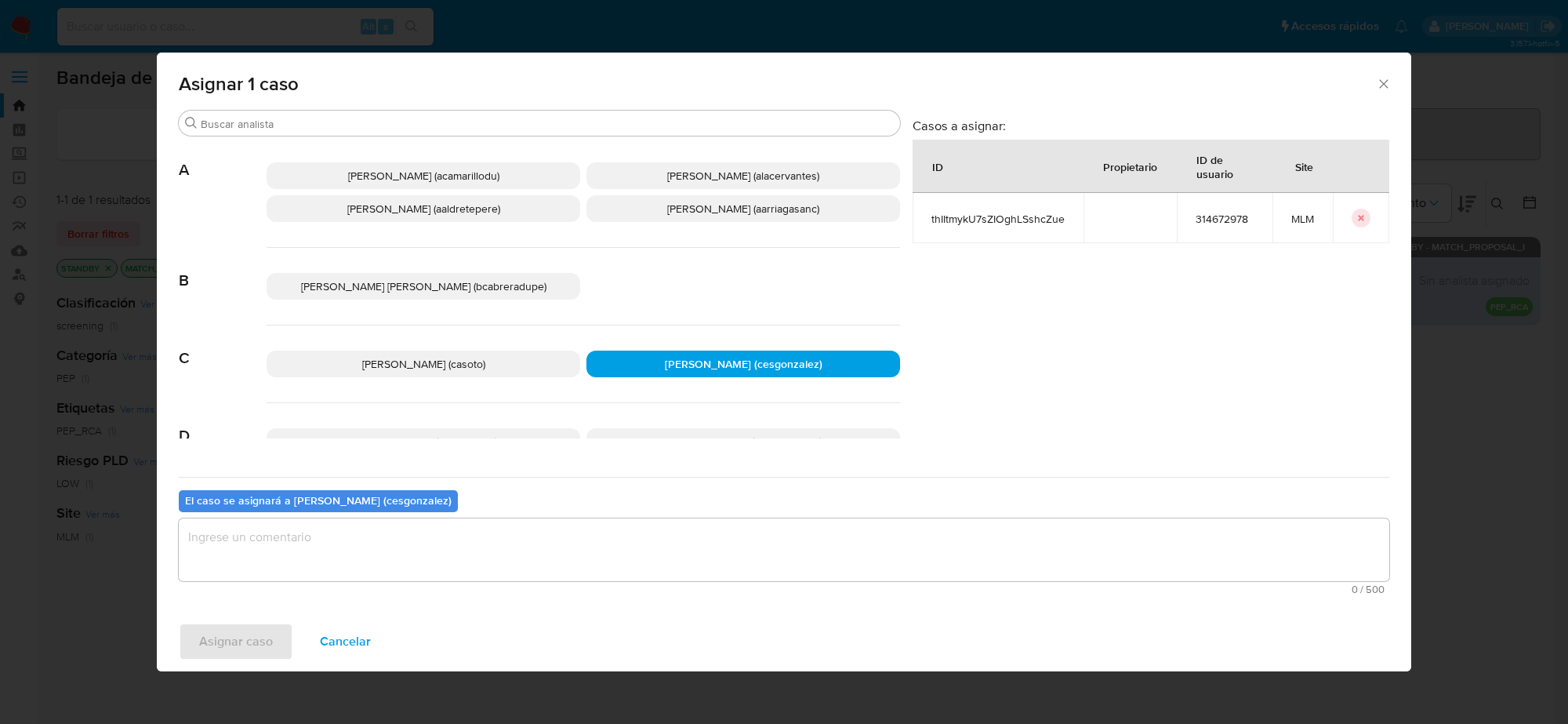
click at [425, 566] on textarea "assign-modal" at bounding box center [784, 550] width 1211 height 63
click at [190, 663] on div "Asignar caso Cancelar" at bounding box center [784, 641] width 1255 height 60
drag, startPoint x: 190, startPoint y: 644, endPoint x: 198, endPoint y: 644, distance: 8.0
click at [198, 644] on button "Asignar caso" at bounding box center [235, 642] width 115 height 38
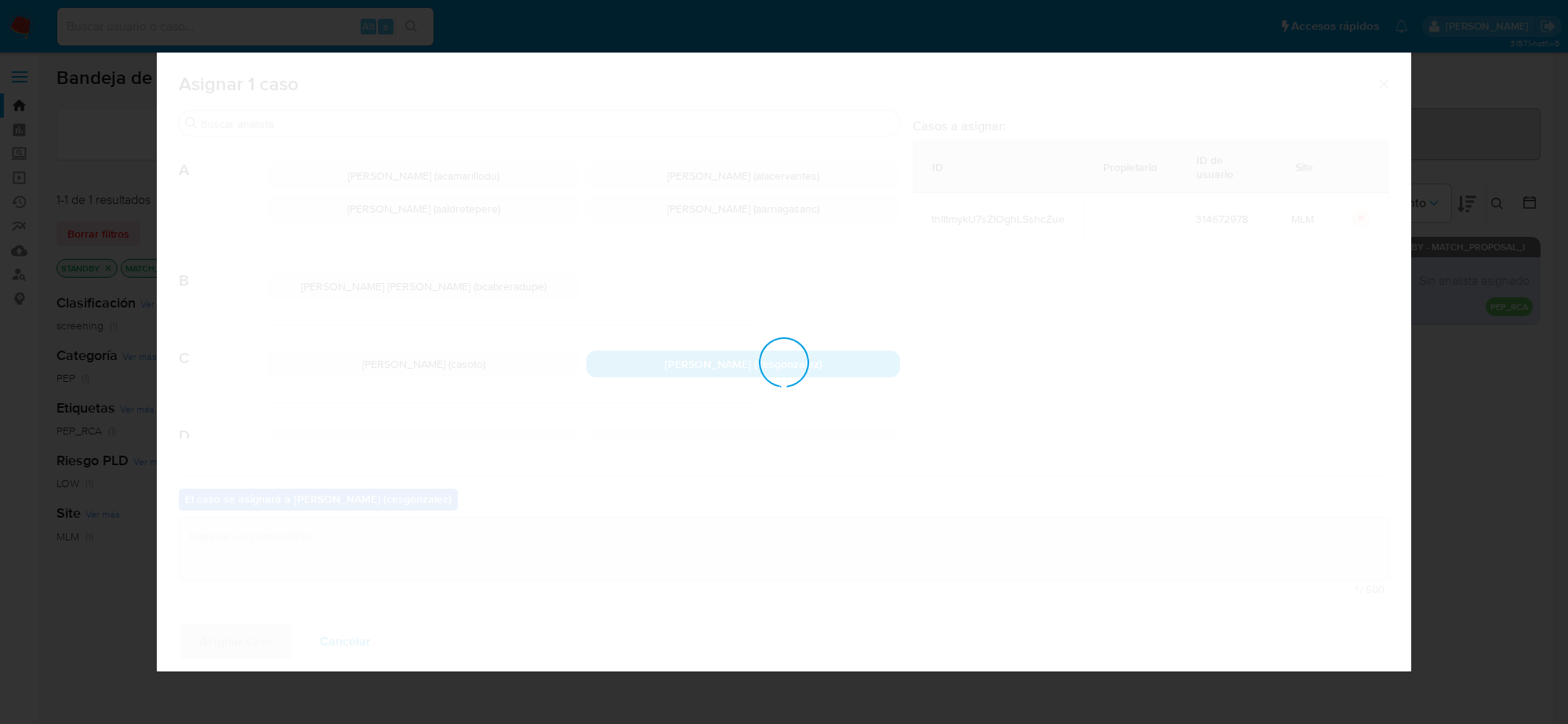
checkbox input "false"
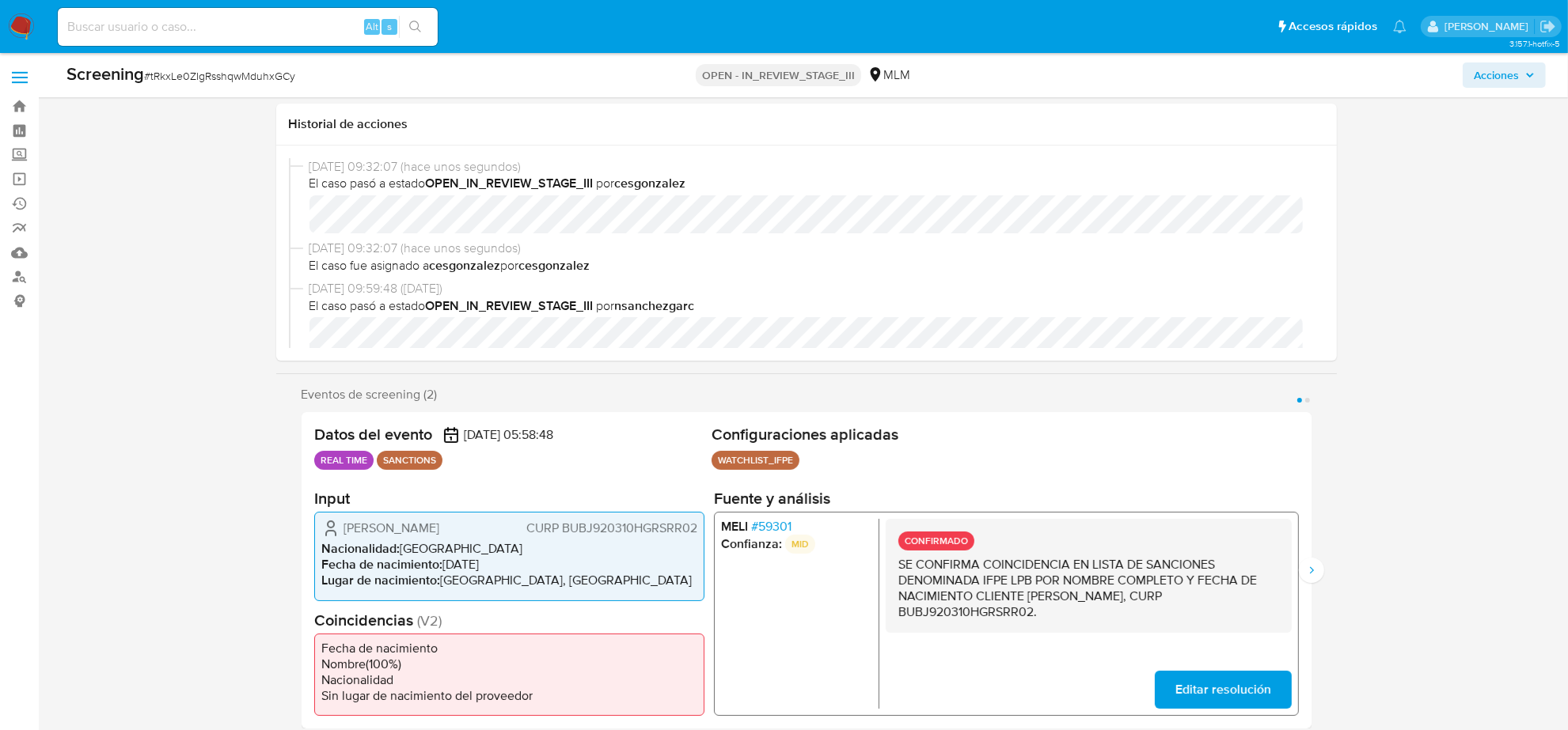
scroll to position [99, 0]
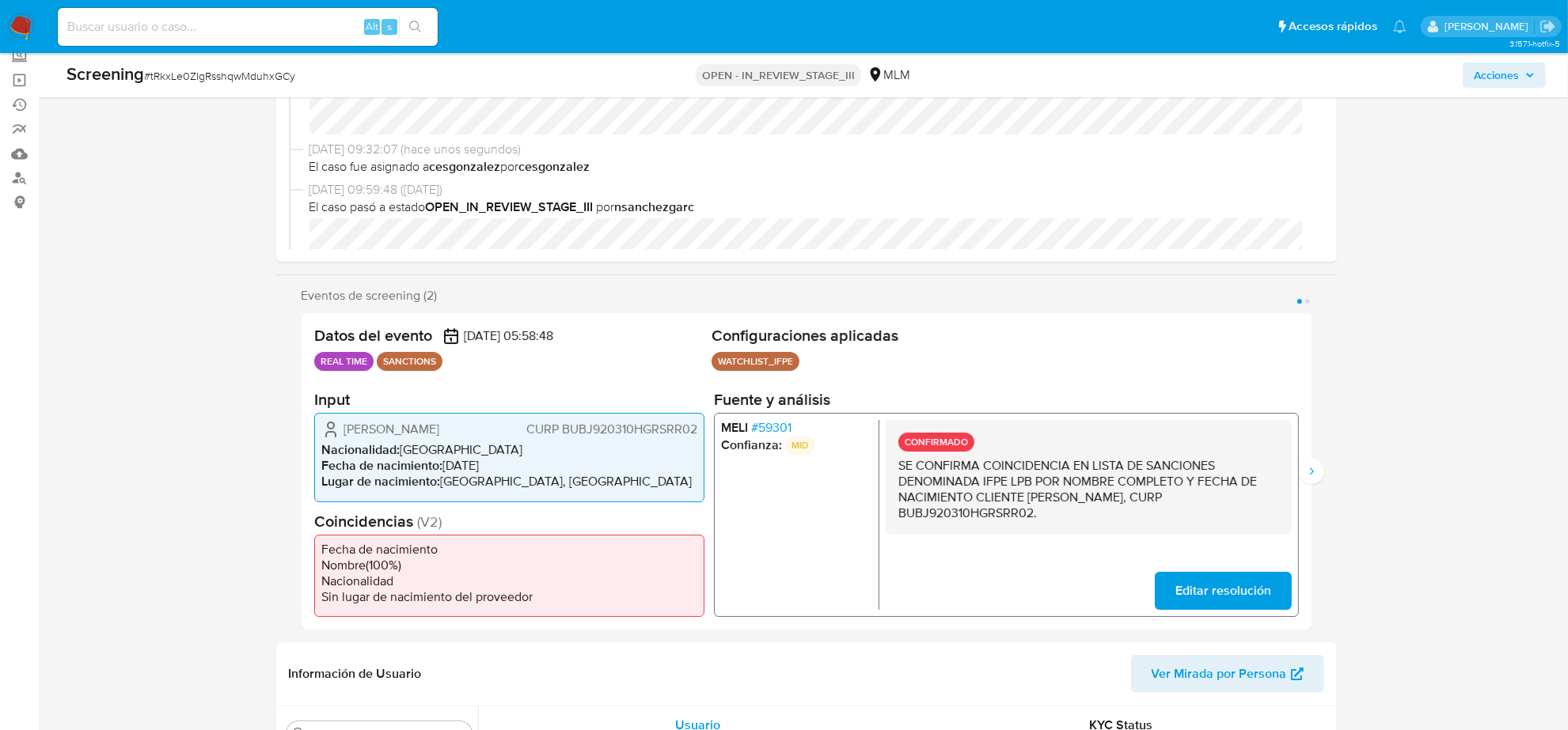
select select "10"
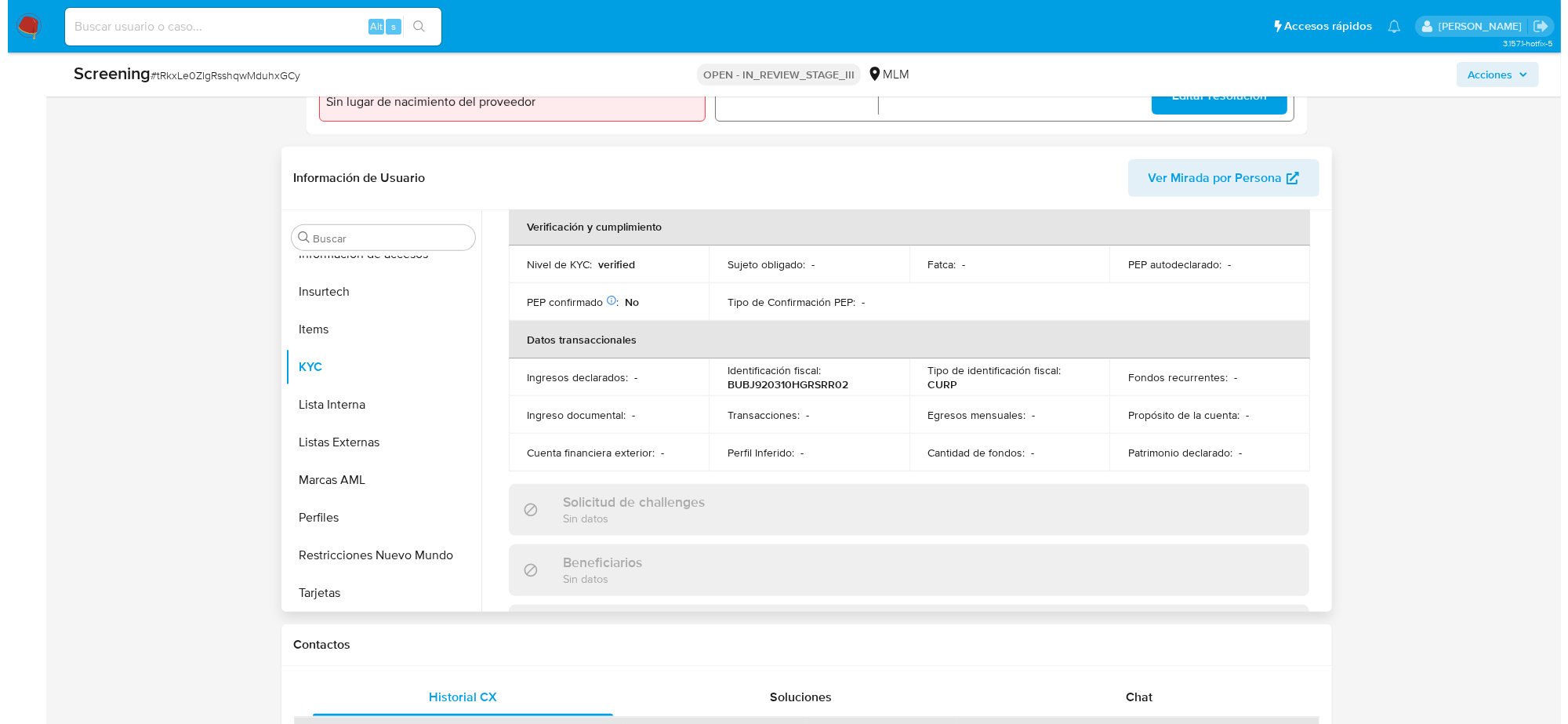
scroll to position [990, 0]
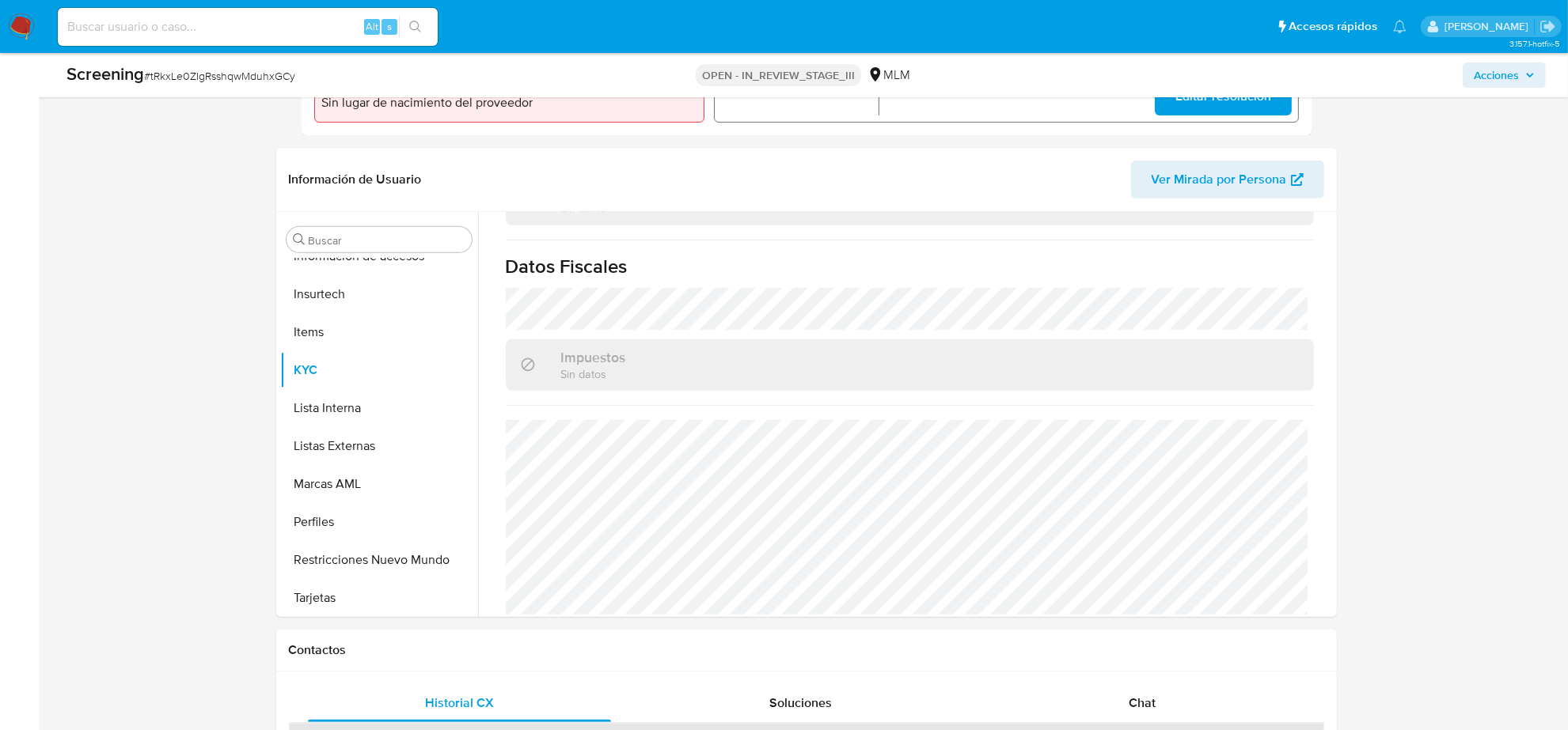
drag, startPoint x: 1513, startPoint y: 73, endPoint x: 1368, endPoint y: 84, distance: 145.4
click at [1513, 73] on span "Acciones" at bounding box center [1497, 75] width 45 height 25
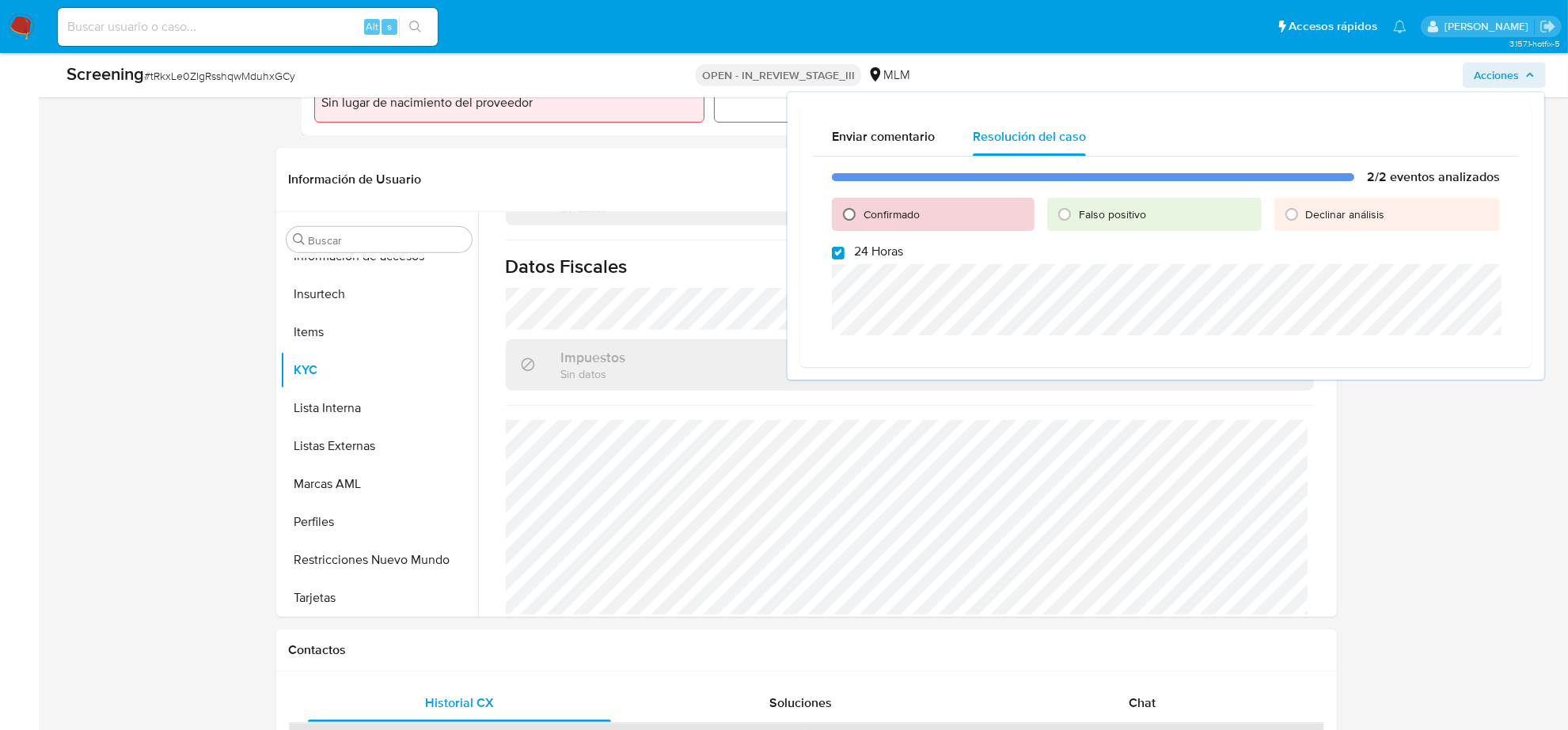
click at [844, 218] on input "Confirmado" at bounding box center [849, 214] width 25 height 25
radio input "true"
click at [837, 245] on span at bounding box center [838, 251] width 13 height 13
click at [837, 247] on input "24 Horas" at bounding box center [838, 253] width 13 height 13
checkbox input "false"
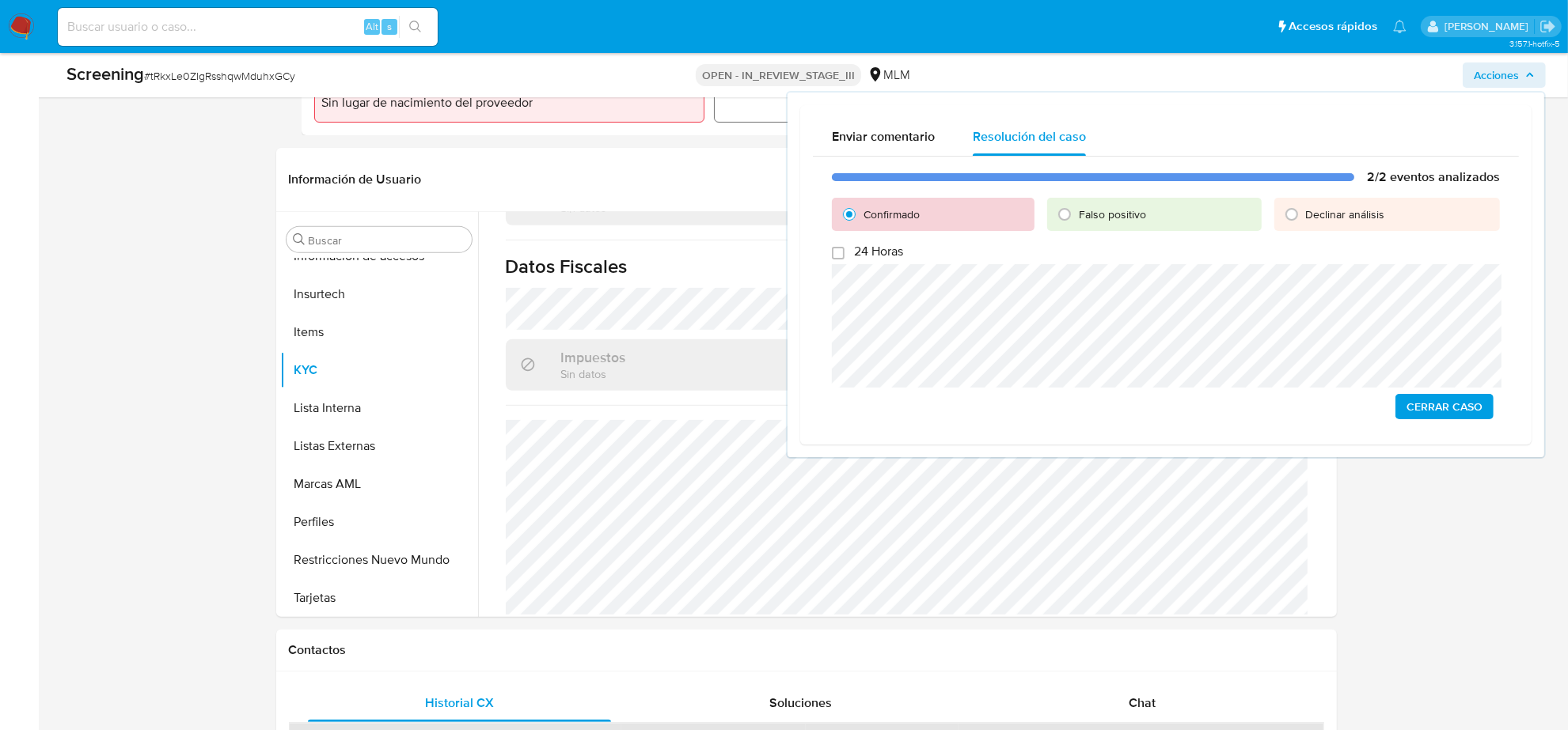
click at [1437, 408] on span "Cerrar Caso" at bounding box center [1444, 406] width 76 height 22
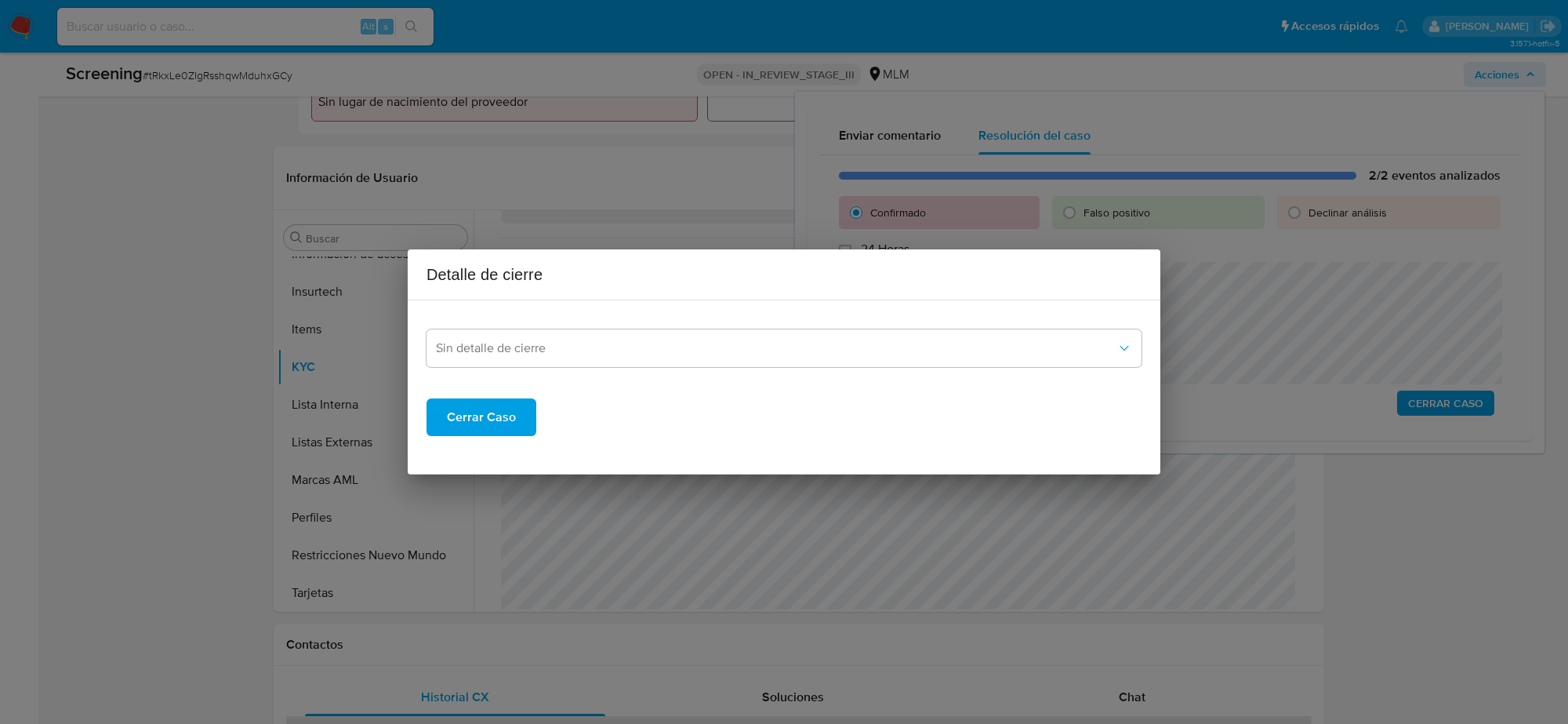
click at [664, 377] on div "Cerrar Caso" at bounding box center [784, 405] width 715 height 63
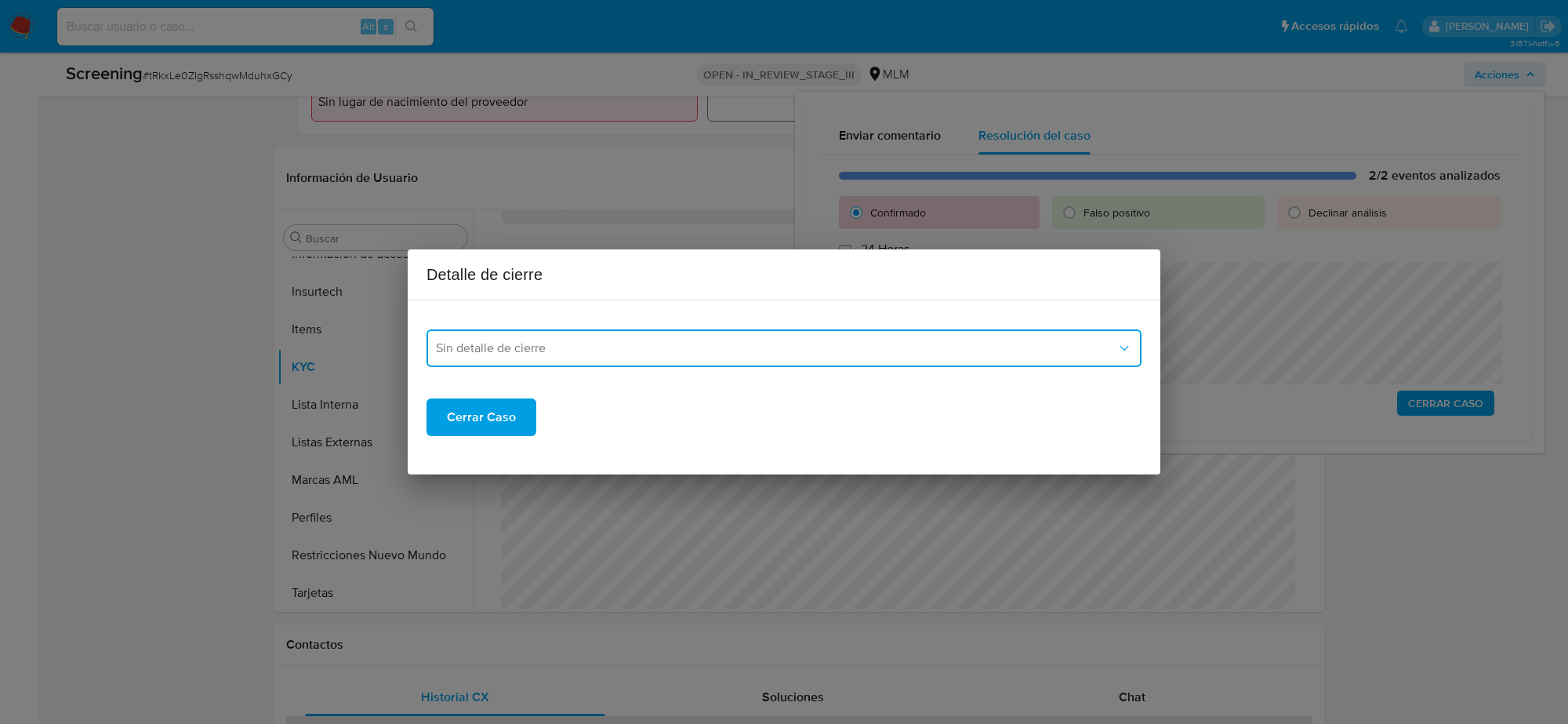
click at [655, 361] on button "Sin detalle de cierre" at bounding box center [784, 349] width 715 height 38
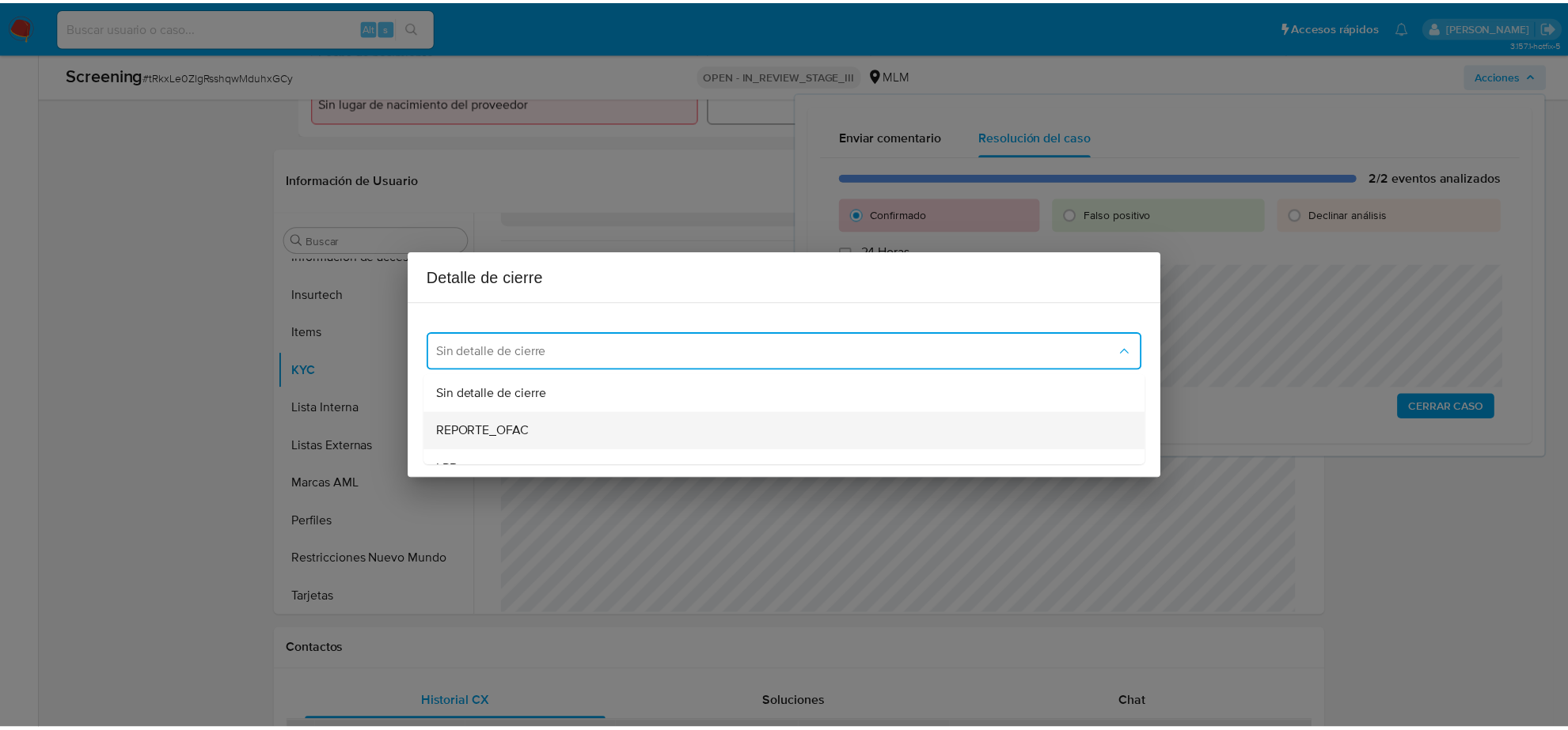
scroll to position [99, 0]
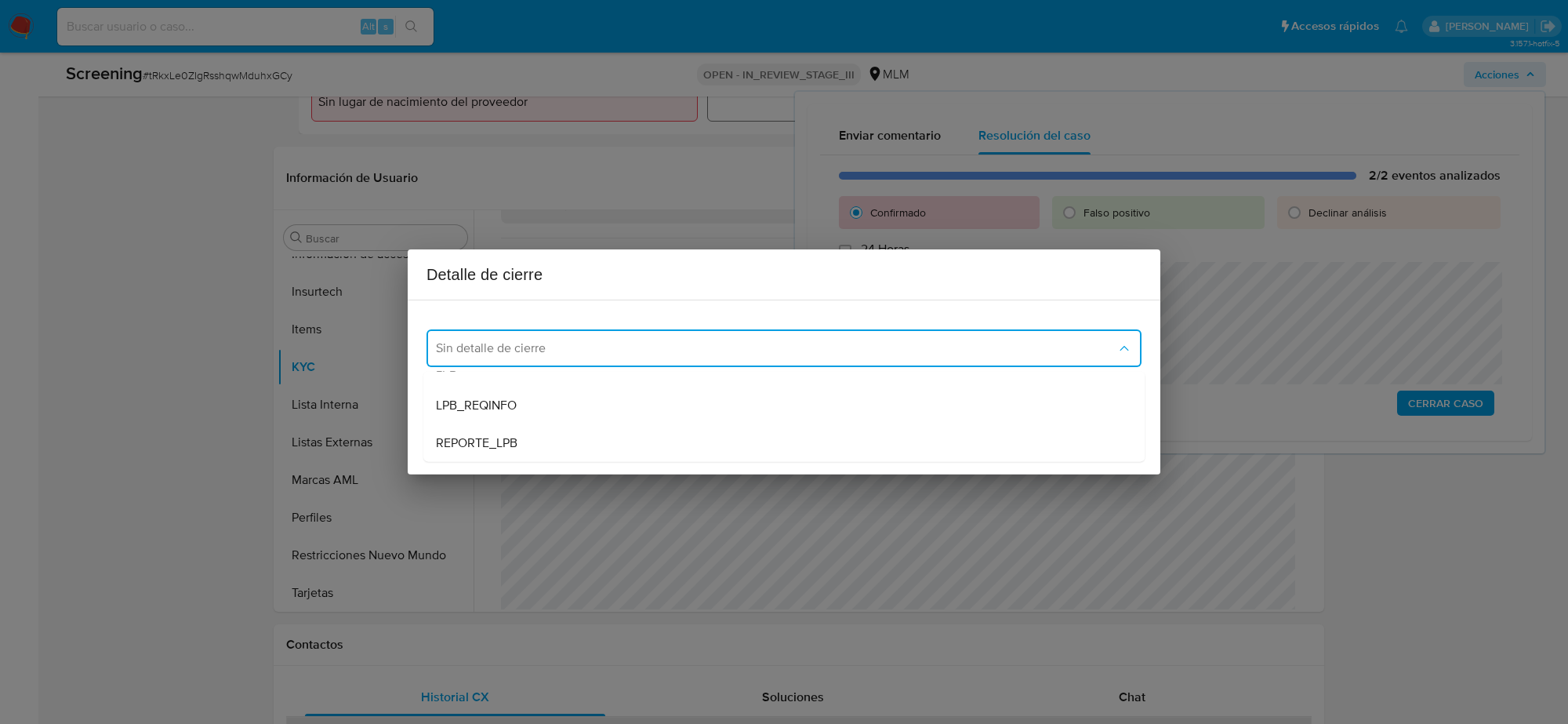
click at [555, 368] on div "Sin detalle de cierre REPORTE_OFAC LPB LPB_REQINFO REPORTE_LPB" at bounding box center [784, 415] width 721 height 95
click at [531, 378] on div "LPB" at bounding box center [784, 368] width 696 height 38
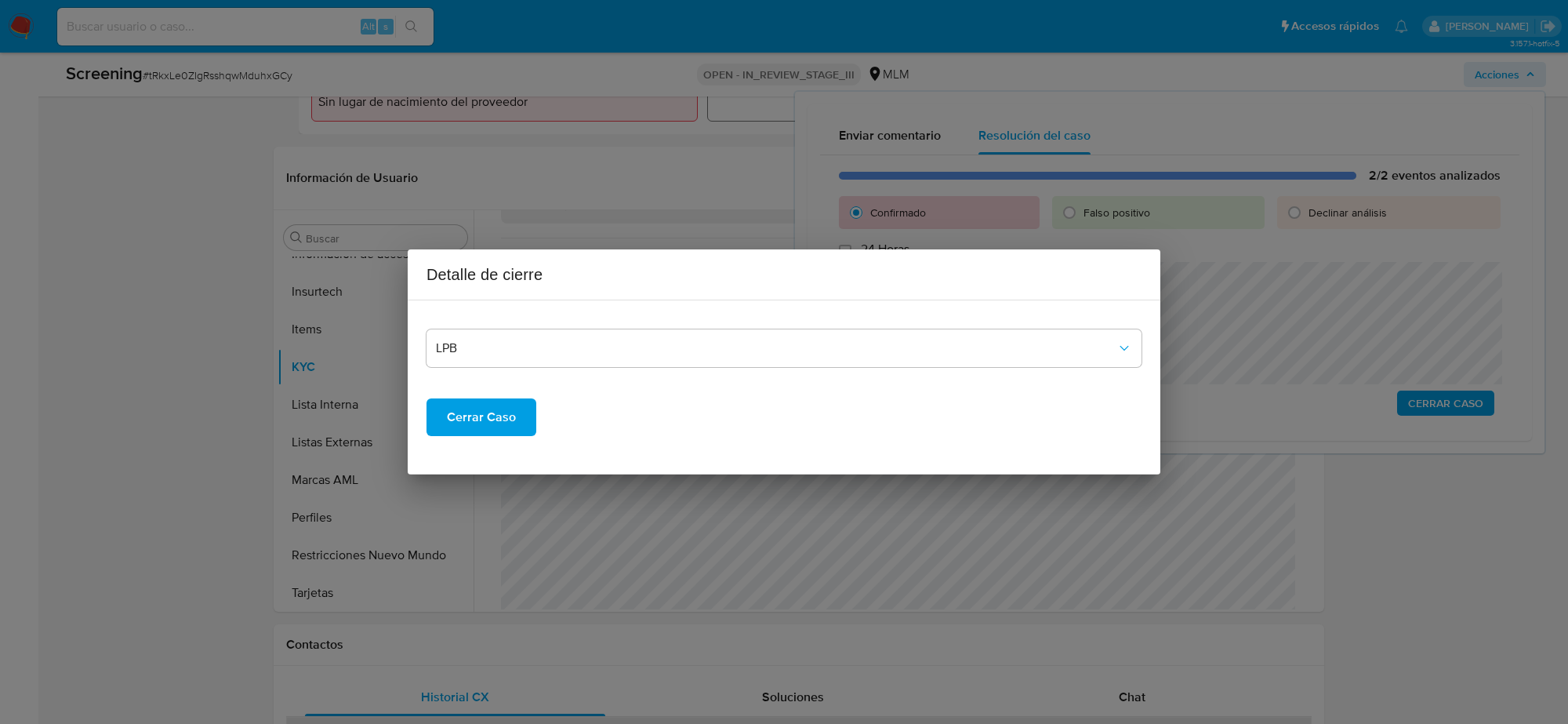
click at [510, 410] on span "Cerrar Caso" at bounding box center [481, 418] width 69 height 35
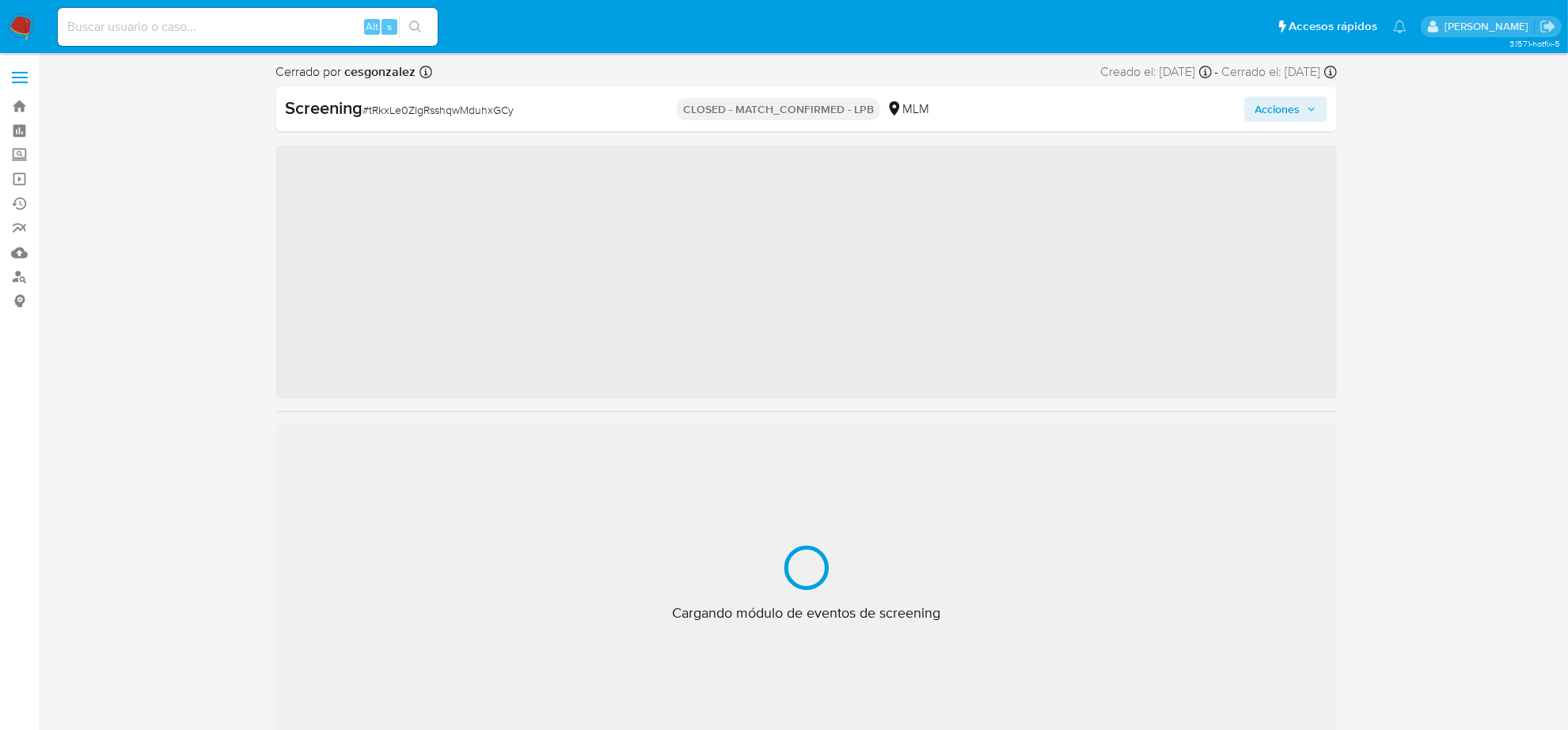
scroll to position [666, 0]
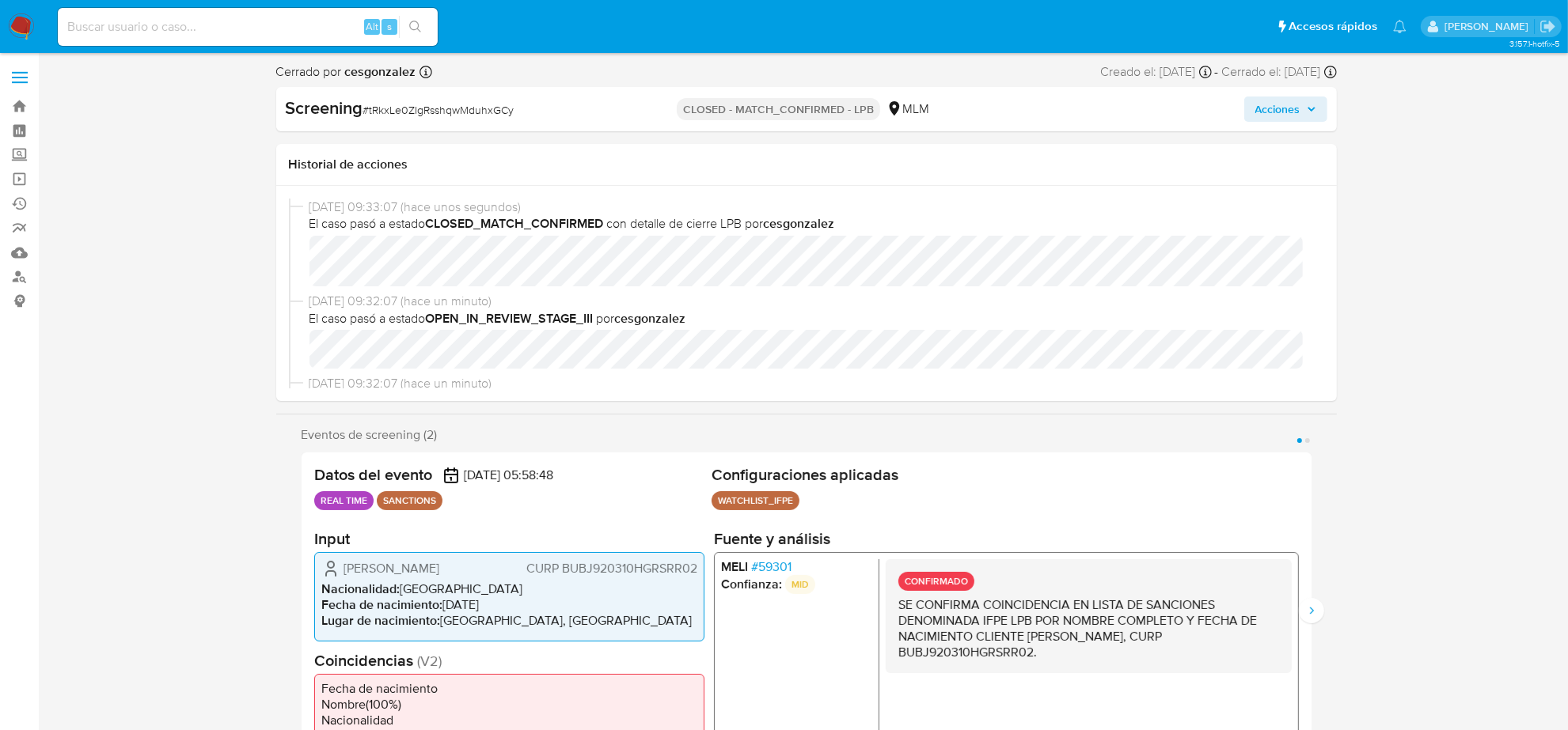
select select "10"
